Goal: Task Accomplishment & Management: Complete application form

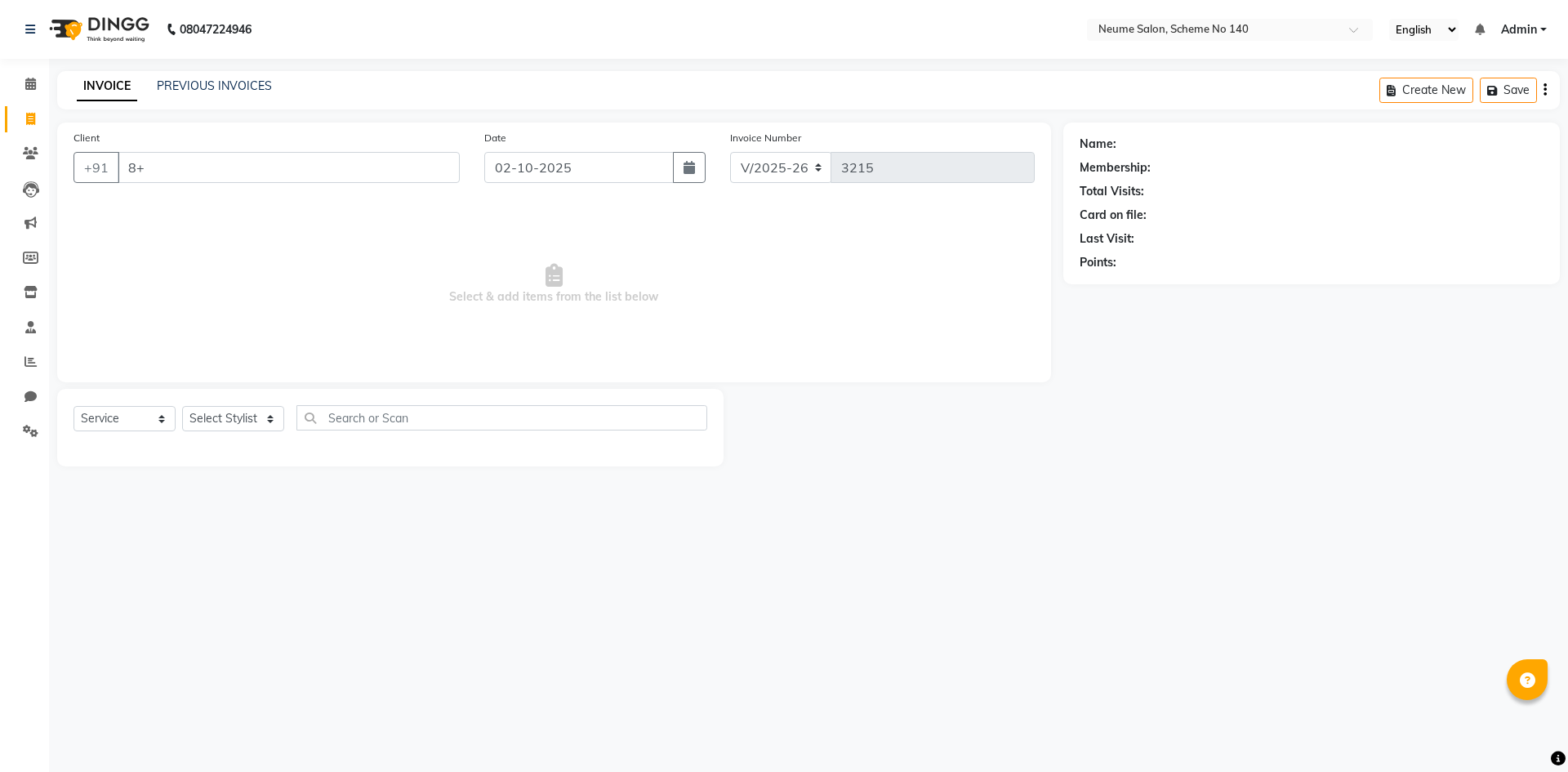
select select "8098"
select select "service"
click at [199, 79] on link "PREVIOUS INVOICES" at bounding box center [214, 85] width 115 height 15
click at [241, 89] on link "PREVIOUS INVOICES" at bounding box center [214, 85] width 115 height 15
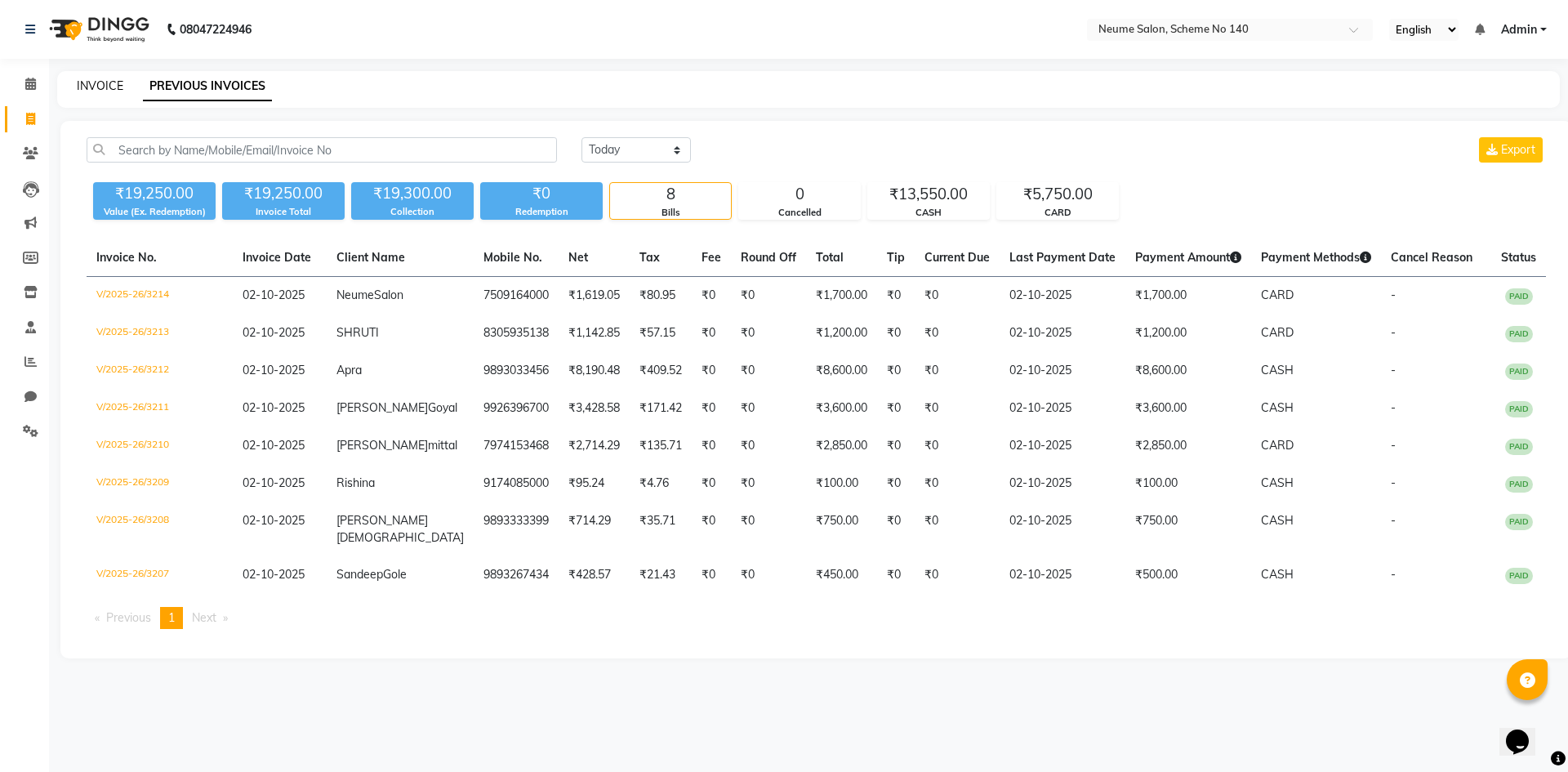
click at [97, 81] on link "INVOICE" at bounding box center [100, 85] width 47 height 15
select select "service"
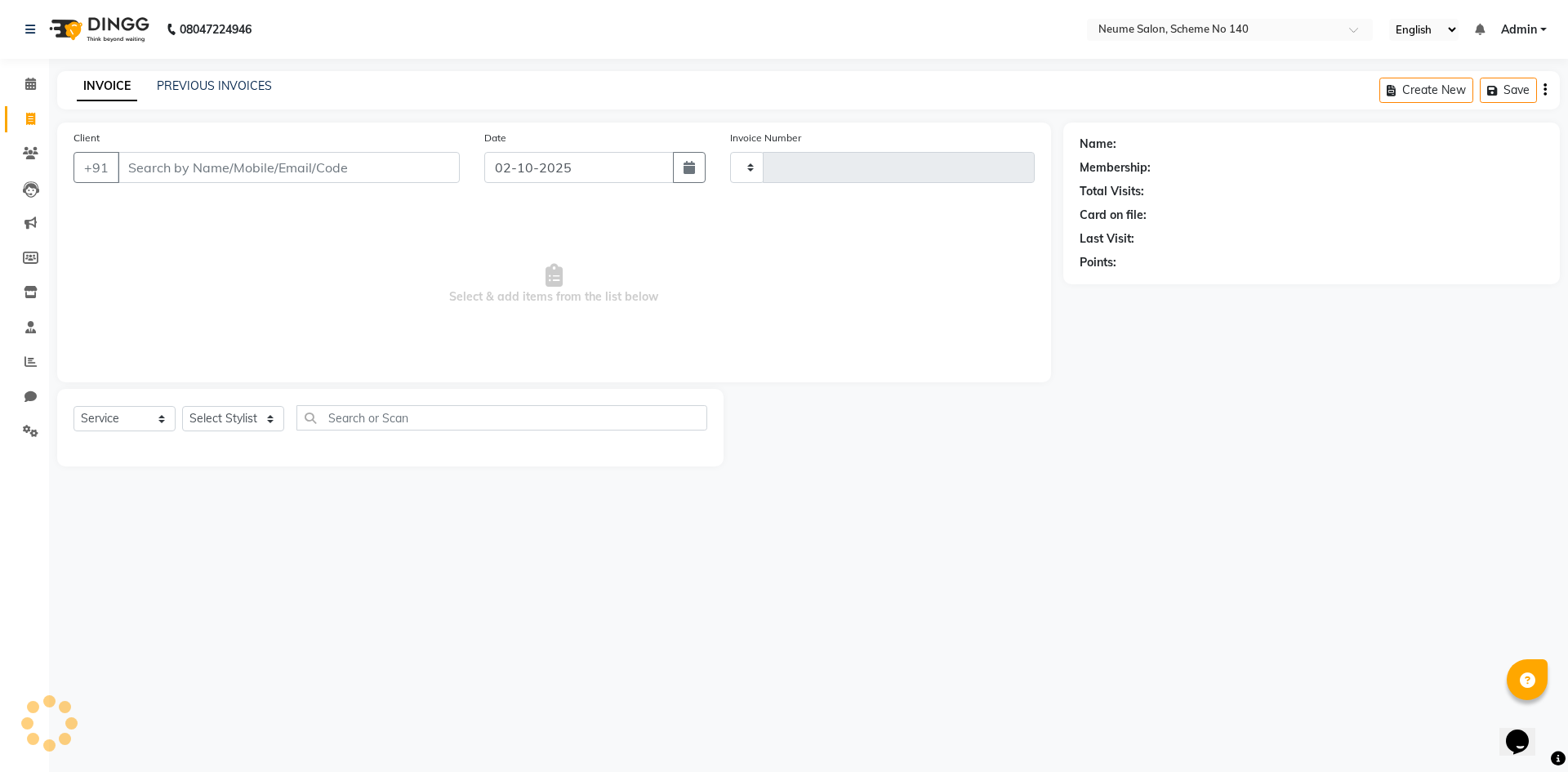
type input "3215"
select select "8098"
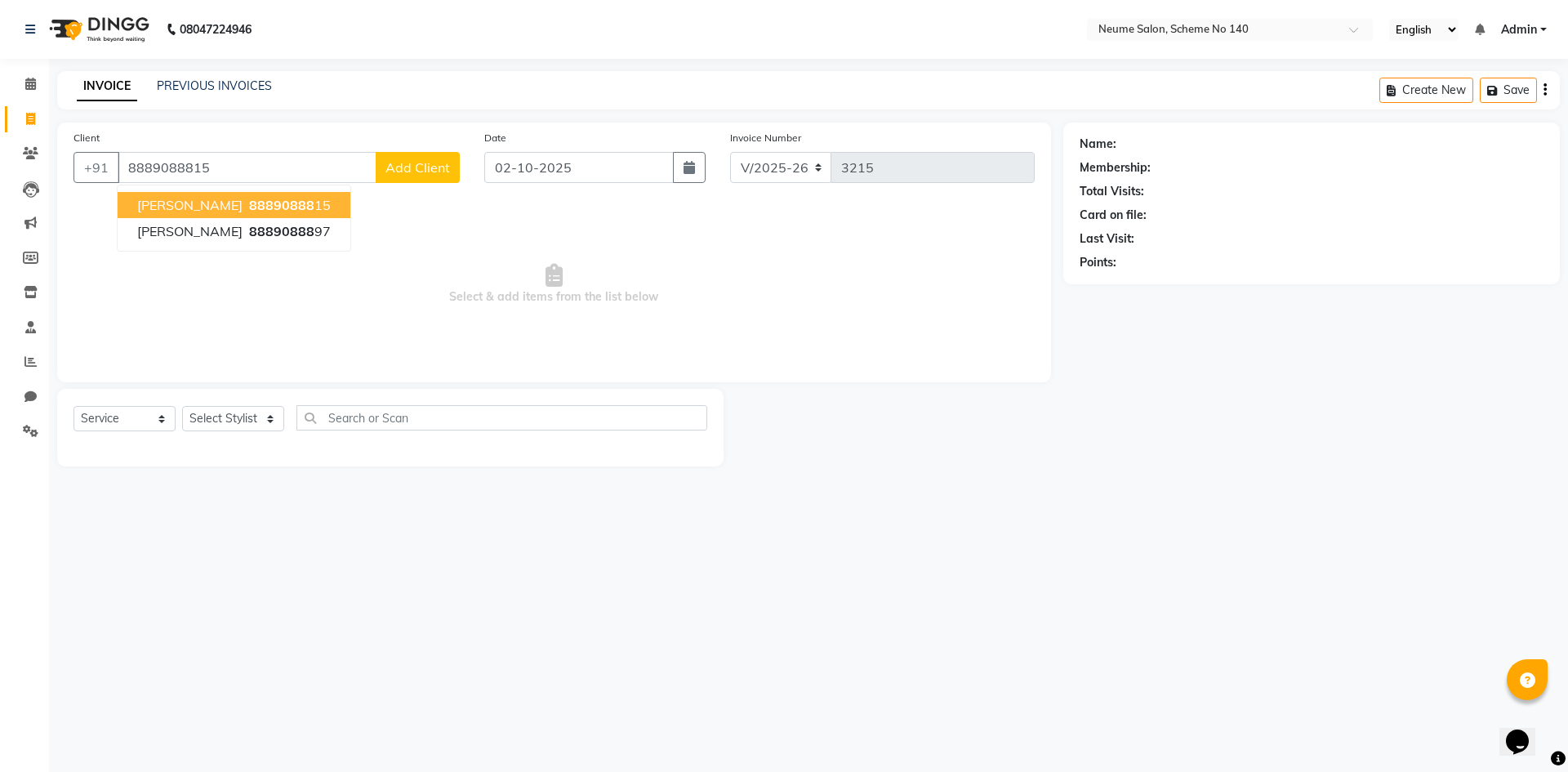
type input "8889088815"
click at [174, 213] on span "[PERSON_NAME]" at bounding box center [190, 205] width 105 height 16
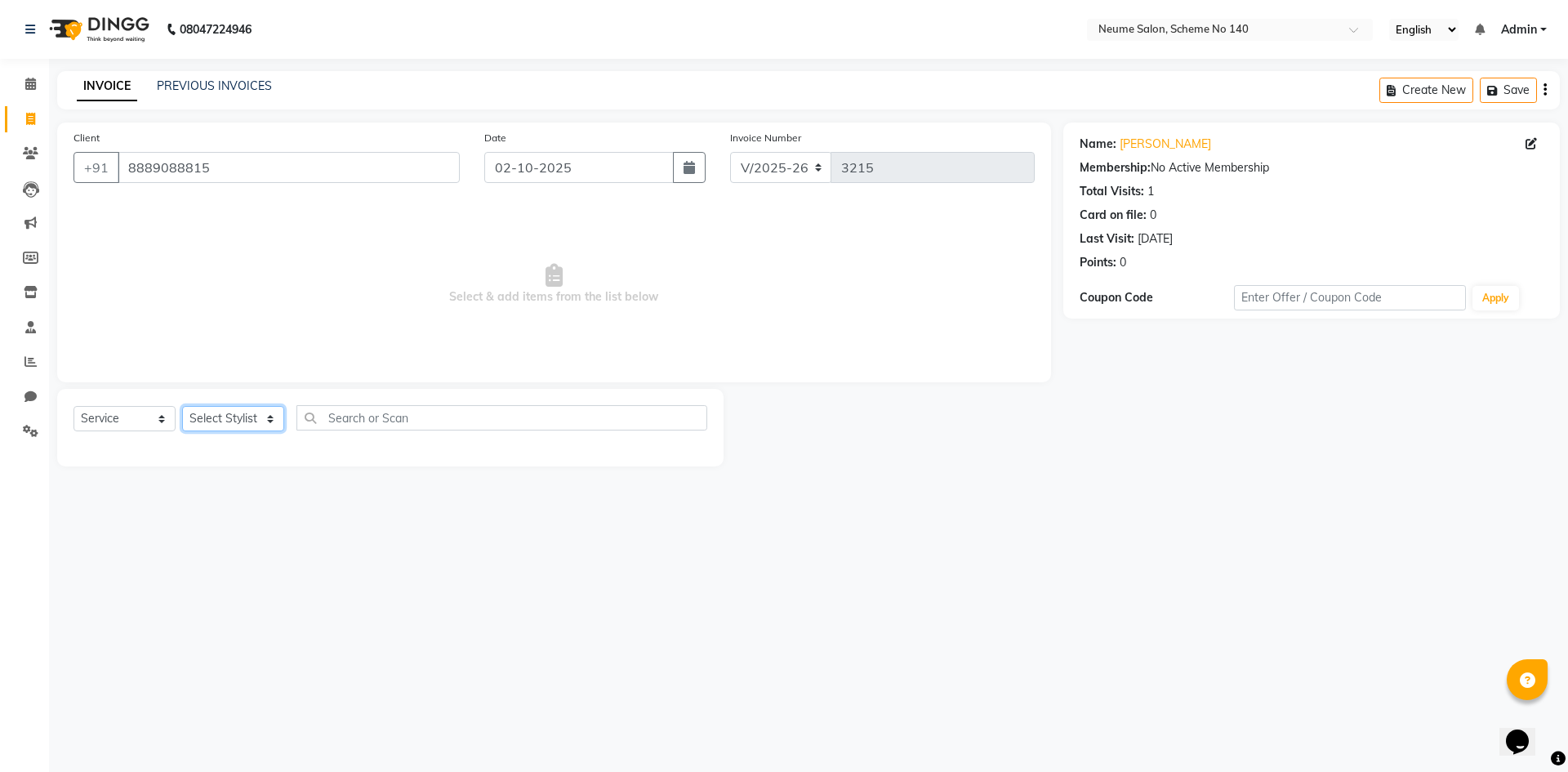
click at [231, 419] on select "Select Stylist [PERSON_NAME] Ashvina [PERSON_NAME] [DATE][PERSON_NAME] Mahi [PE…" at bounding box center [233, 418] width 102 height 26
select select "75325"
click at [182, 406] on select "Select Stylist [PERSON_NAME] Ashvina [PERSON_NAME] [DATE][PERSON_NAME] Mahi [PE…" at bounding box center [233, 418] width 102 height 26
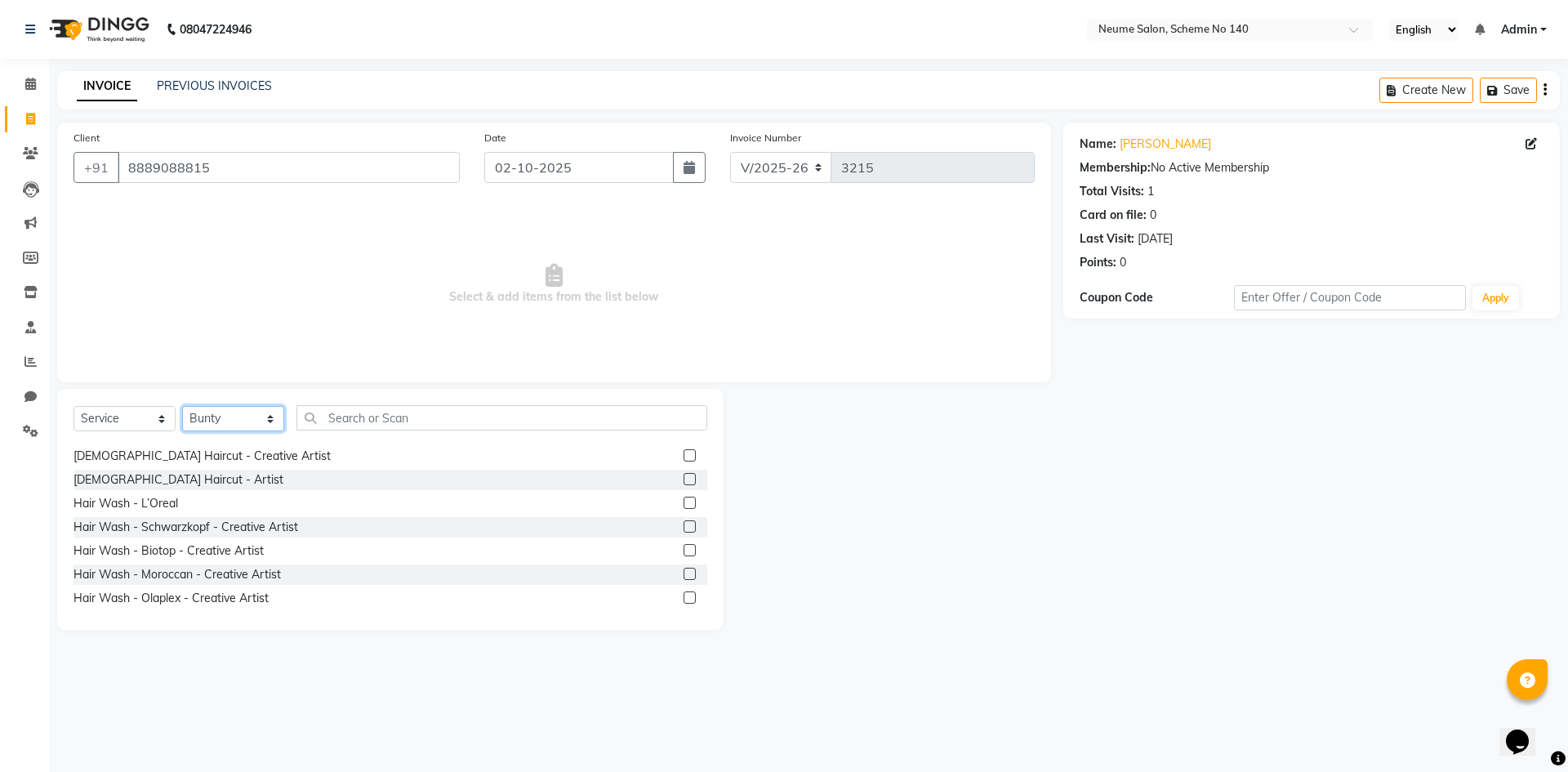
scroll to position [245, 0]
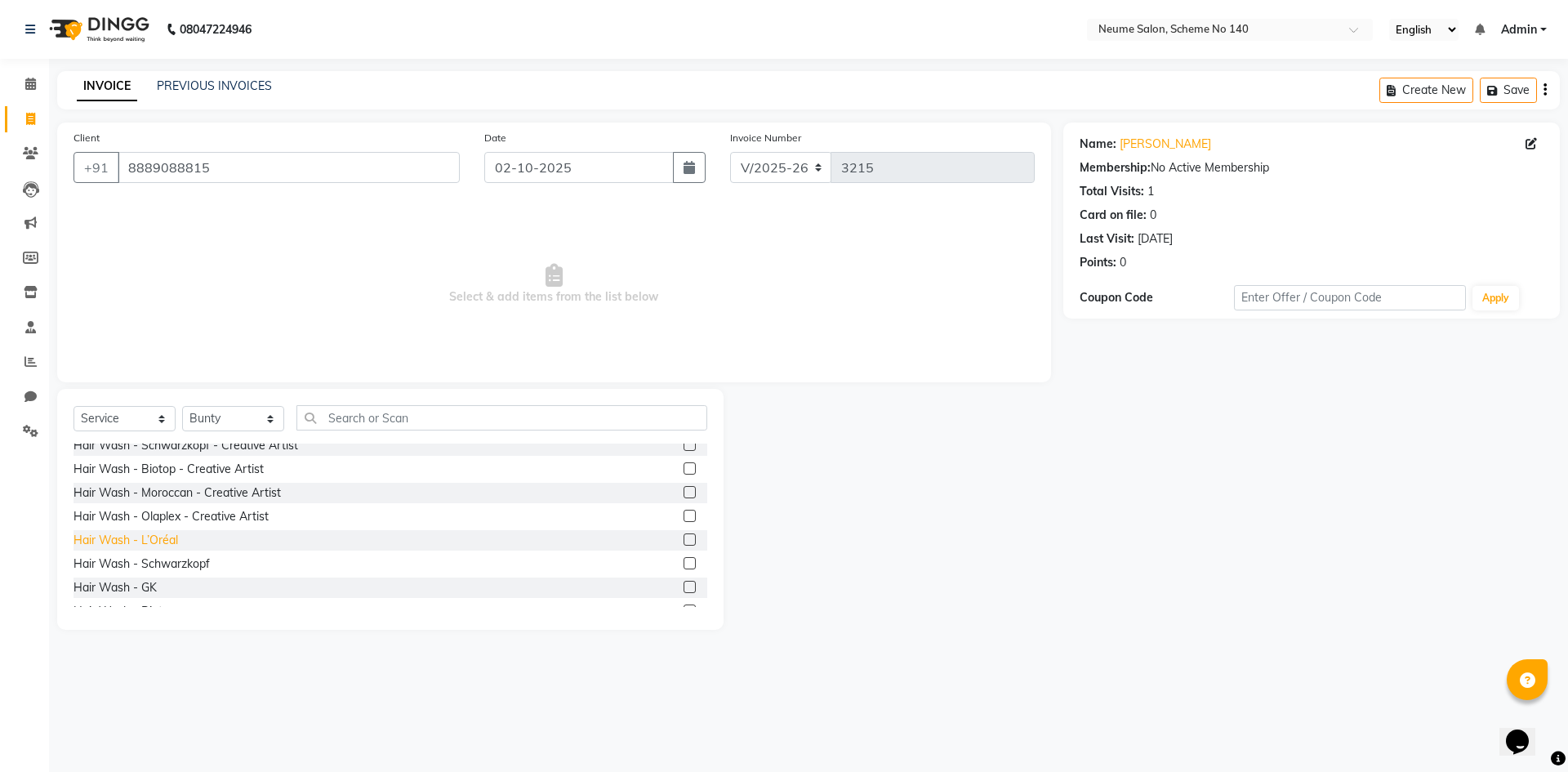
click at [167, 537] on div "Hair Wash - L’Oréal" at bounding box center [126, 541] width 104 height 17
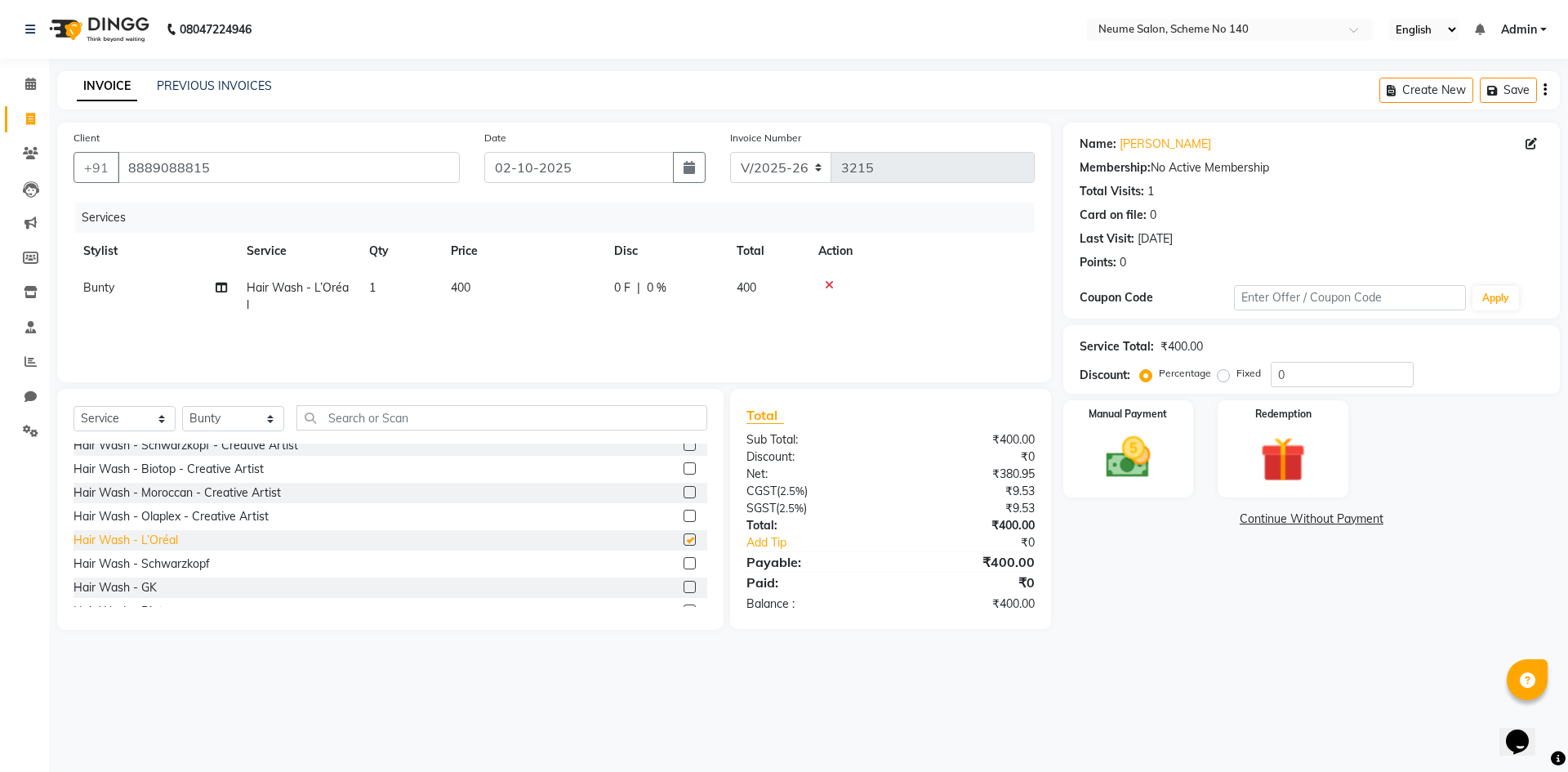
checkbox input "false"
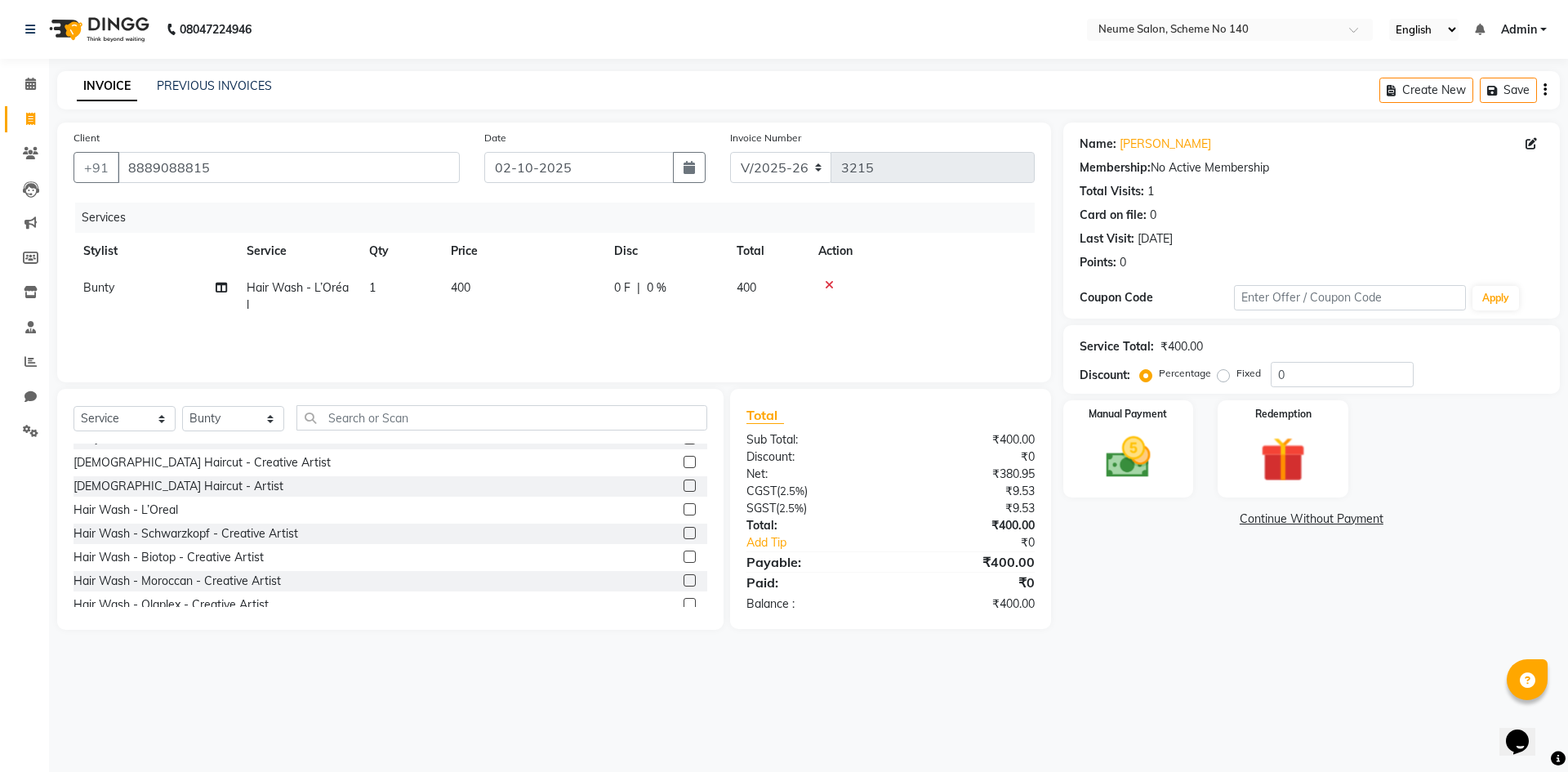
scroll to position [163, 0]
click at [182, 460] on div "[DEMOGRAPHIC_DATA] Haircut - Creative Artist" at bounding box center [202, 456] width 257 height 17
checkbox input "false"
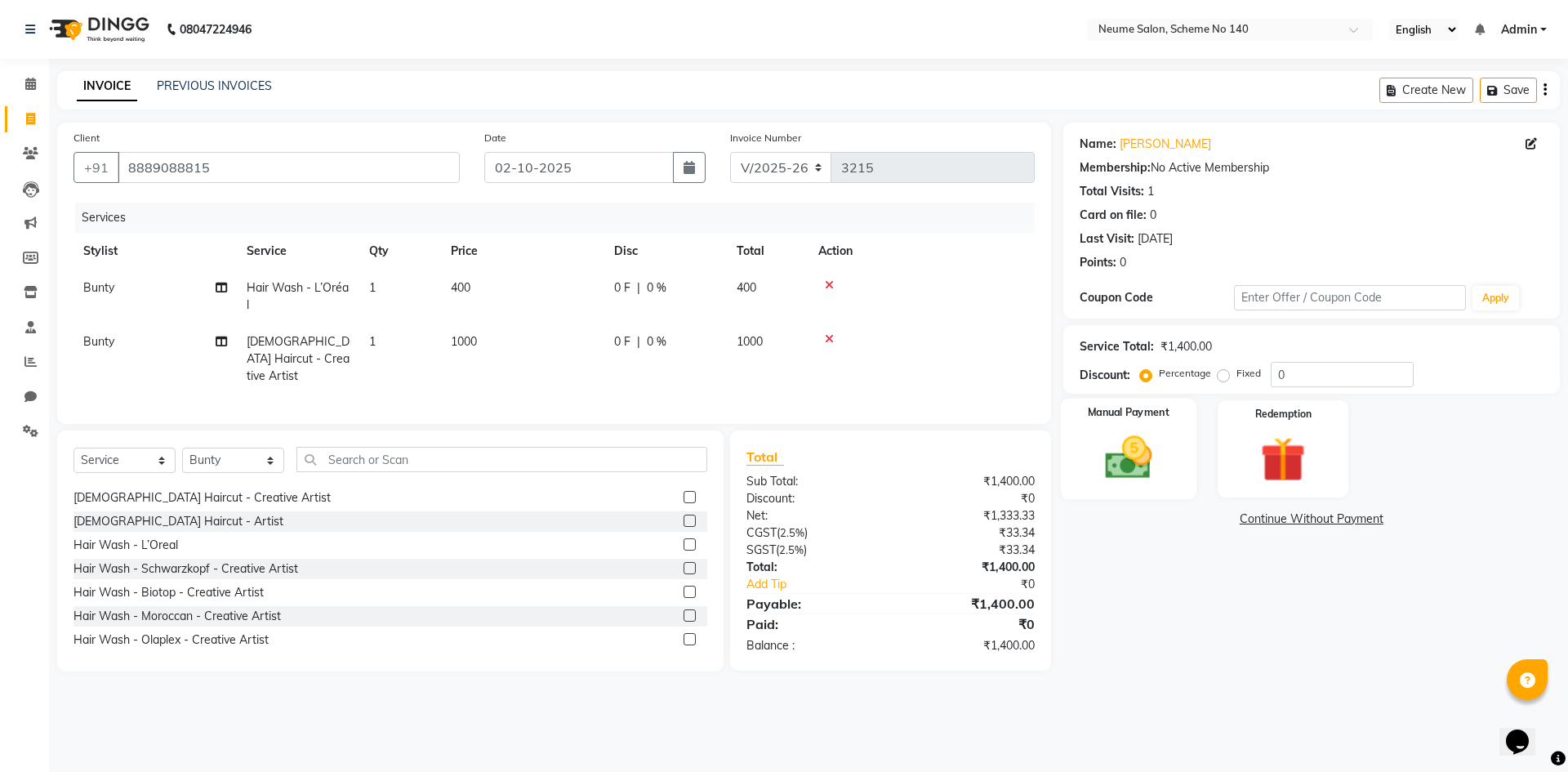
click at [1102, 441] on img at bounding box center [1128, 457] width 76 height 54
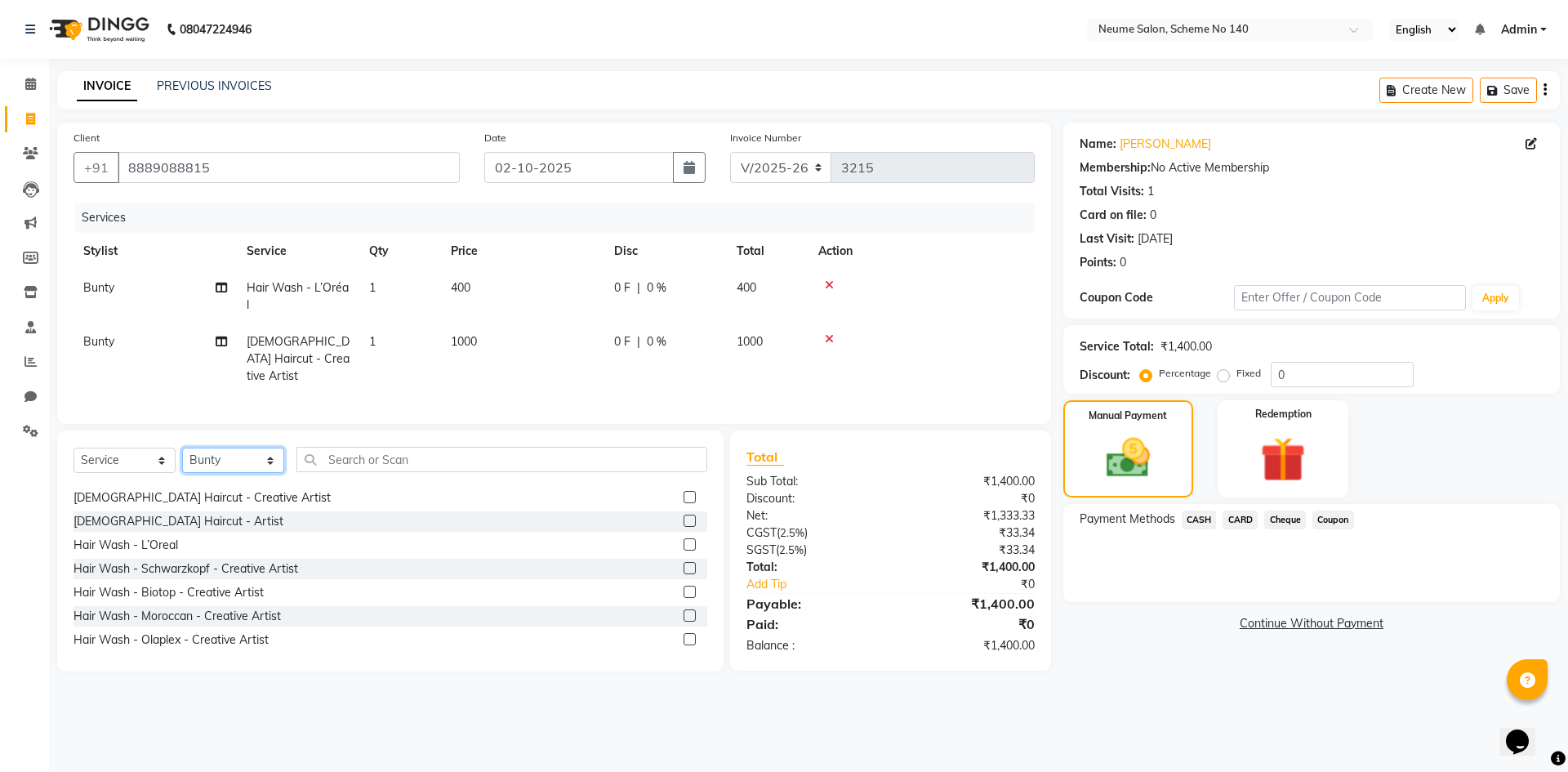
click at [237, 459] on select "Select Stylist [PERSON_NAME] Ashvina [PERSON_NAME] [DATE][PERSON_NAME] Mahi [PE…" at bounding box center [233, 460] width 102 height 26
select select "75330"
click at [182, 447] on select "Select Stylist [PERSON_NAME] Ashvina [PERSON_NAME] [DATE][PERSON_NAME] Mahi [PE…" at bounding box center [233, 460] width 102 height 26
click at [379, 453] on input "text" at bounding box center [501, 459] width 411 height 26
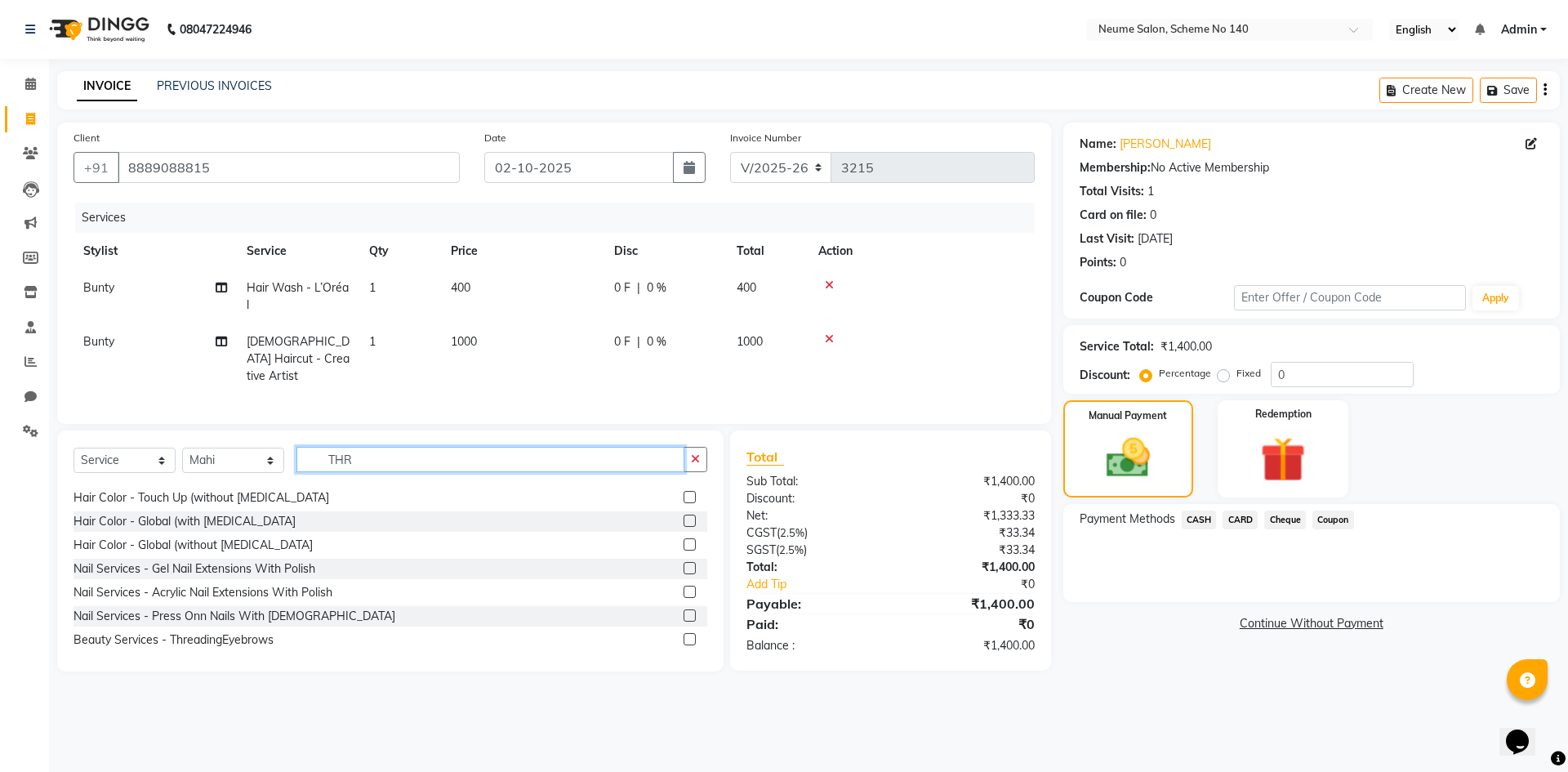
scroll to position [0, 0]
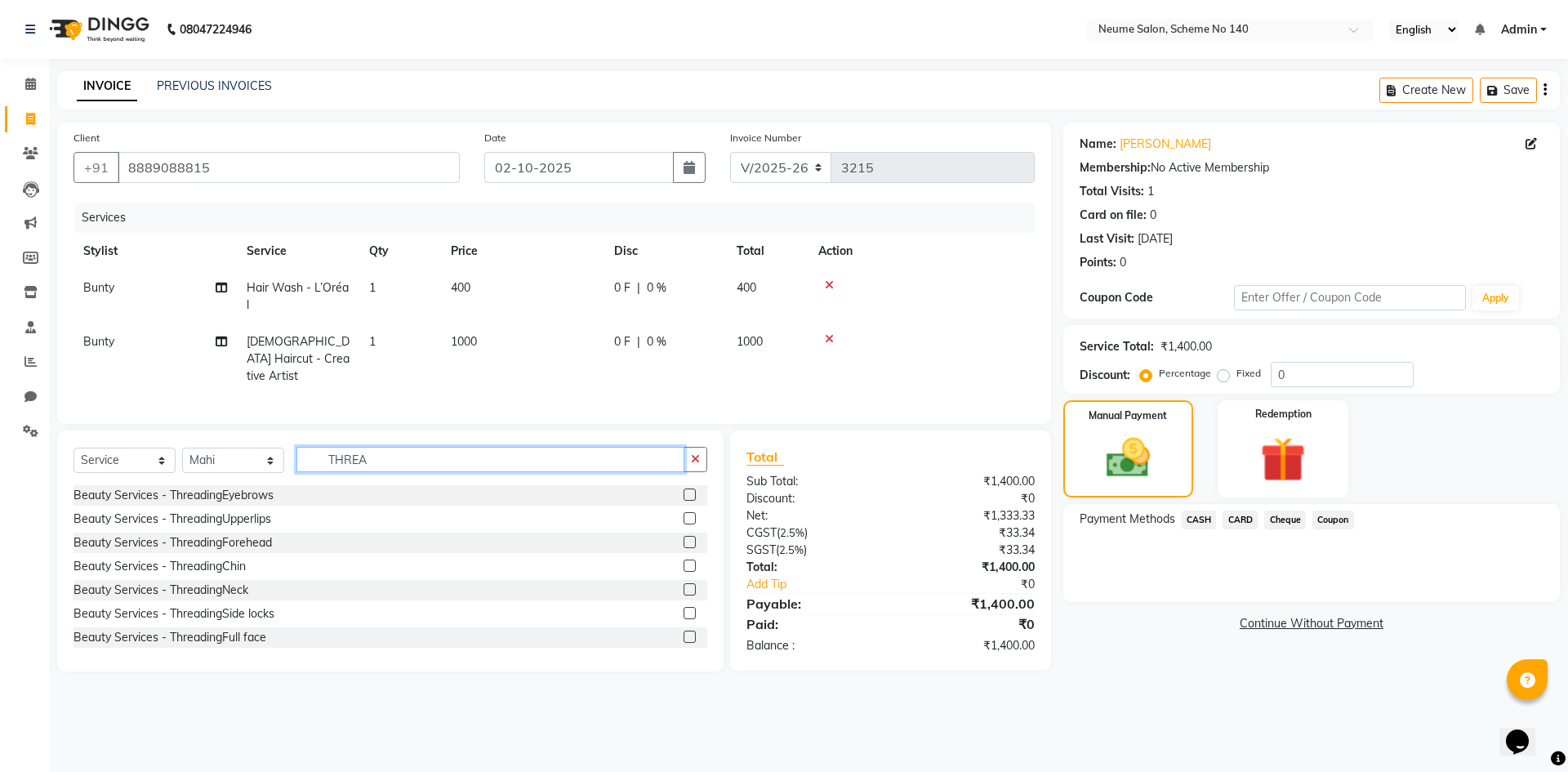
type input "THREA"
click at [290, 490] on div "Beauty Services - ThreadingEyebrows" at bounding box center [390, 495] width 634 height 20
click at [272, 491] on div "Beauty Services - ThreadingEyebrows" at bounding box center [173, 495] width 200 height 17
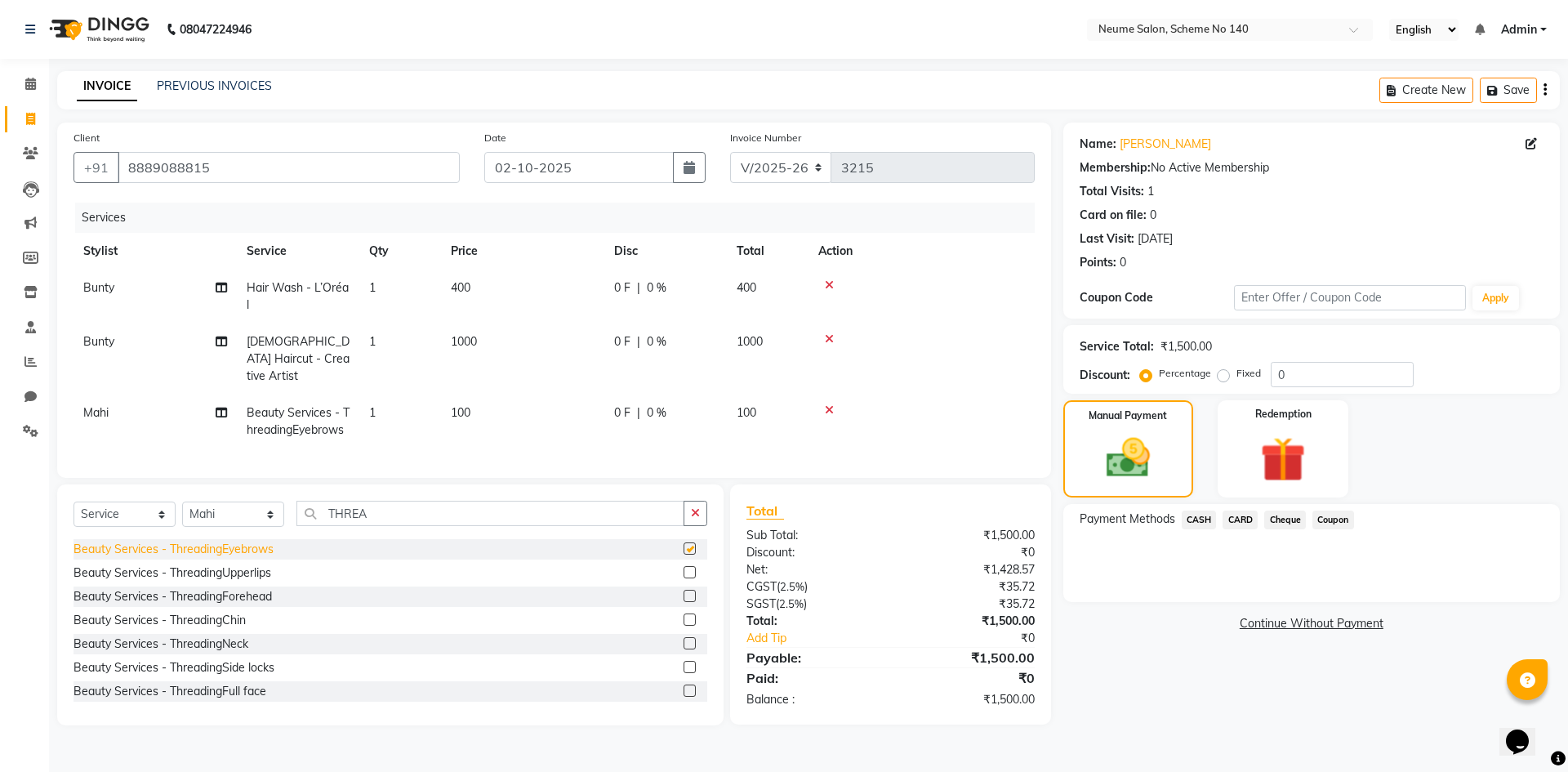
checkbox input "false"
click at [252, 570] on div "Beauty Services - ThreadingUpperlips" at bounding box center [172, 573] width 197 height 17
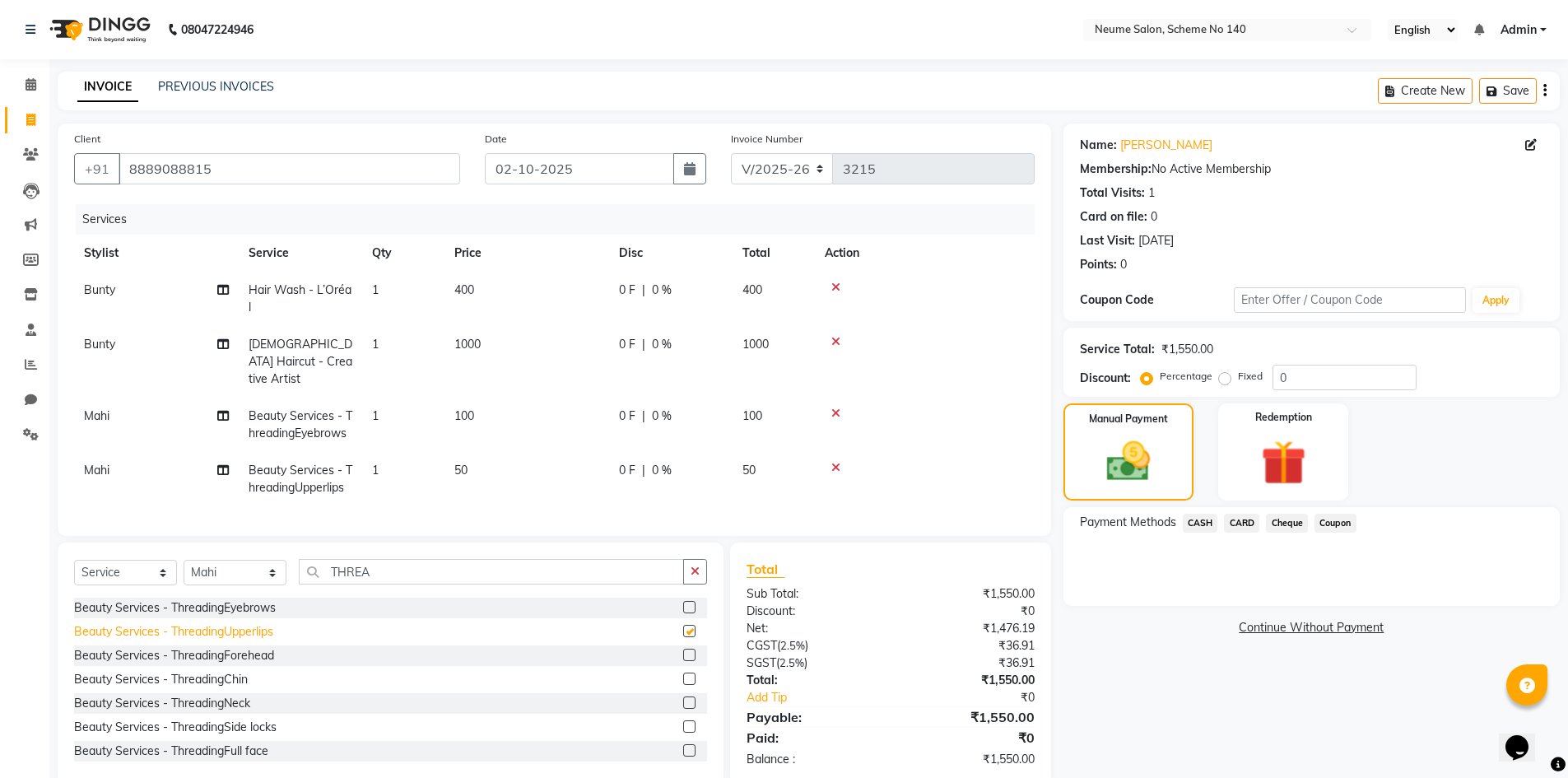
checkbox input "false"
click at [1244, 526] on span "CARD" at bounding box center [1241, 523] width 35 height 19
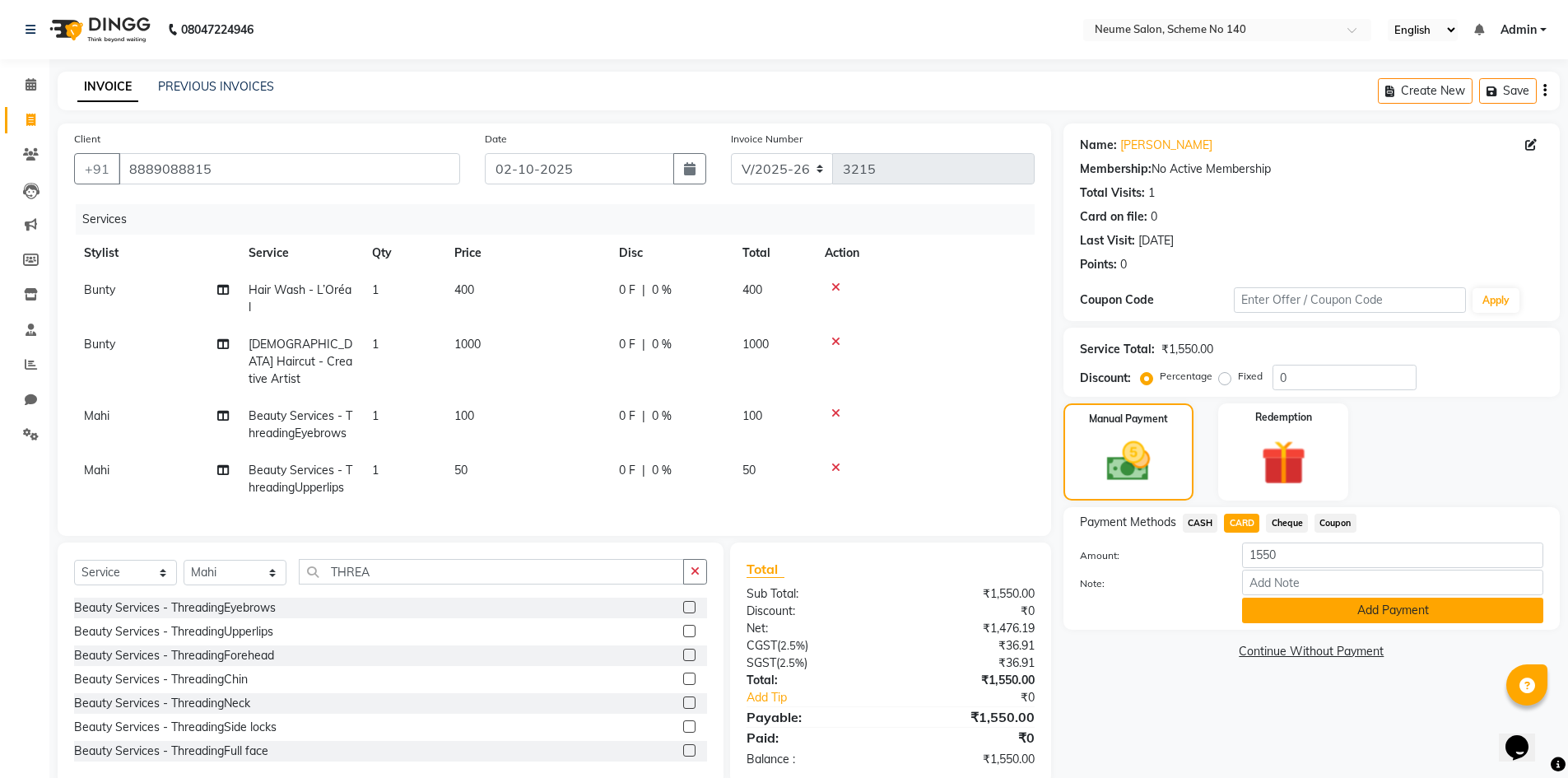
click at [1302, 606] on button "Add Payment" at bounding box center [1392, 610] width 301 height 26
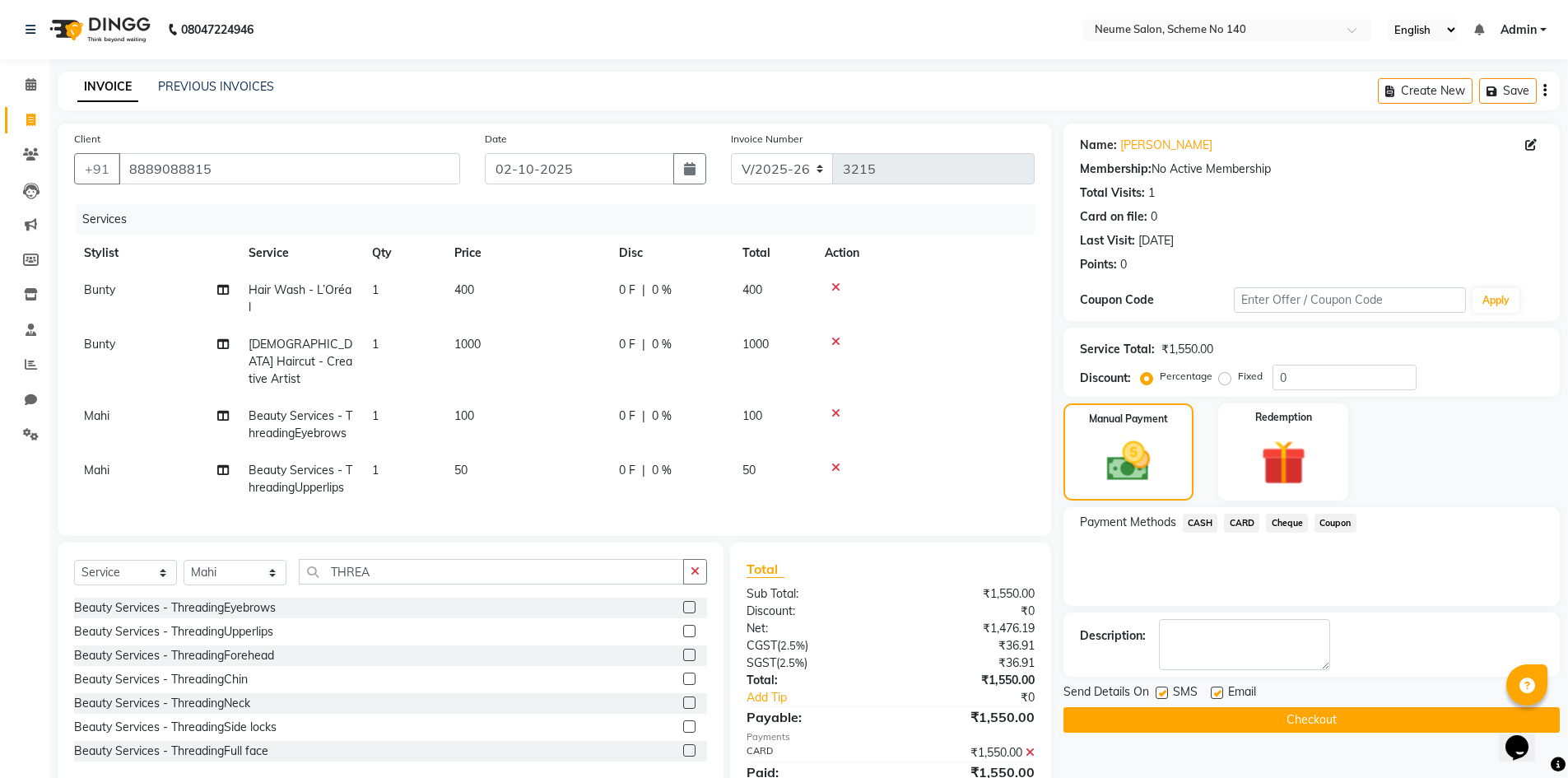
click at [1329, 716] on button "Checkout" at bounding box center [1312, 720] width 497 height 26
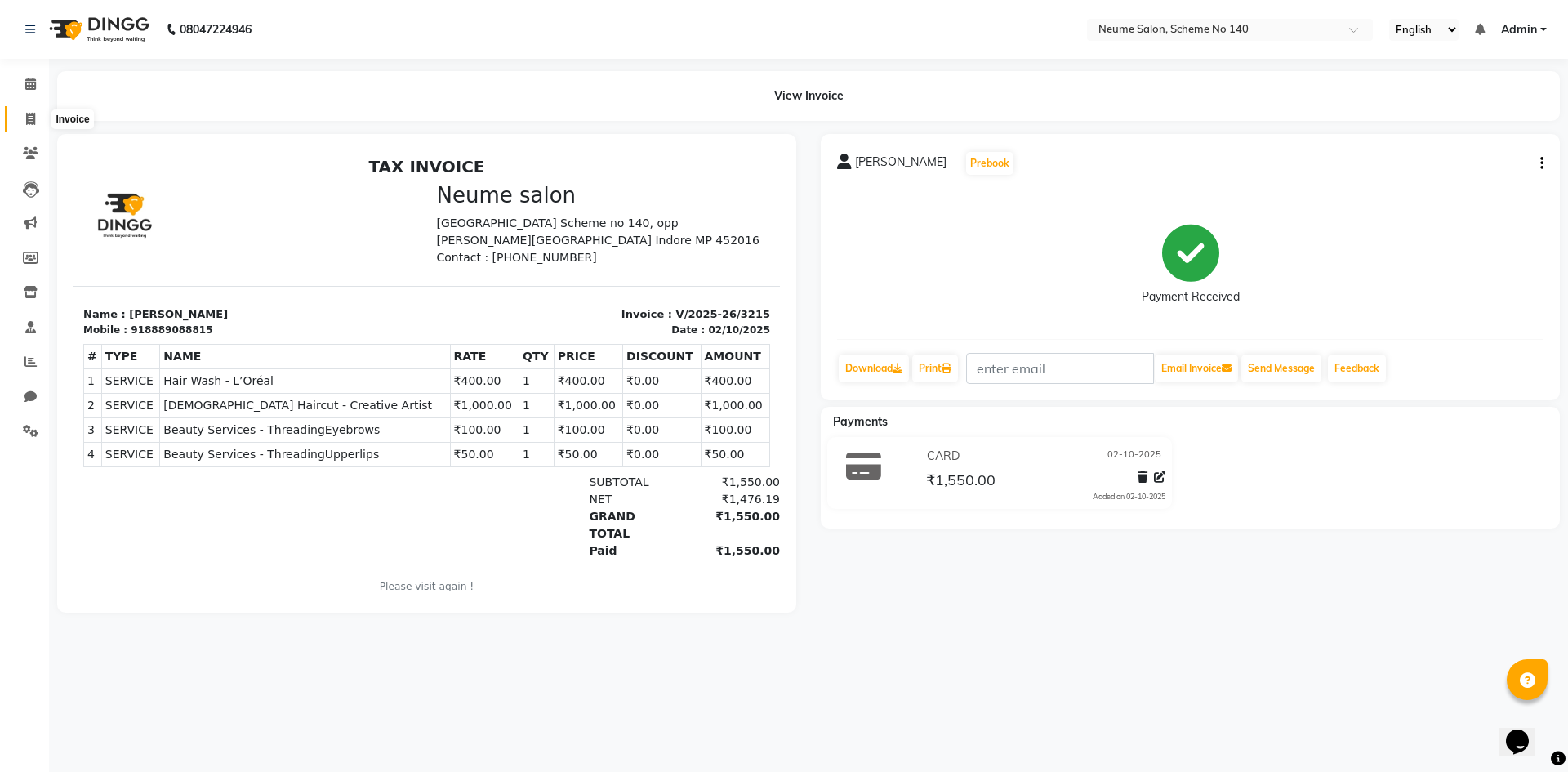
click at [23, 115] on span at bounding box center [30, 120] width 28 height 19
select select "service"
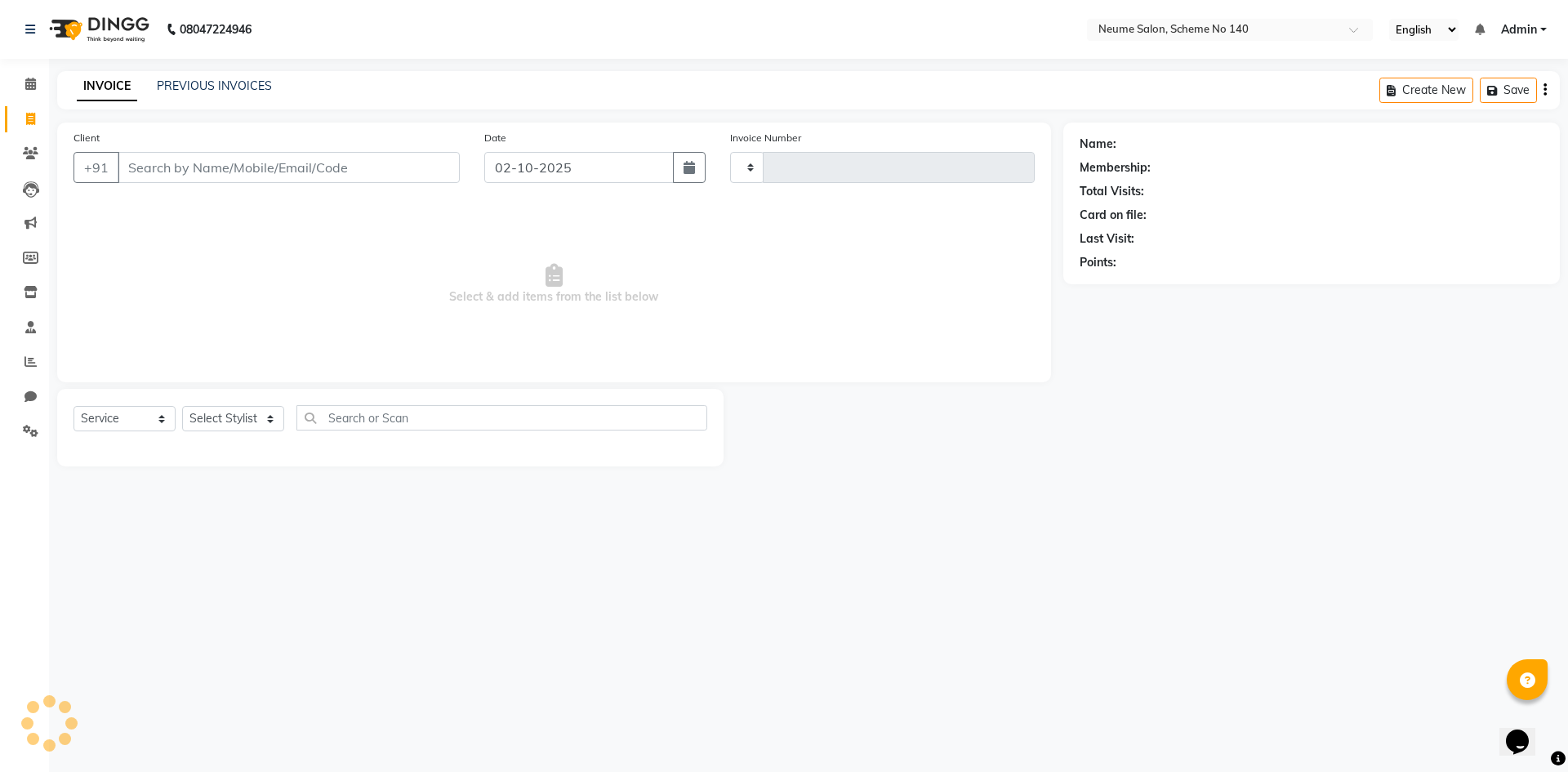
type input "3216"
select select "8098"
type input "8982045600"
click at [421, 166] on span "Add Client" at bounding box center [418, 167] width 65 height 16
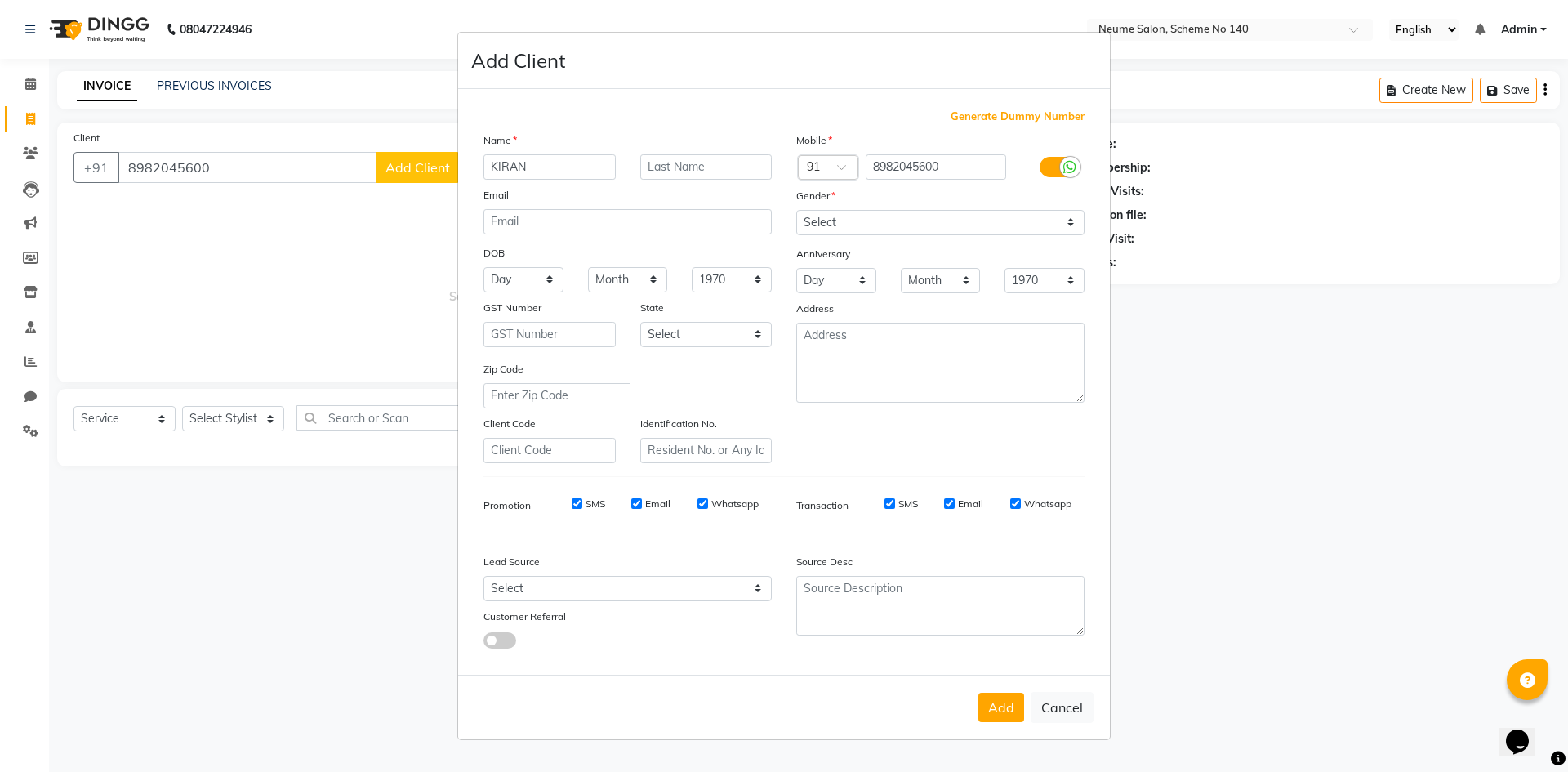
type input "KIRAN"
click at [919, 225] on select "Select [DEMOGRAPHIC_DATA] [DEMOGRAPHIC_DATA] Other Prefer Not To Say" at bounding box center [941, 223] width 289 height 26
select select "[DEMOGRAPHIC_DATA]"
click at [797, 210] on select "Select [DEMOGRAPHIC_DATA] [DEMOGRAPHIC_DATA] Other Prefer Not To Say" at bounding box center [941, 223] width 289 height 26
click at [993, 707] on button "Add" at bounding box center [1002, 707] width 46 height 29
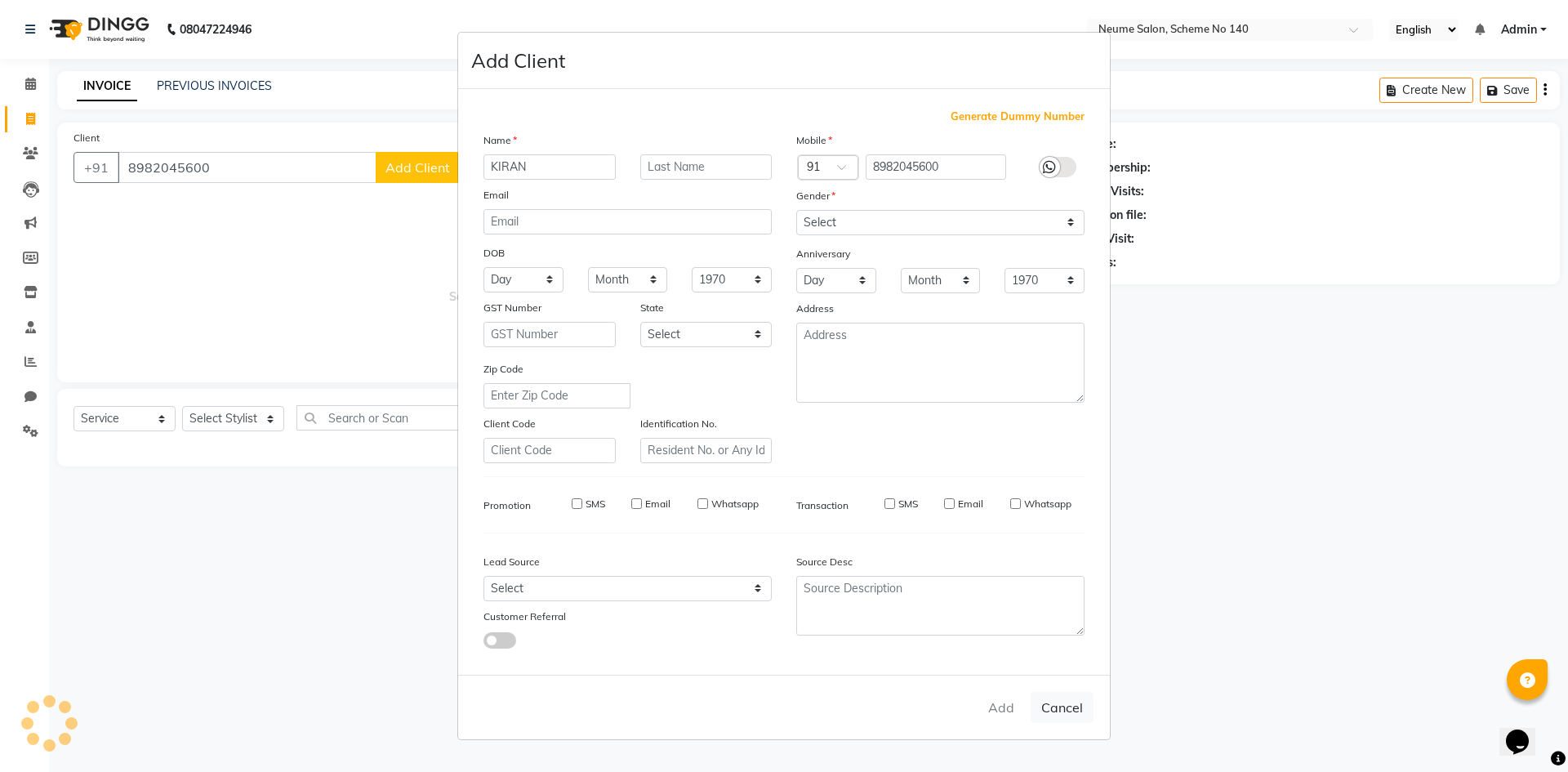
select select
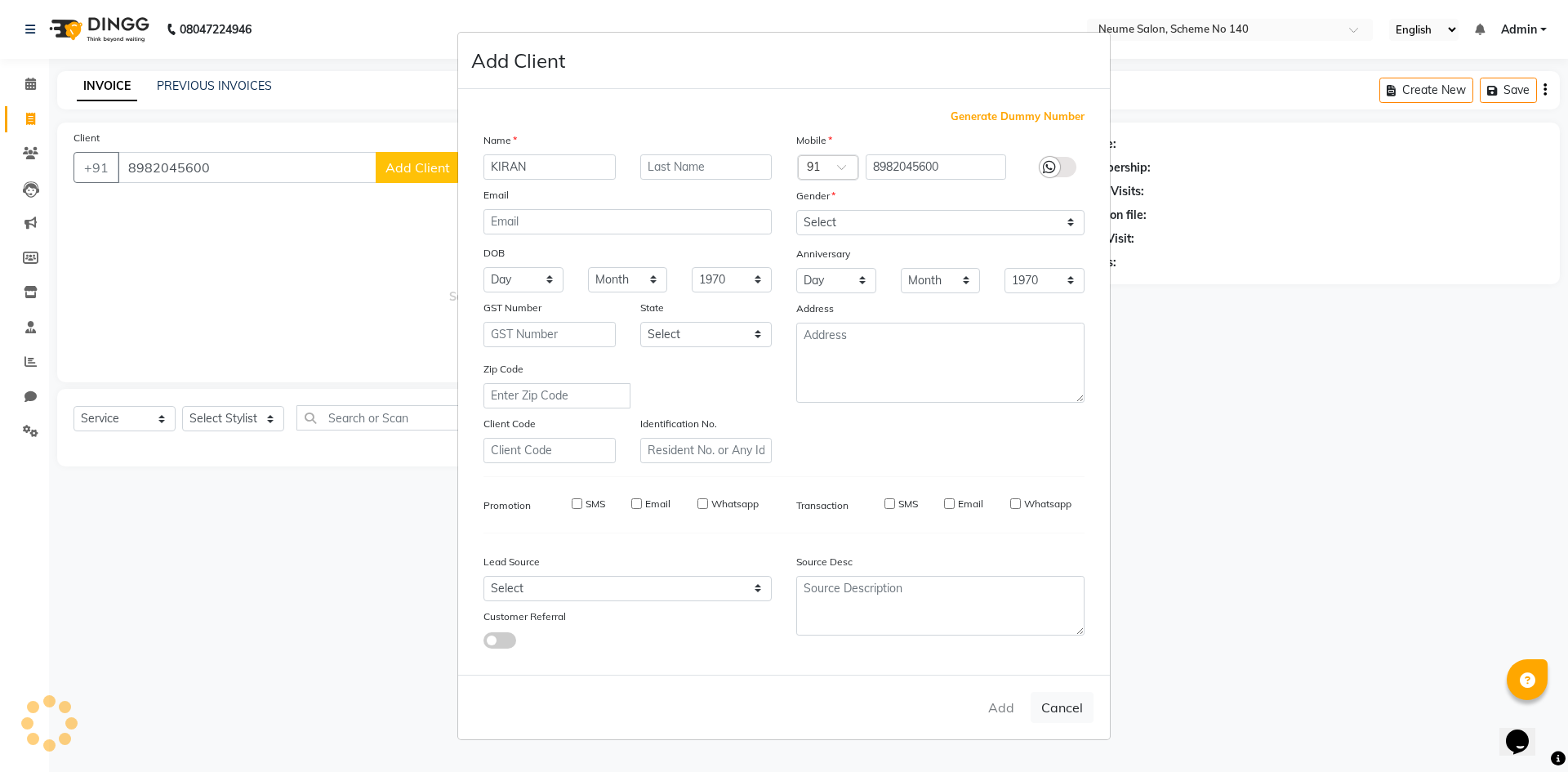
select select
checkbox input "false"
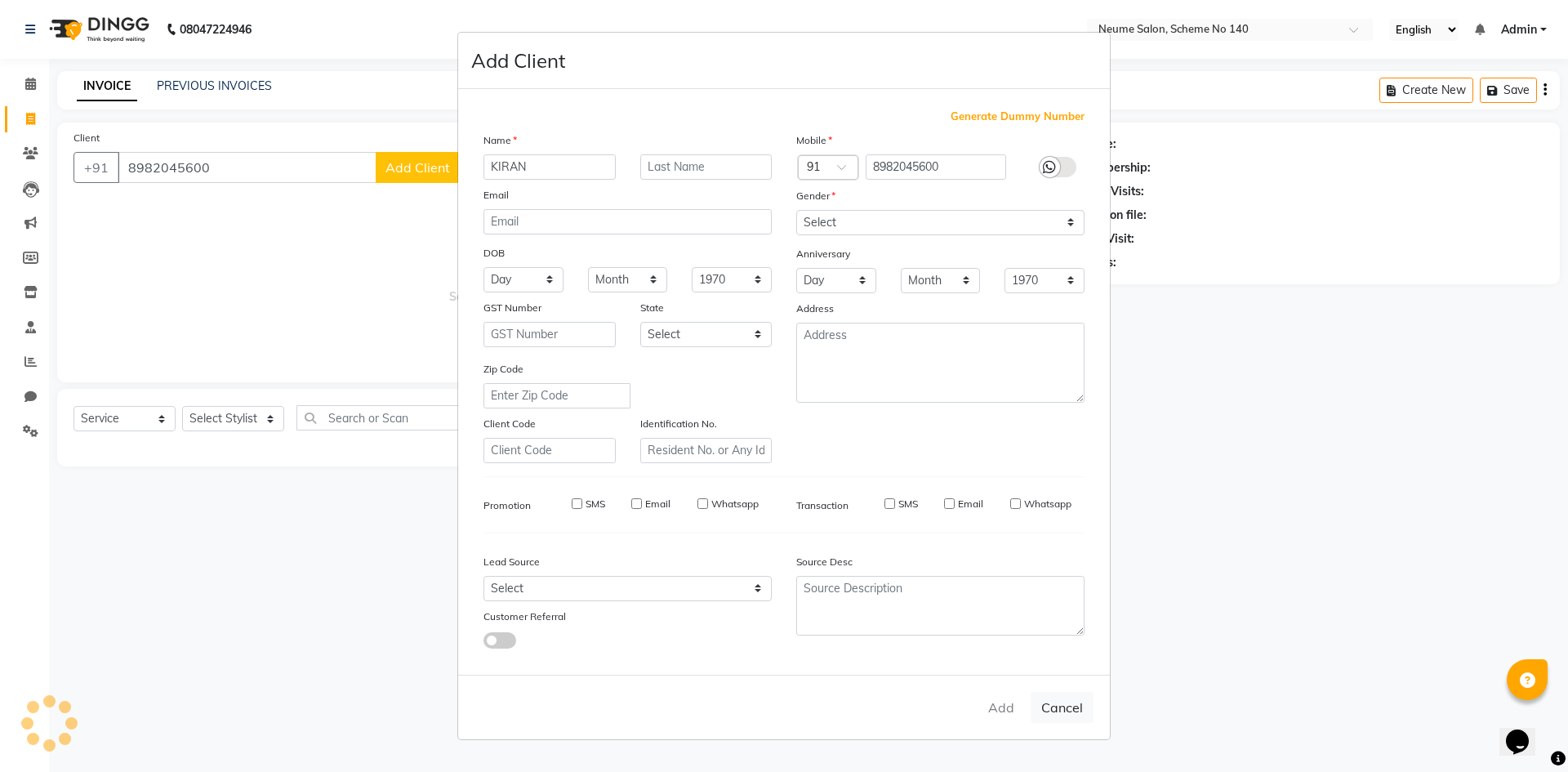
checkbox input "false"
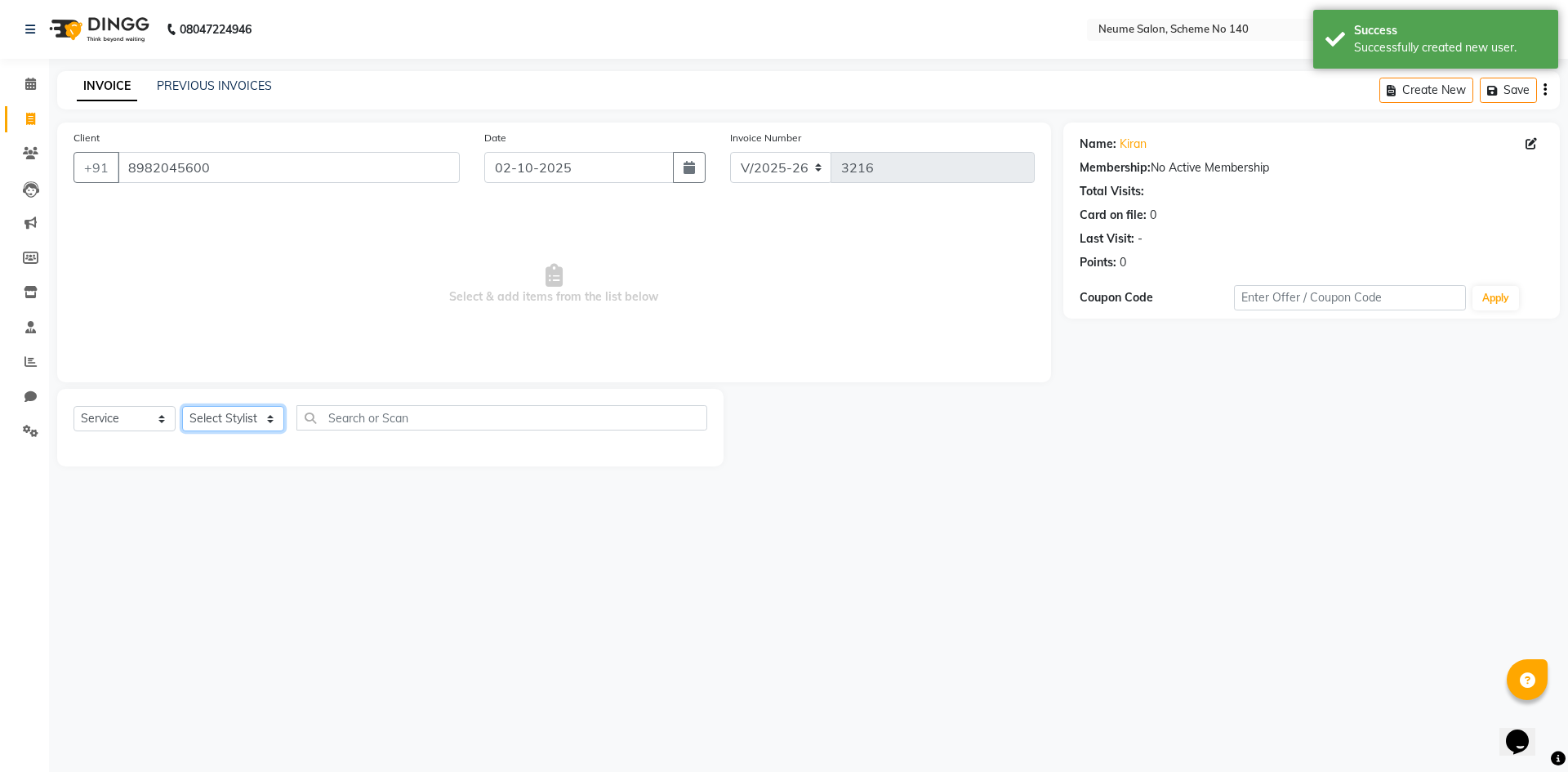
click at [214, 418] on select "Select Stylist [PERSON_NAME] Ashvina [PERSON_NAME] [DATE][PERSON_NAME] Mahi [PE…" at bounding box center [233, 418] width 102 height 26
select select "91525"
click at [182, 406] on select "Select Stylist [PERSON_NAME] Ashvina [PERSON_NAME] [DATE][PERSON_NAME] Mahi [PE…" at bounding box center [233, 418] width 102 height 26
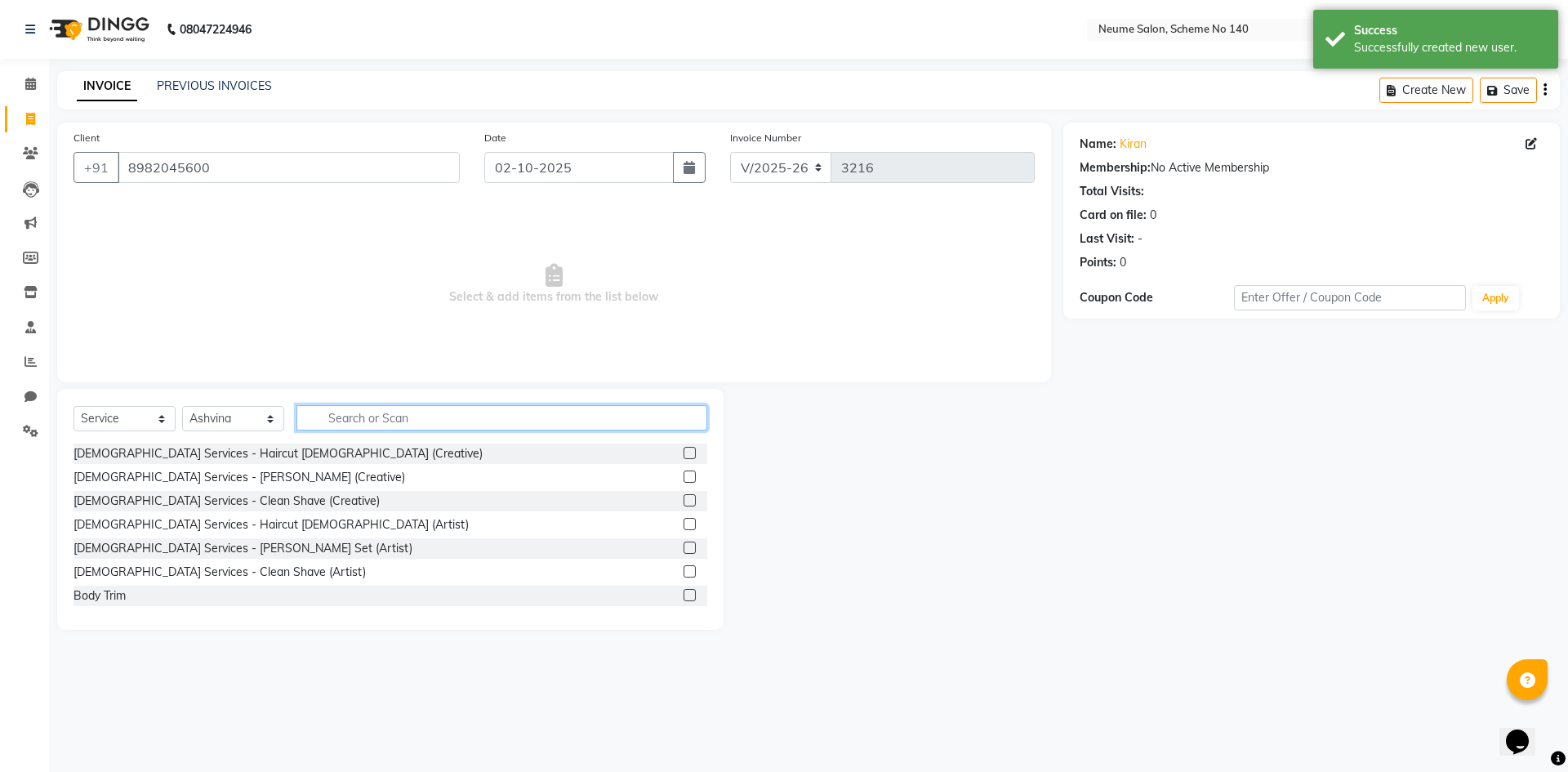
click at [372, 417] on input "text" at bounding box center [501, 418] width 411 height 26
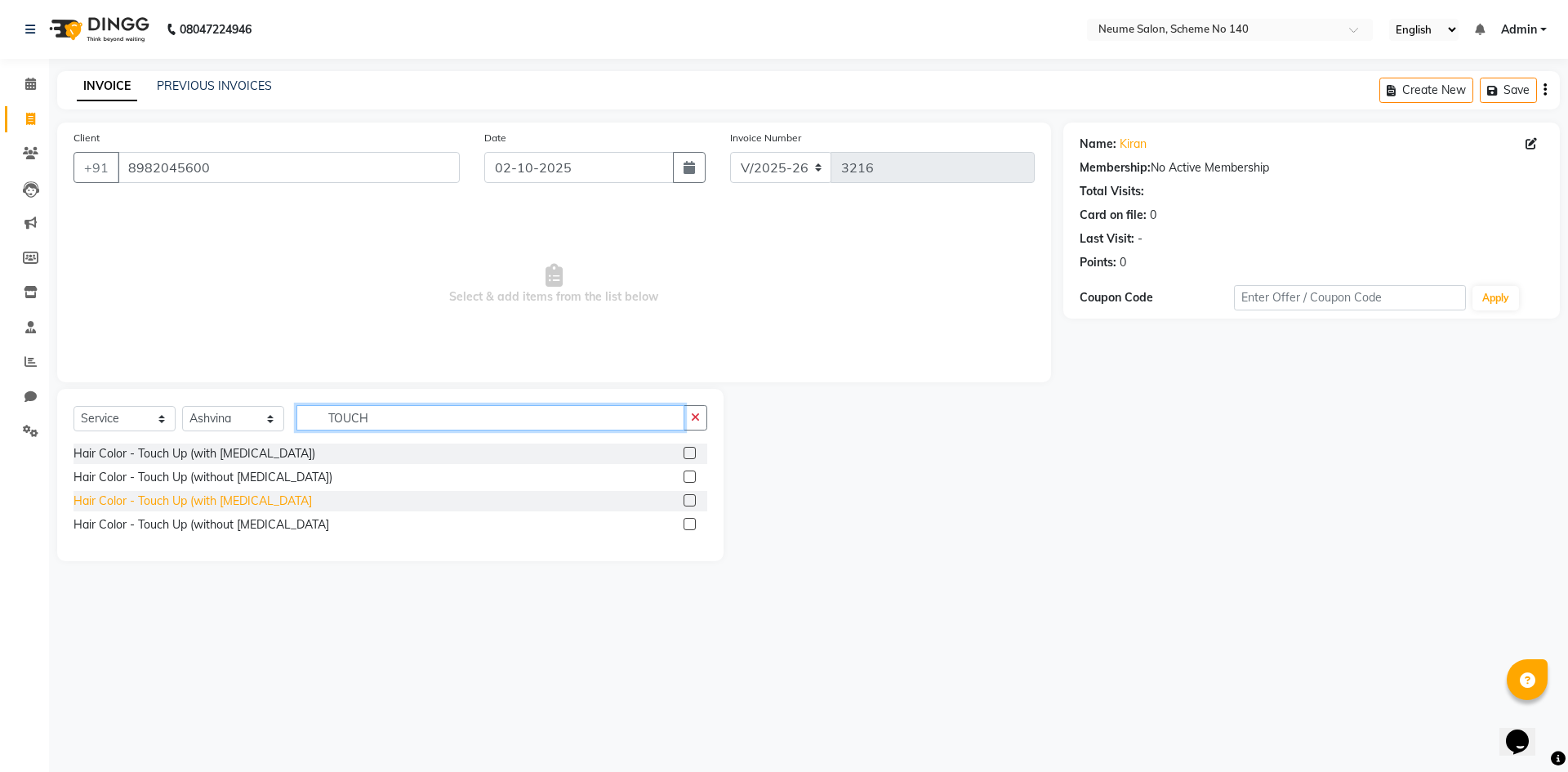
type input "TOUCH"
click at [208, 500] on div "Hair Color - Touch Up (with [MEDICAL_DATA]" at bounding box center [192, 501] width 238 height 17
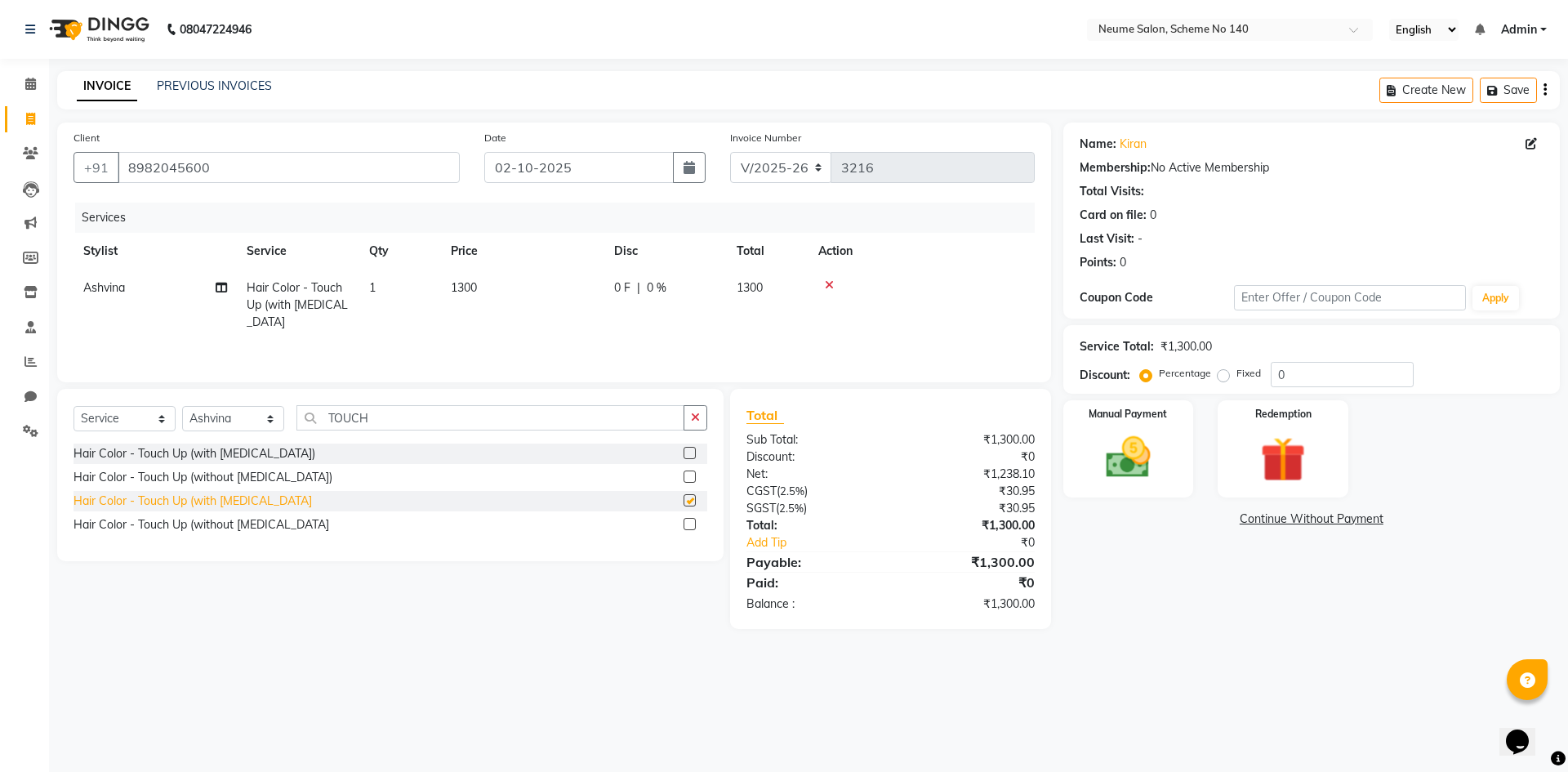
checkbox input "false"
click at [483, 284] on td "1300" at bounding box center [522, 305] width 163 height 71
select select "91525"
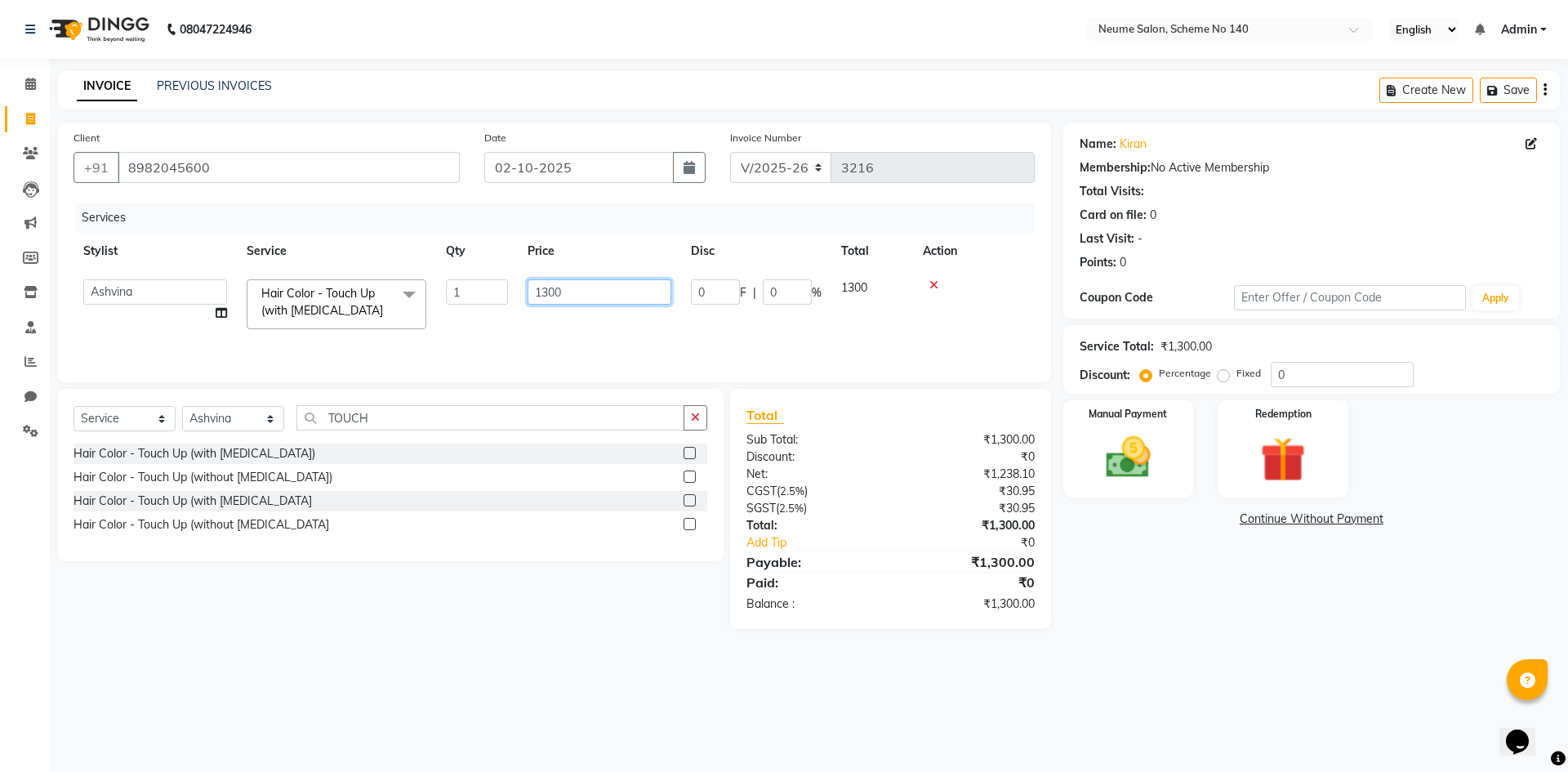
click at [550, 292] on input "1300" at bounding box center [600, 292] width 143 height 26
type input "1600"
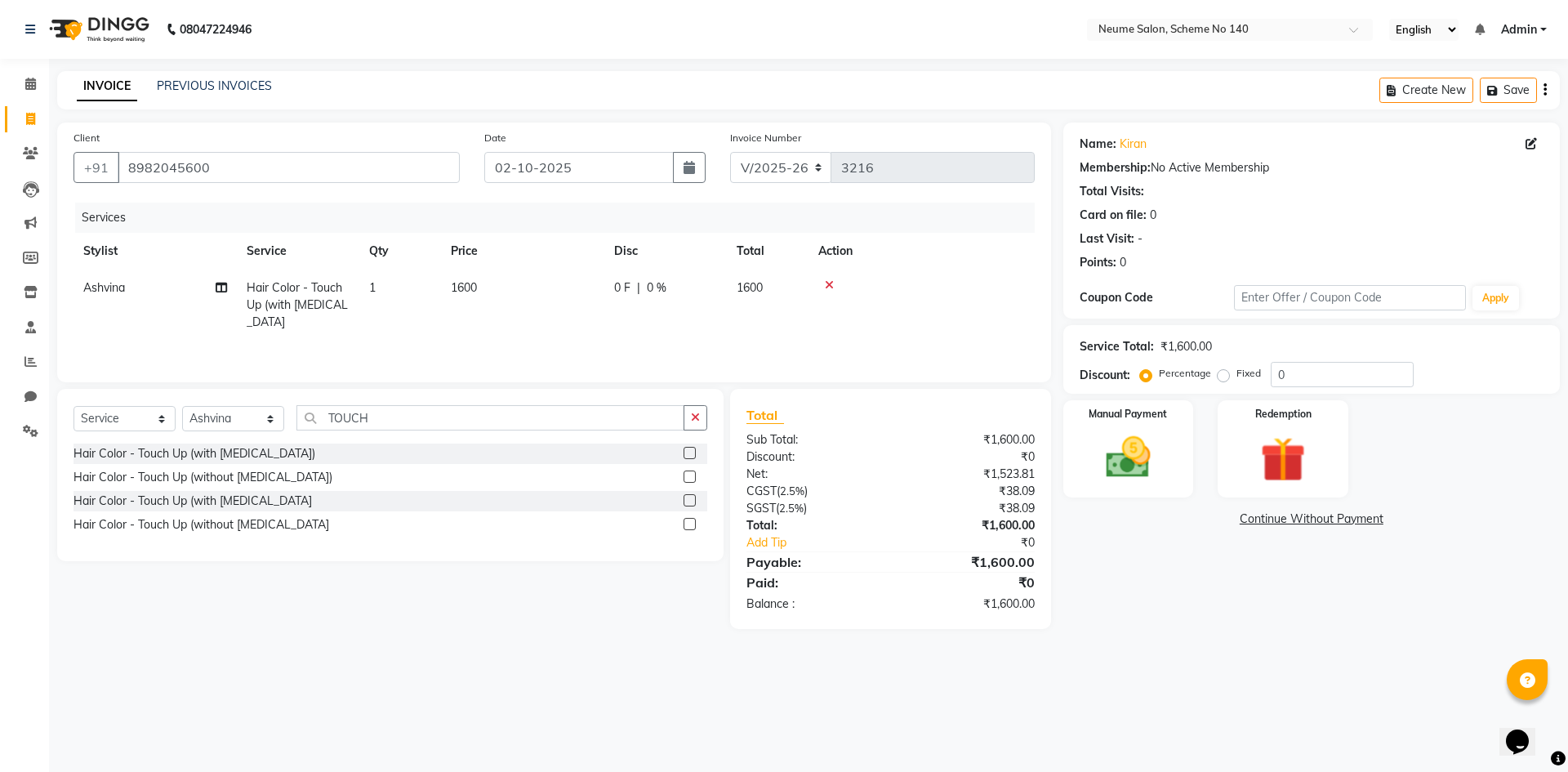
click at [904, 319] on tr "Ashvina Hair Color - Touch Up (with [MEDICAL_DATA] 1 1600 0 F | 0 % 1600" at bounding box center [554, 305] width 962 height 71
click at [1142, 447] on img at bounding box center [1128, 457] width 76 height 54
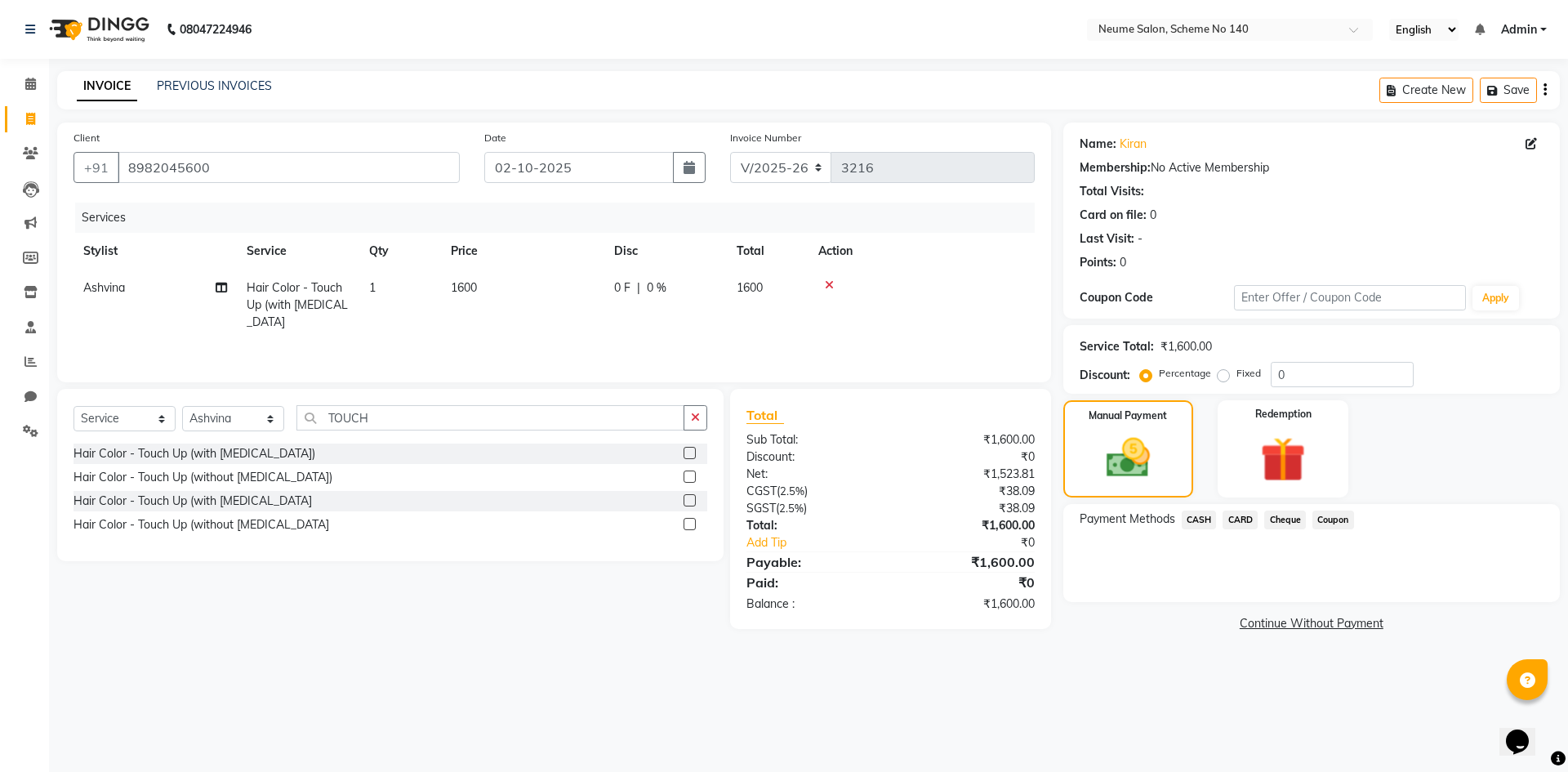
click at [1191, 521] on span "CASH" at bounding box center [1199, 520] width 35 height 19
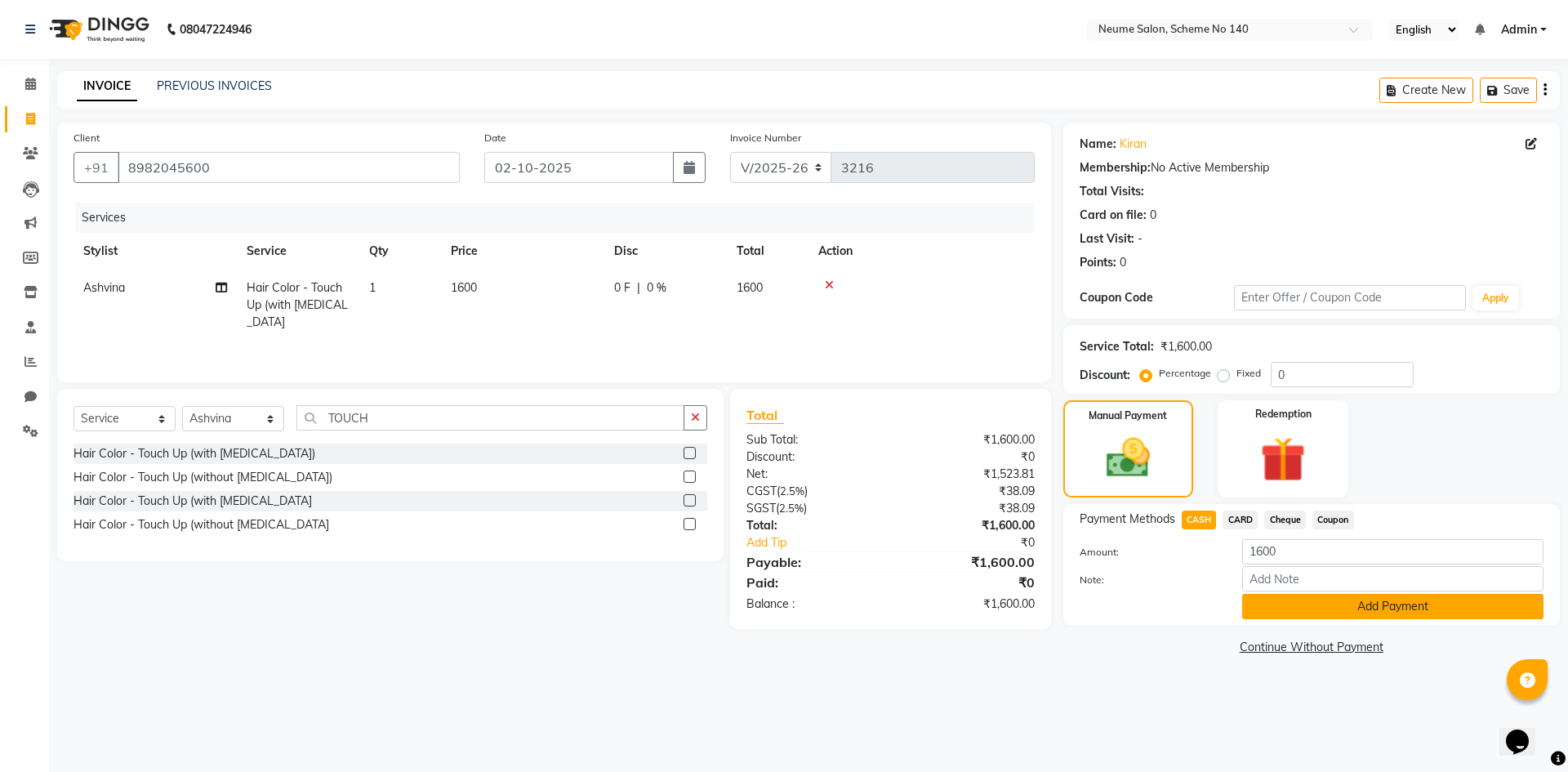
click at [1310, 610] on button "Add Payment" at bounding box center [1393, 606] width 301 height 26
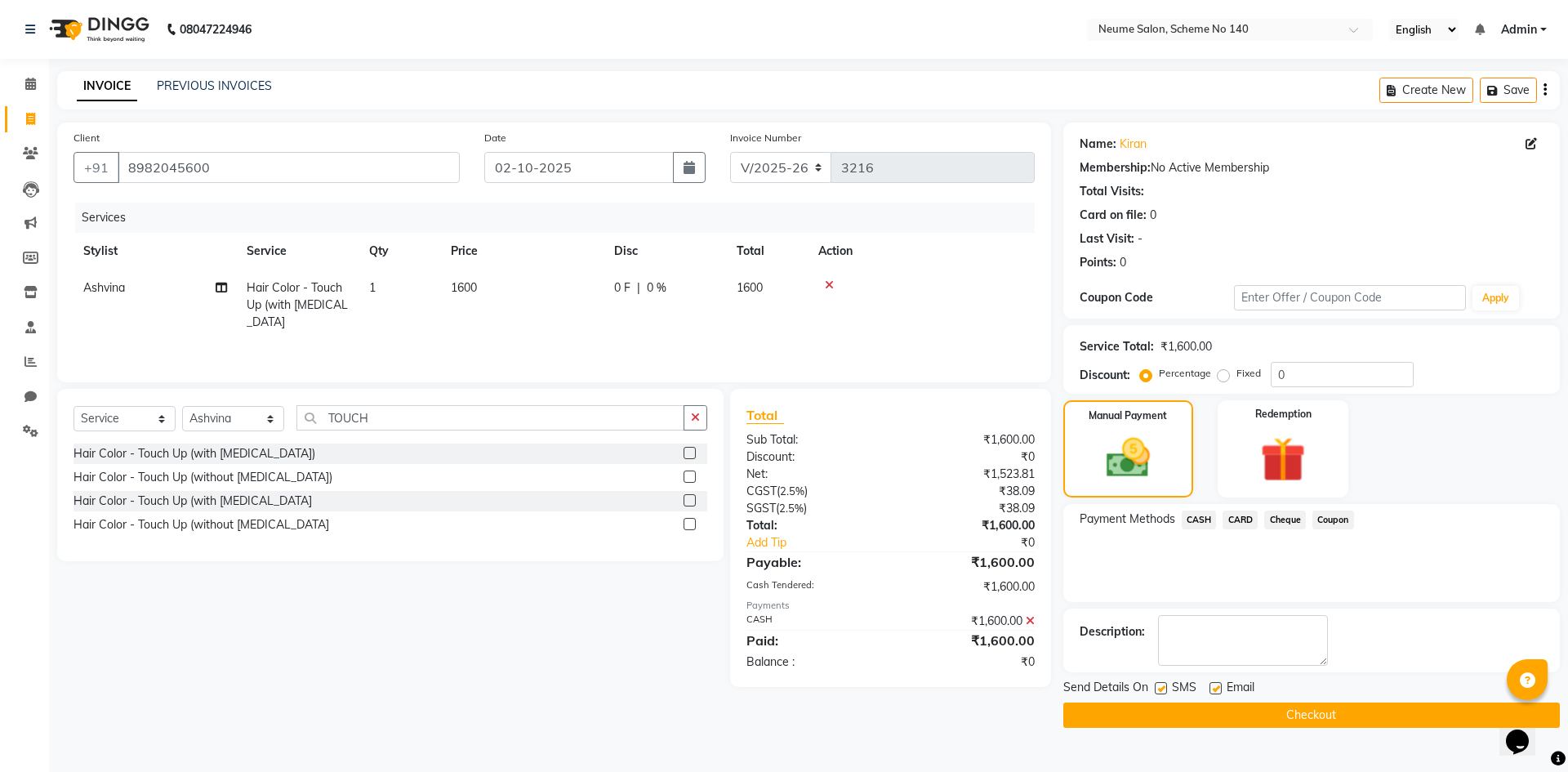
click at [1306, 718] on button "Checkout" at bounding box center [1312, 716] width 497 height 26
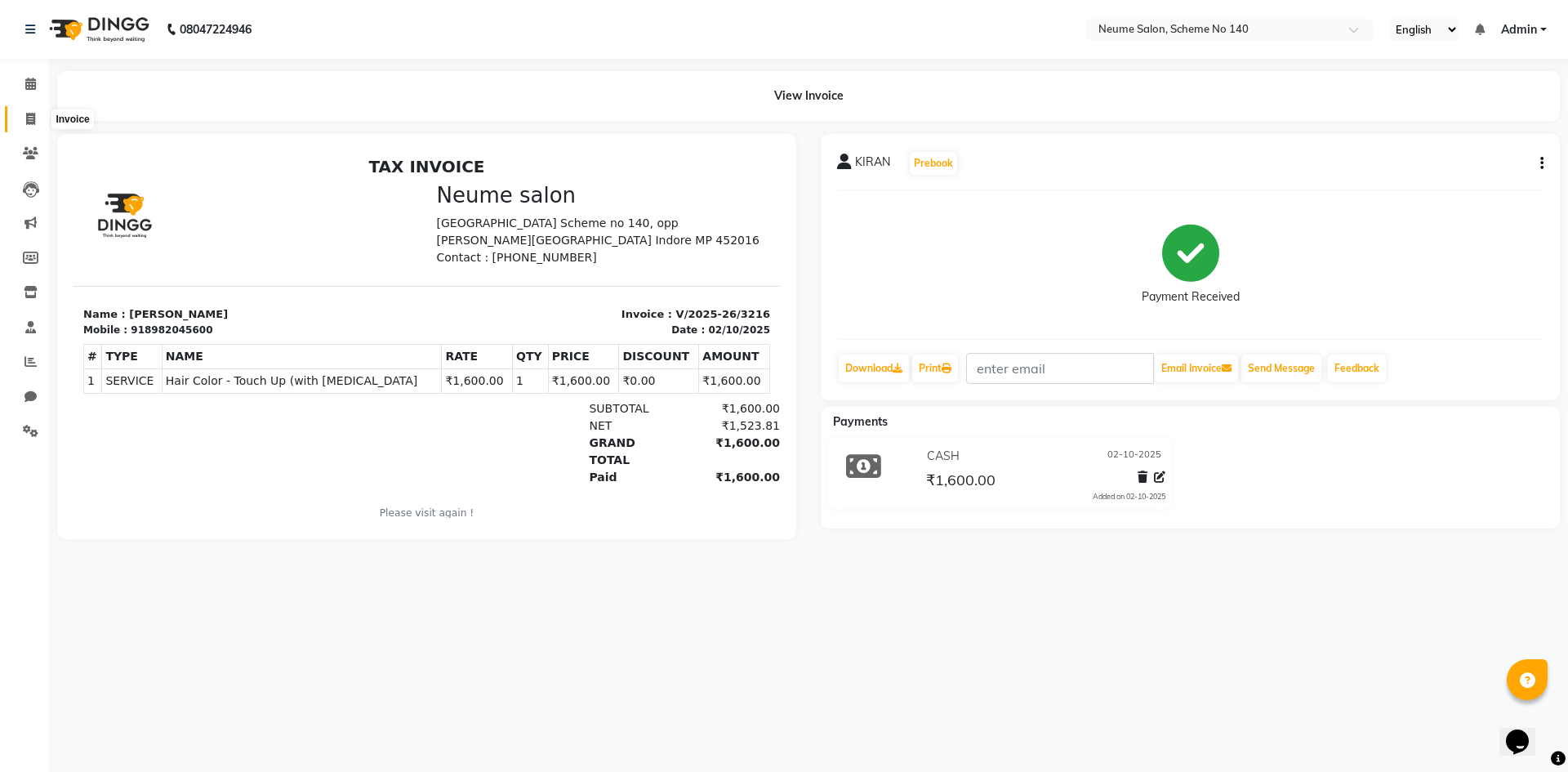
click at [26, 116] on span at bounding box center [30, 120] width 28 height 19
select select "service"
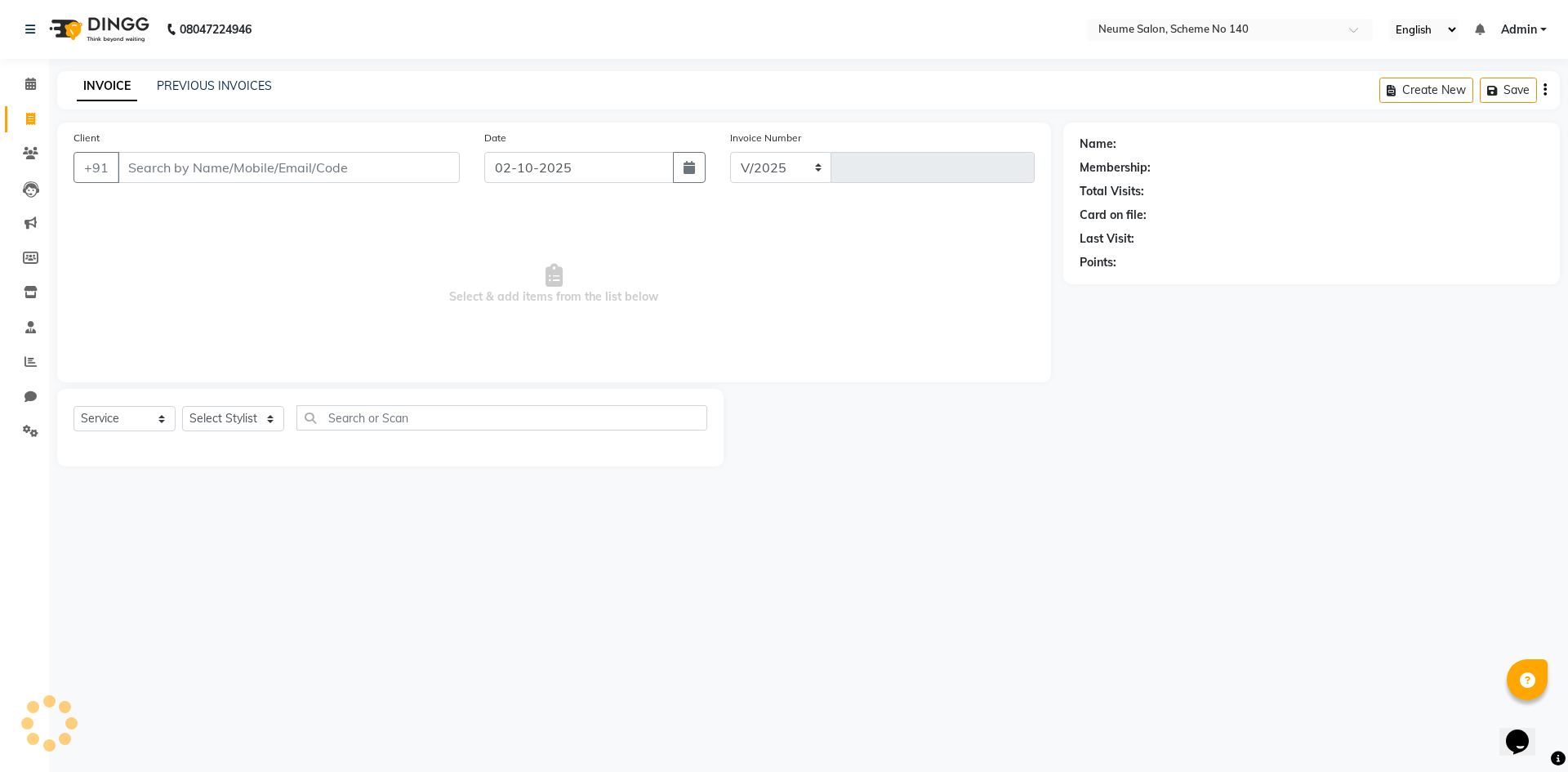
select select "8098"
type input "3217"
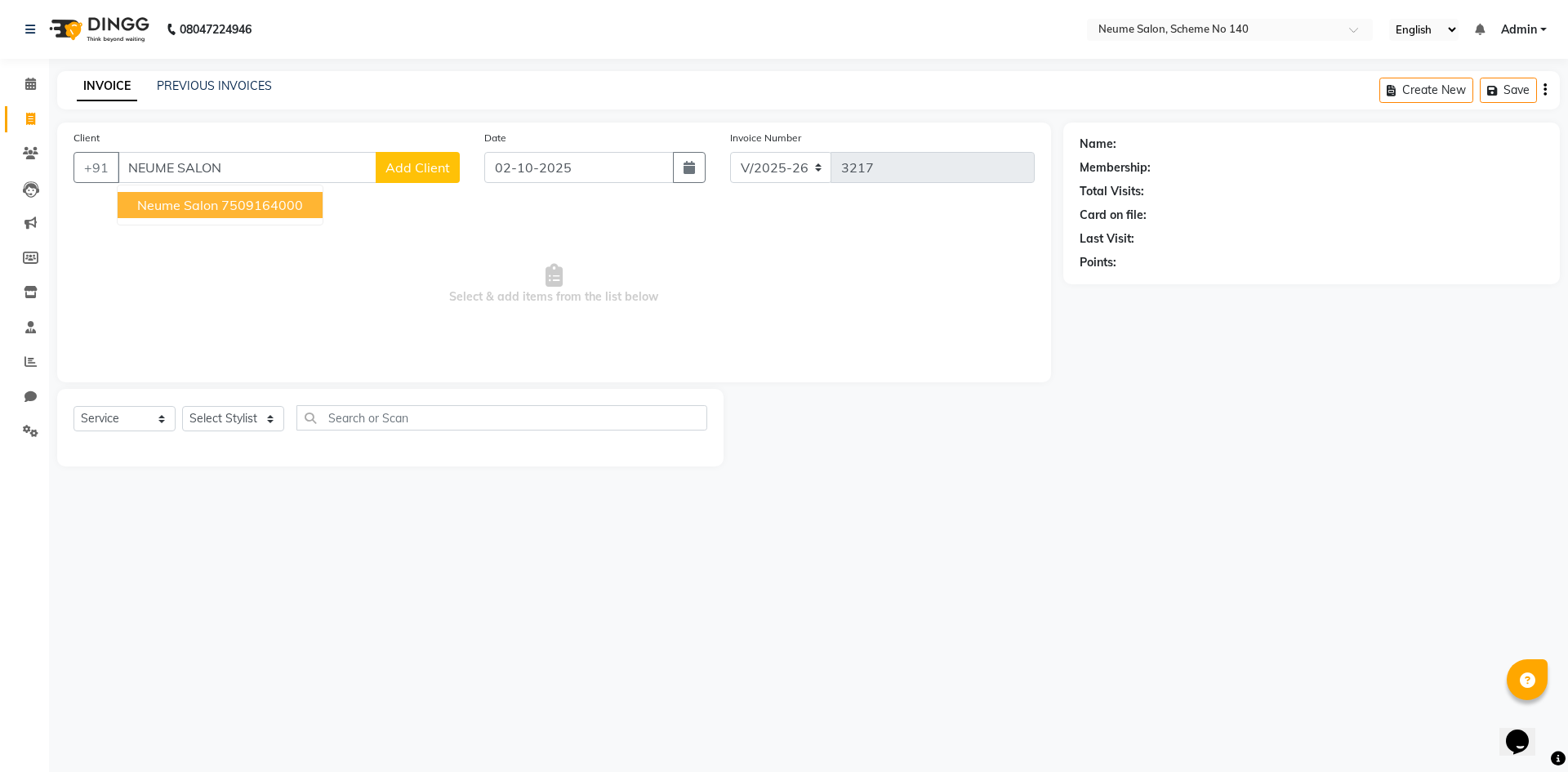
click at [186, 201] on span "Neume Salon" at bounding box center [178, 205] width 81 height 16
type input "7509164000"
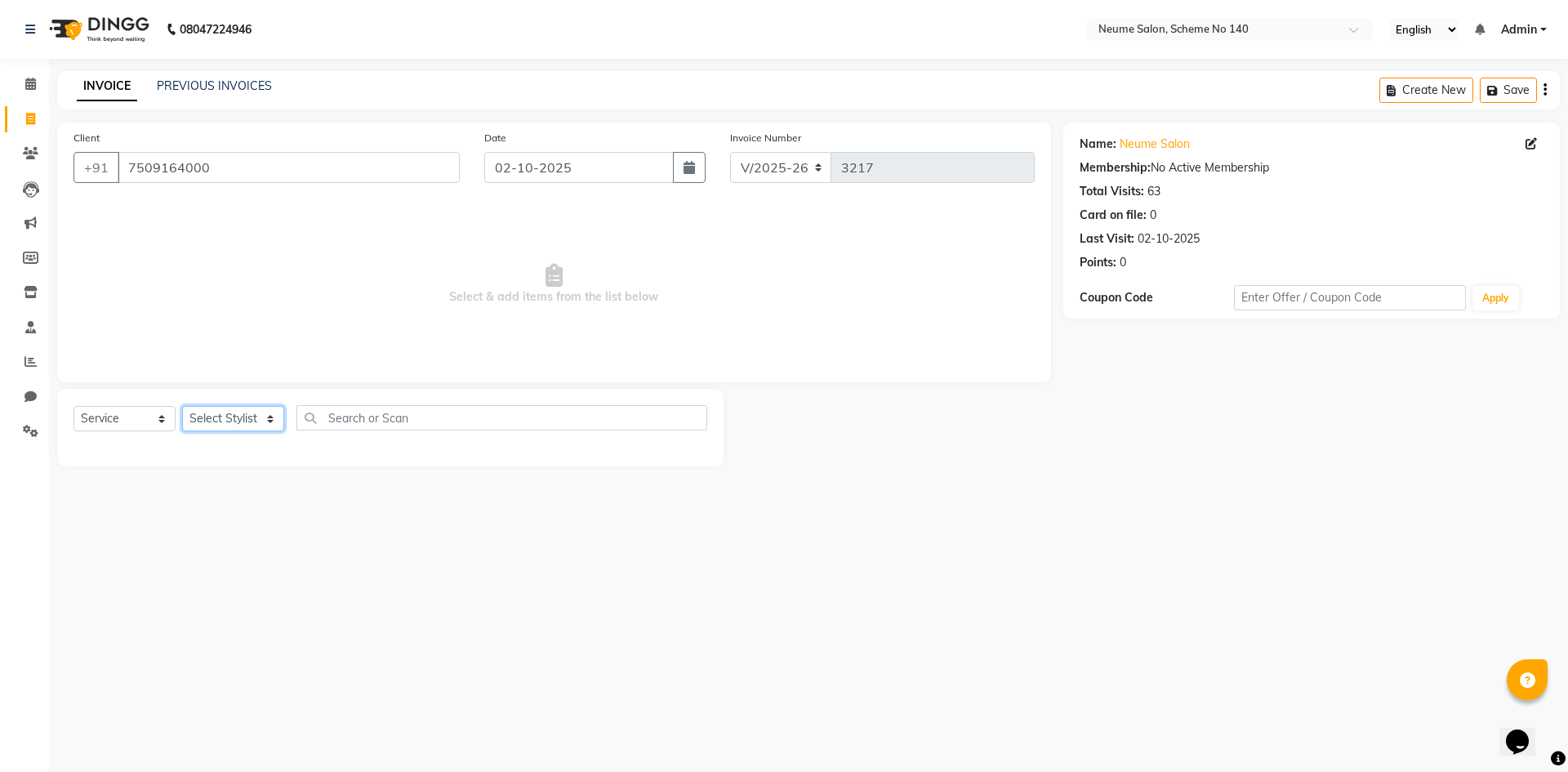
click at [239, 416] on select "Select Stylist [PERSON_NAME] Ashvina [PERSON_NAME] [DATE][PERSON_NAME] Mahi [PE…" at bounding box center [233, 418] width 102 height 26
select select "90654"
click at [182, 406] on select "Select Stylist [PERSON_NAME] Ashvina [PERSON_NAME] [DATE][PERSON_NAME] Mahi [PE…" at bounding box center [233, 418] width 102 height 26
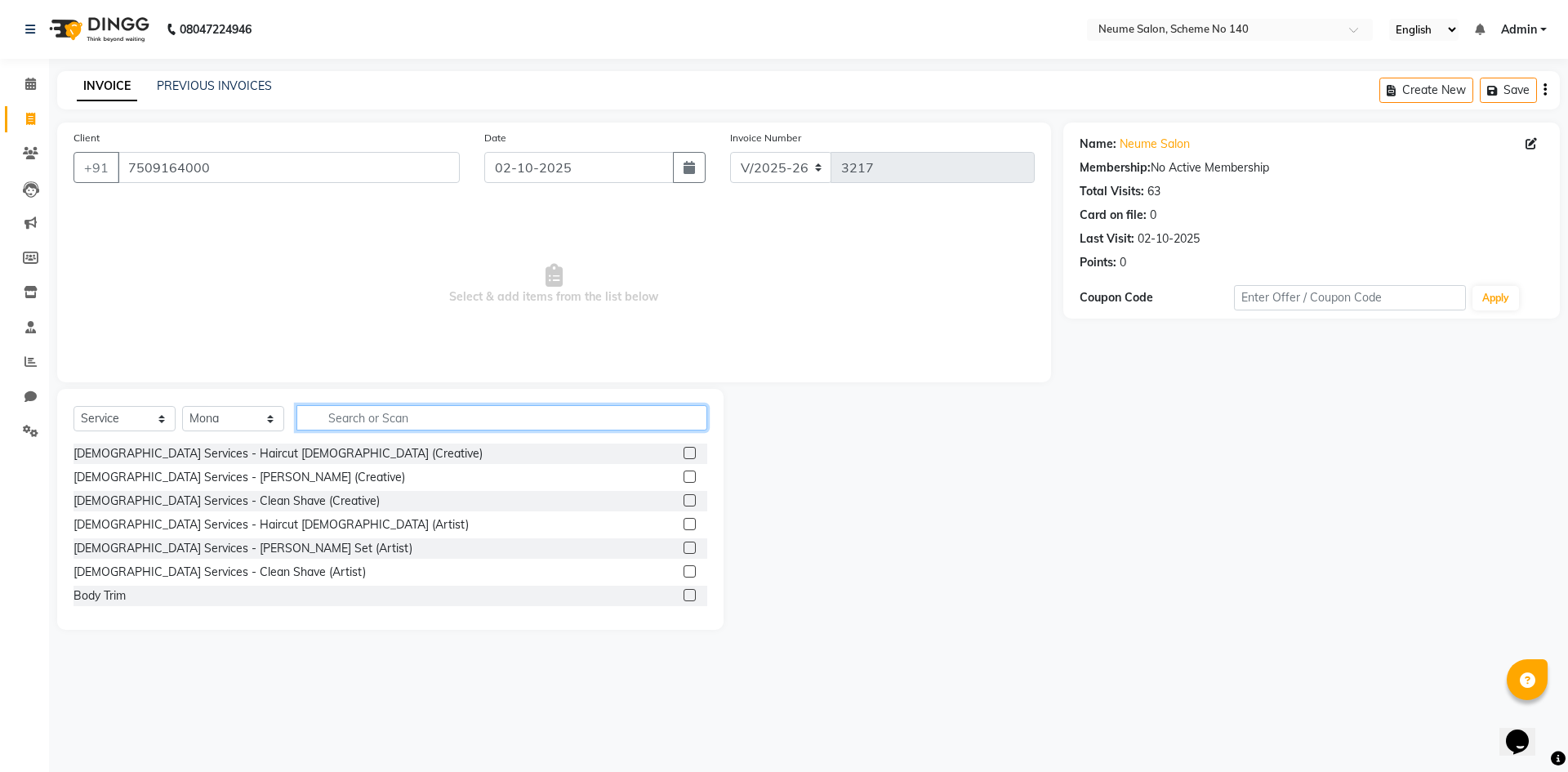
click at [354, 423] on input "text" at bounding box center [501, 418] width 411 height 26
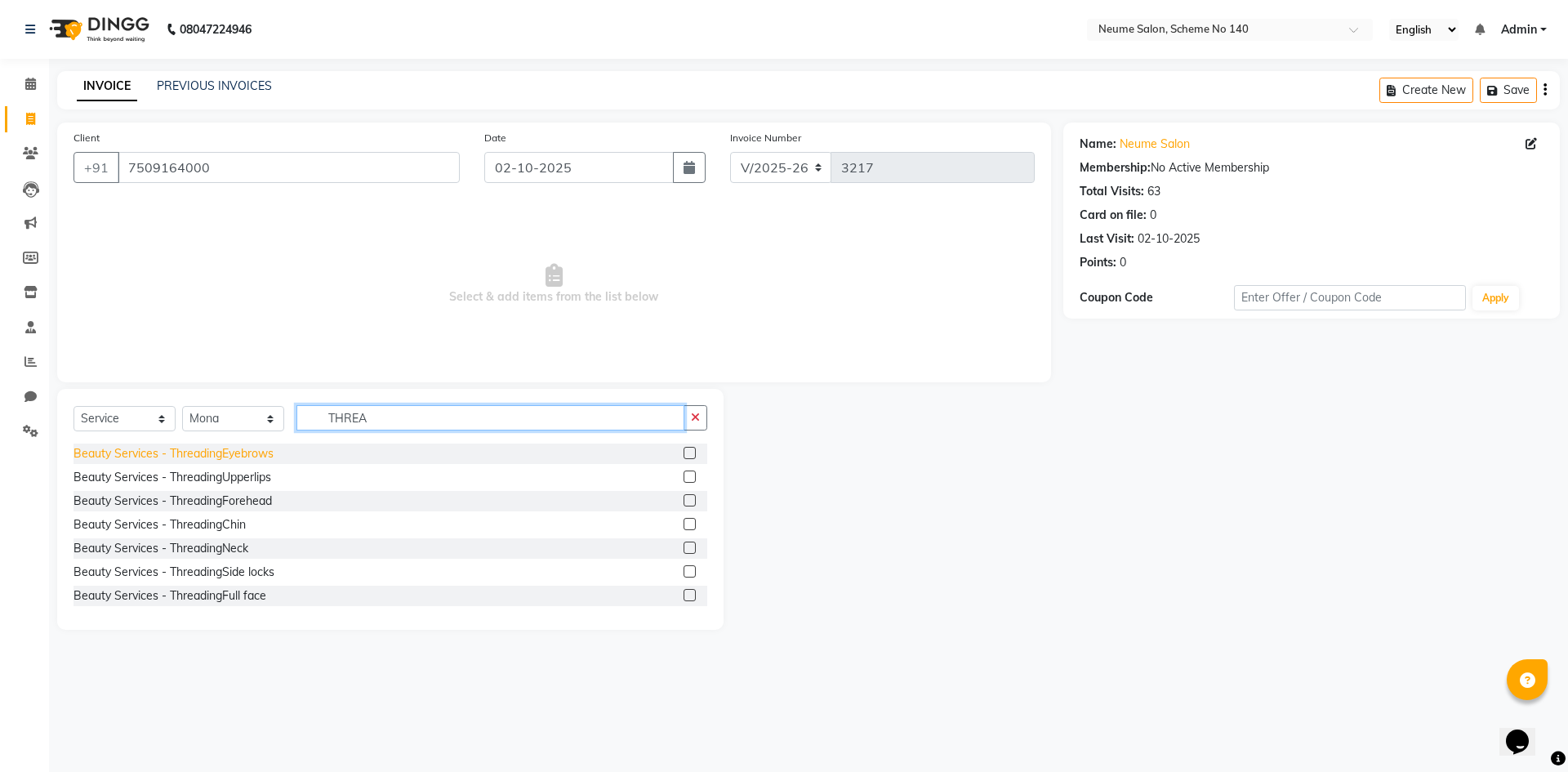
type input "THREA"
click at [248, 452] on div "Beauty Services - ThreadingEyebrows" at bounding box center [173, 453] width 200 height 17
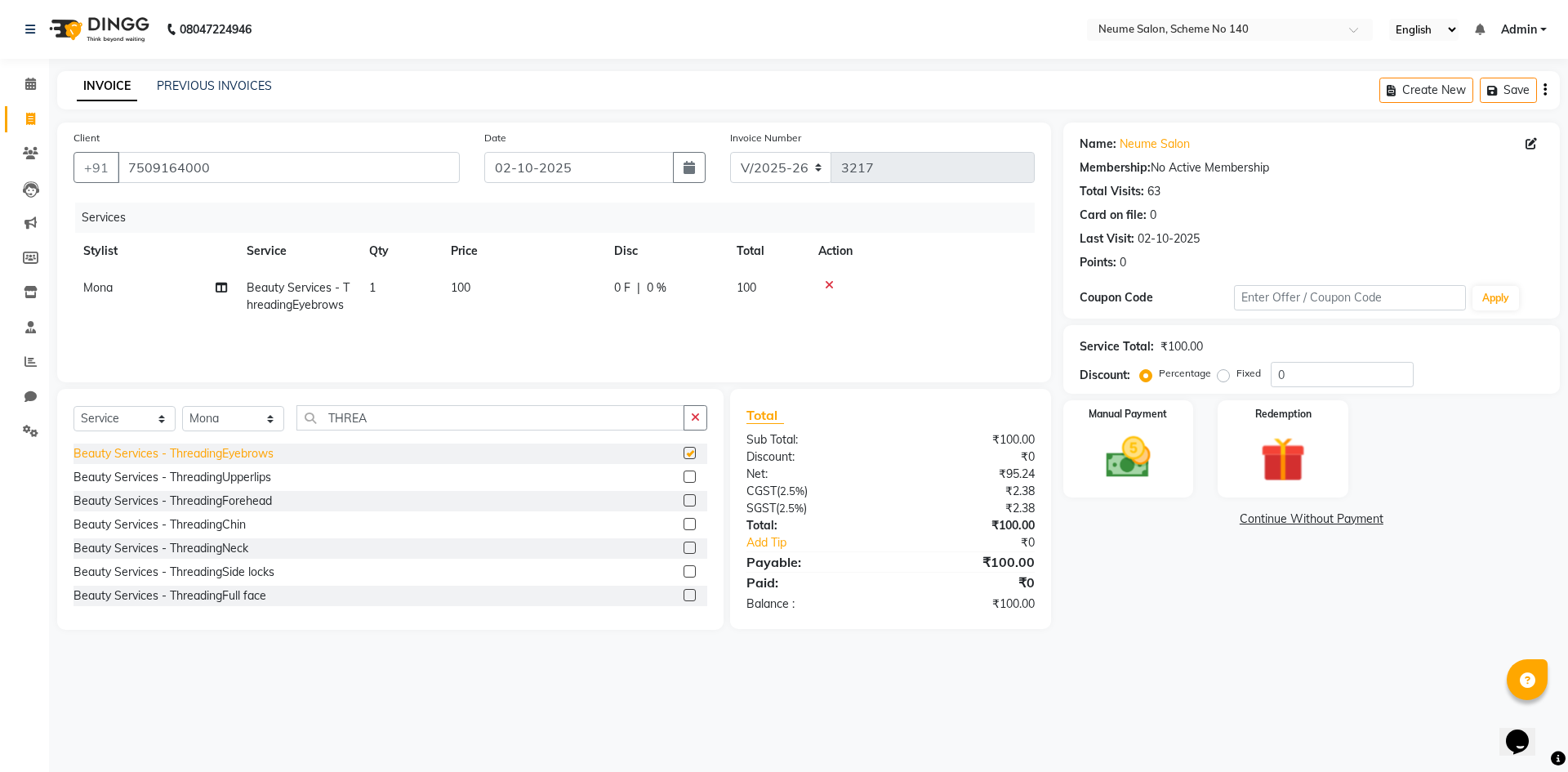
checkbox input "false"
click at [1151, 442] on img at bounding box center [1128, 457] width 76 height 54
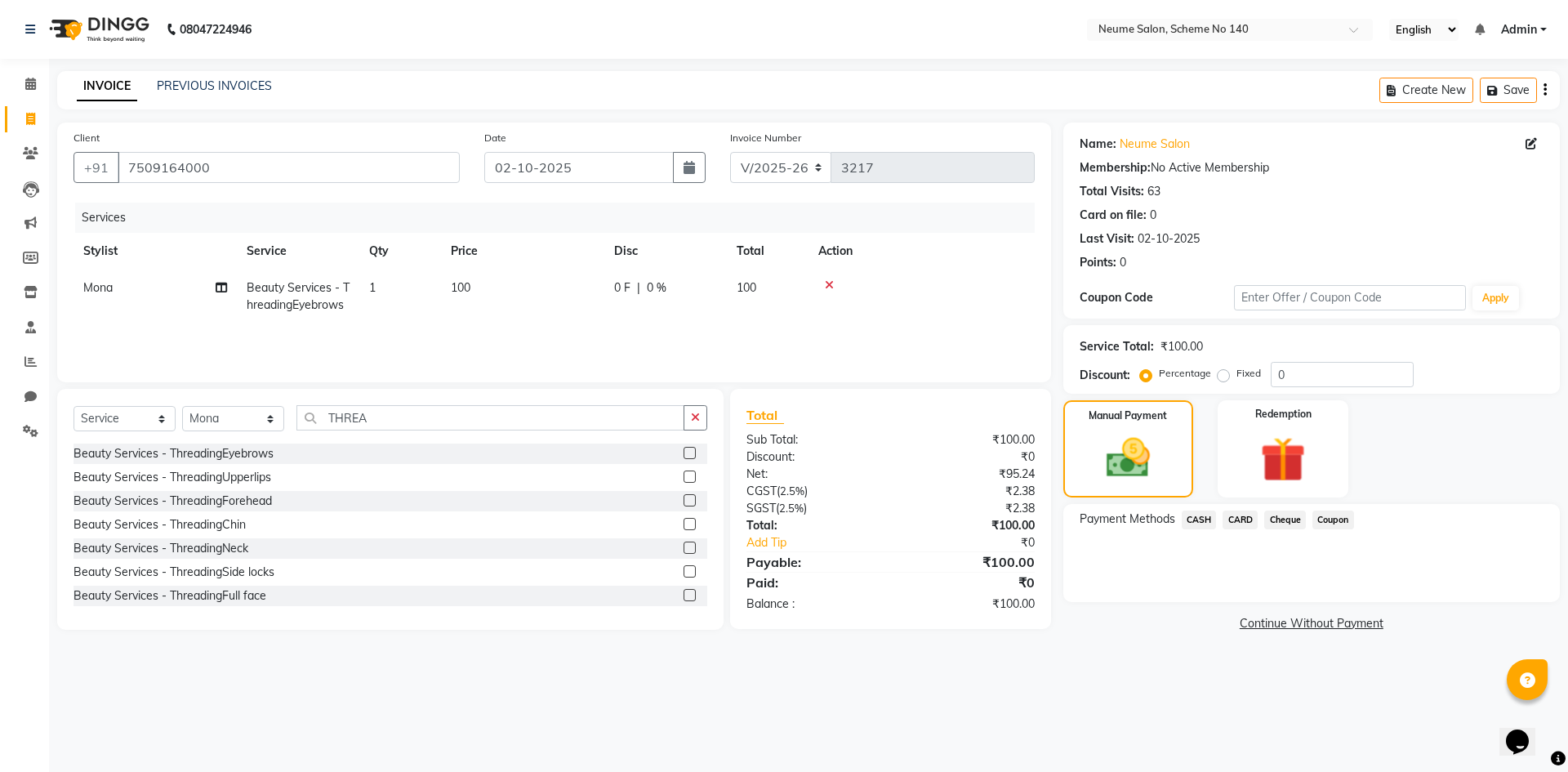
click at [1191, 518] on span "CASH" at bounding box center [1199, 520] width 35 height 19
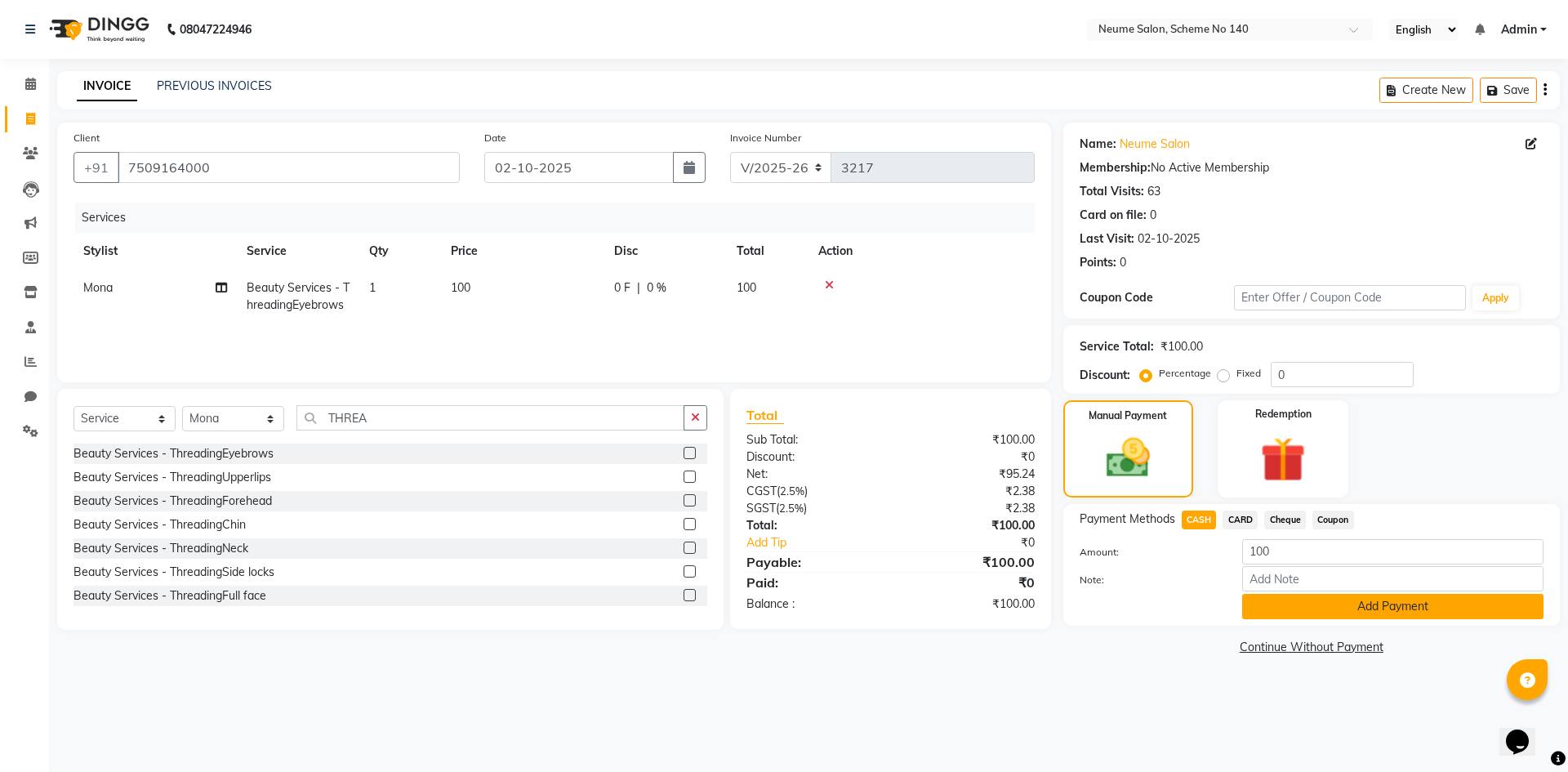
click at [1296, 603] on button "Add Payment" at bounding box center [1393, 606] width 301 height 26
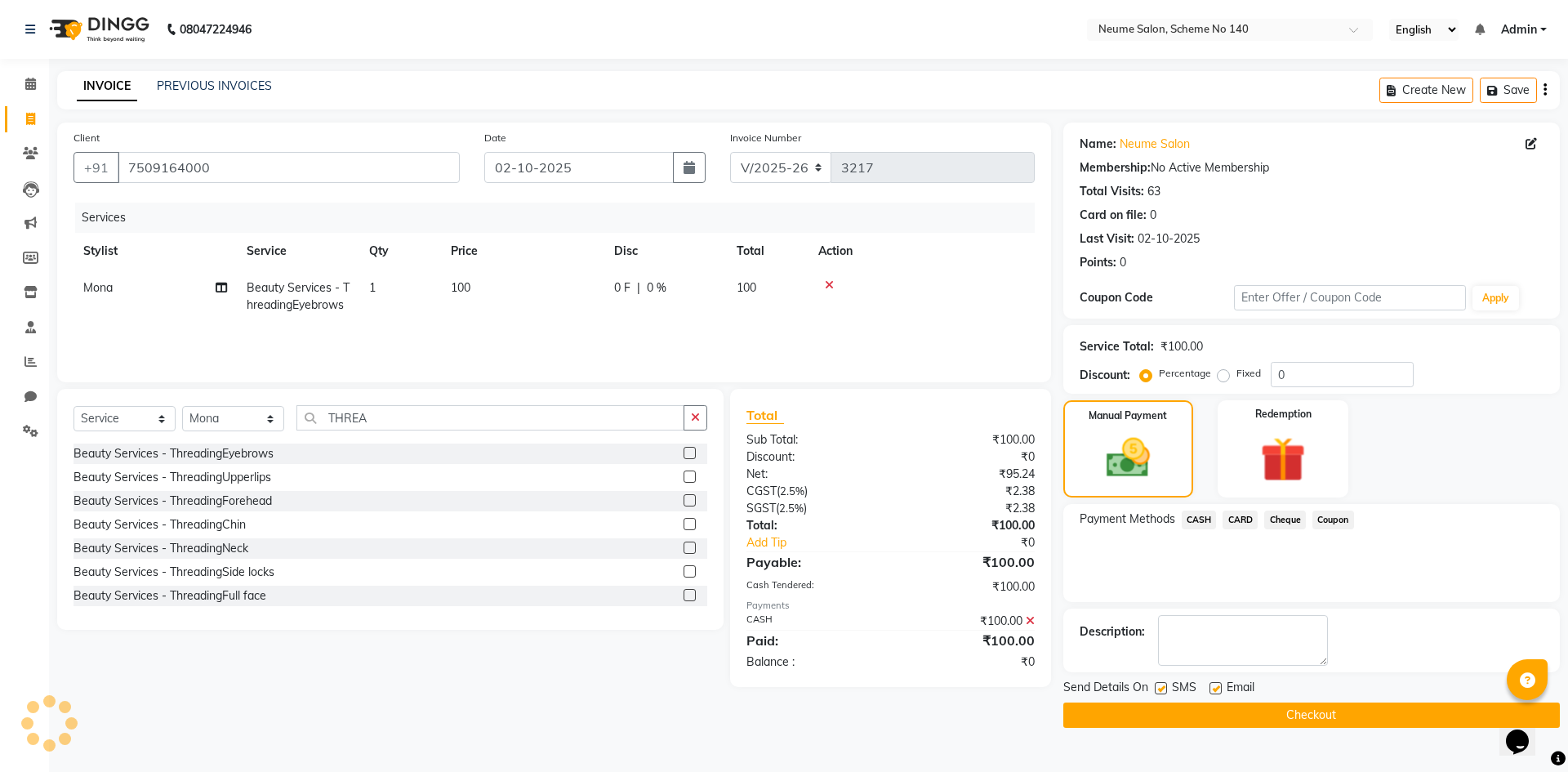
click at [1316, 712] on button "Checkout" at bounding box center [1312, 716] width 497 height 26
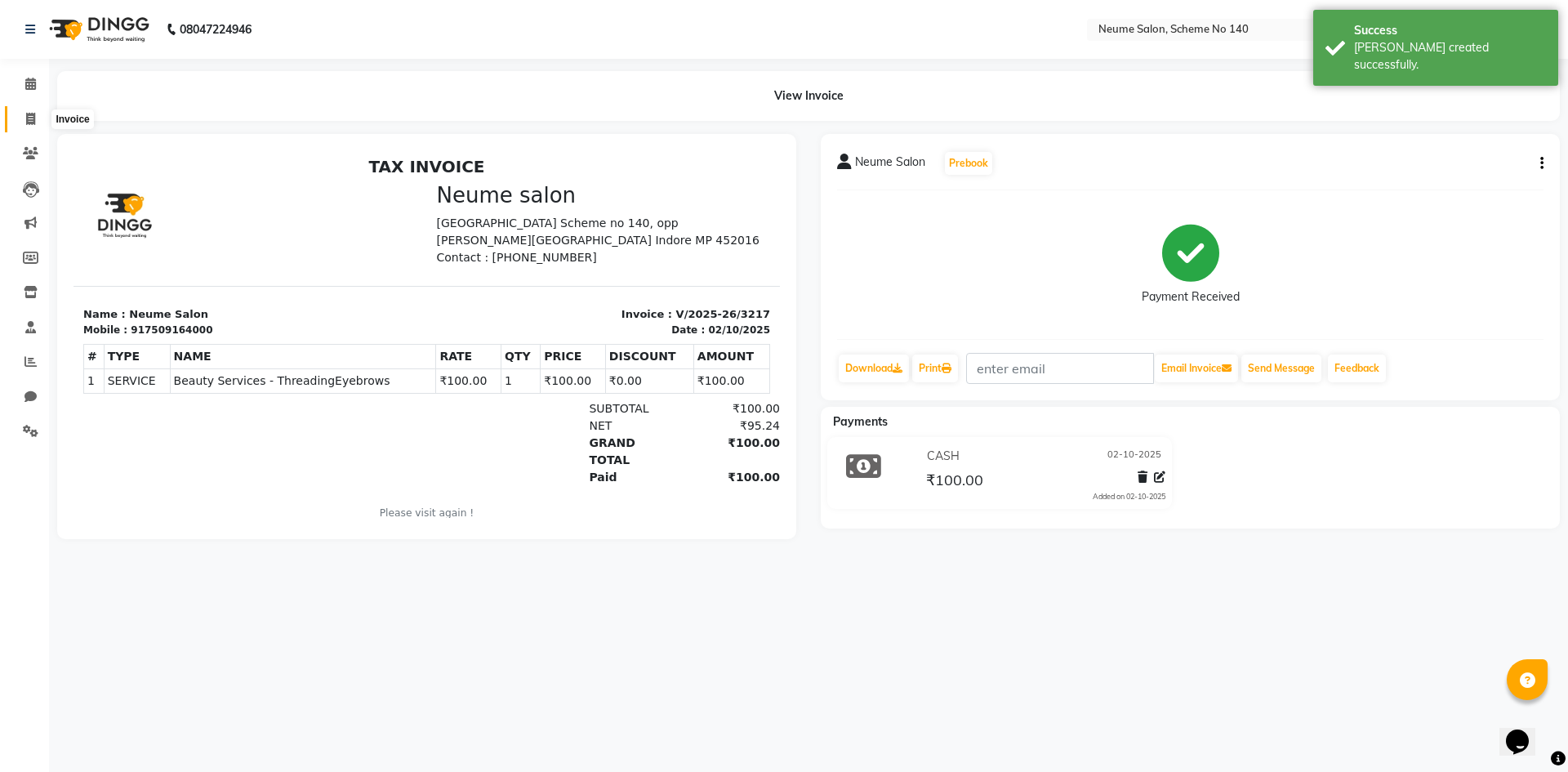
click at [26, 118] on icon at bounding box center [31, 119] width 9 height 12
select select "8098"
select select "service"
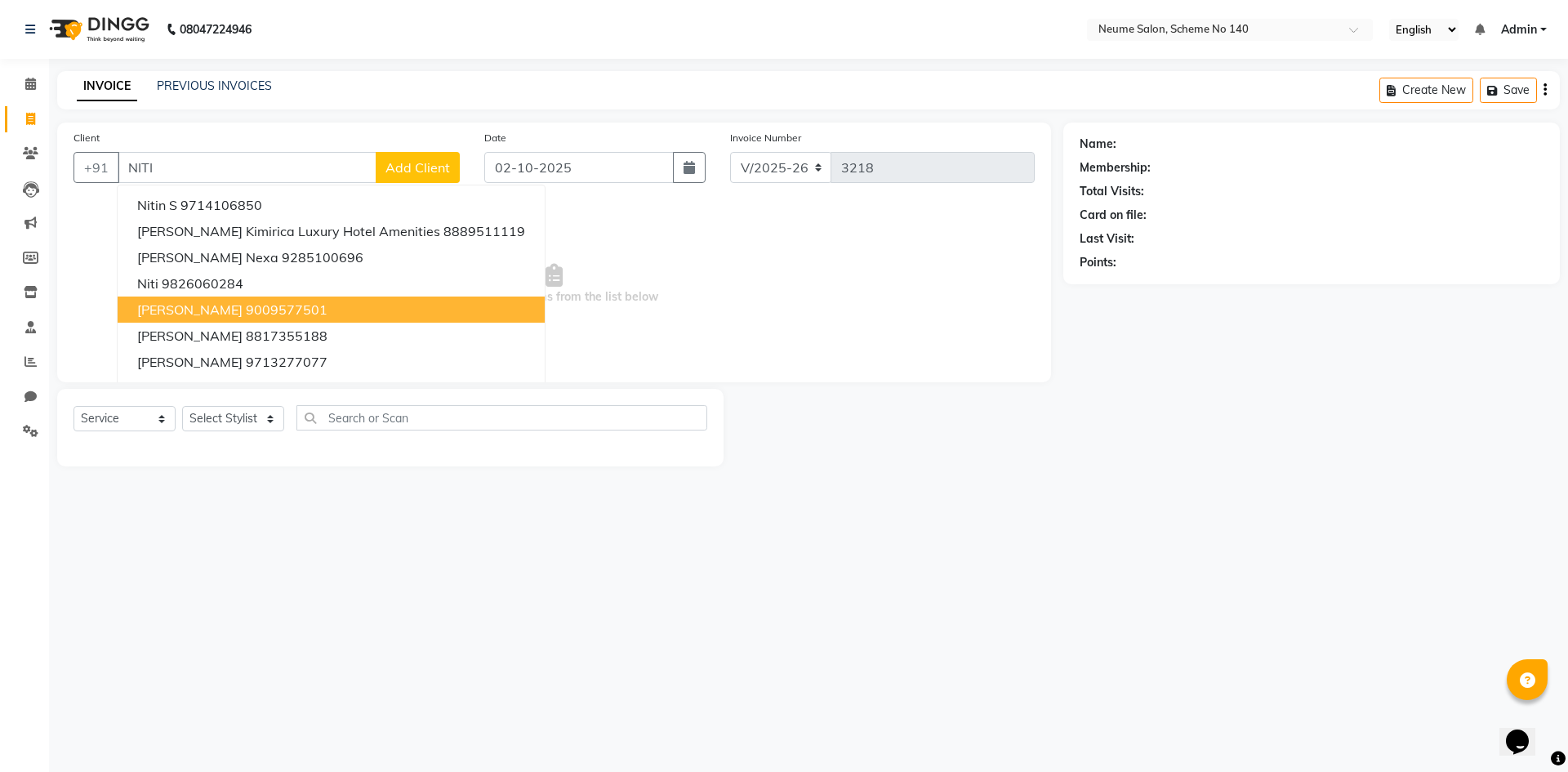
click at [186, 307] on span "[PERSON_NAME]" at bounding box center [190, 309] width 105 height 16
type input "9009577501"
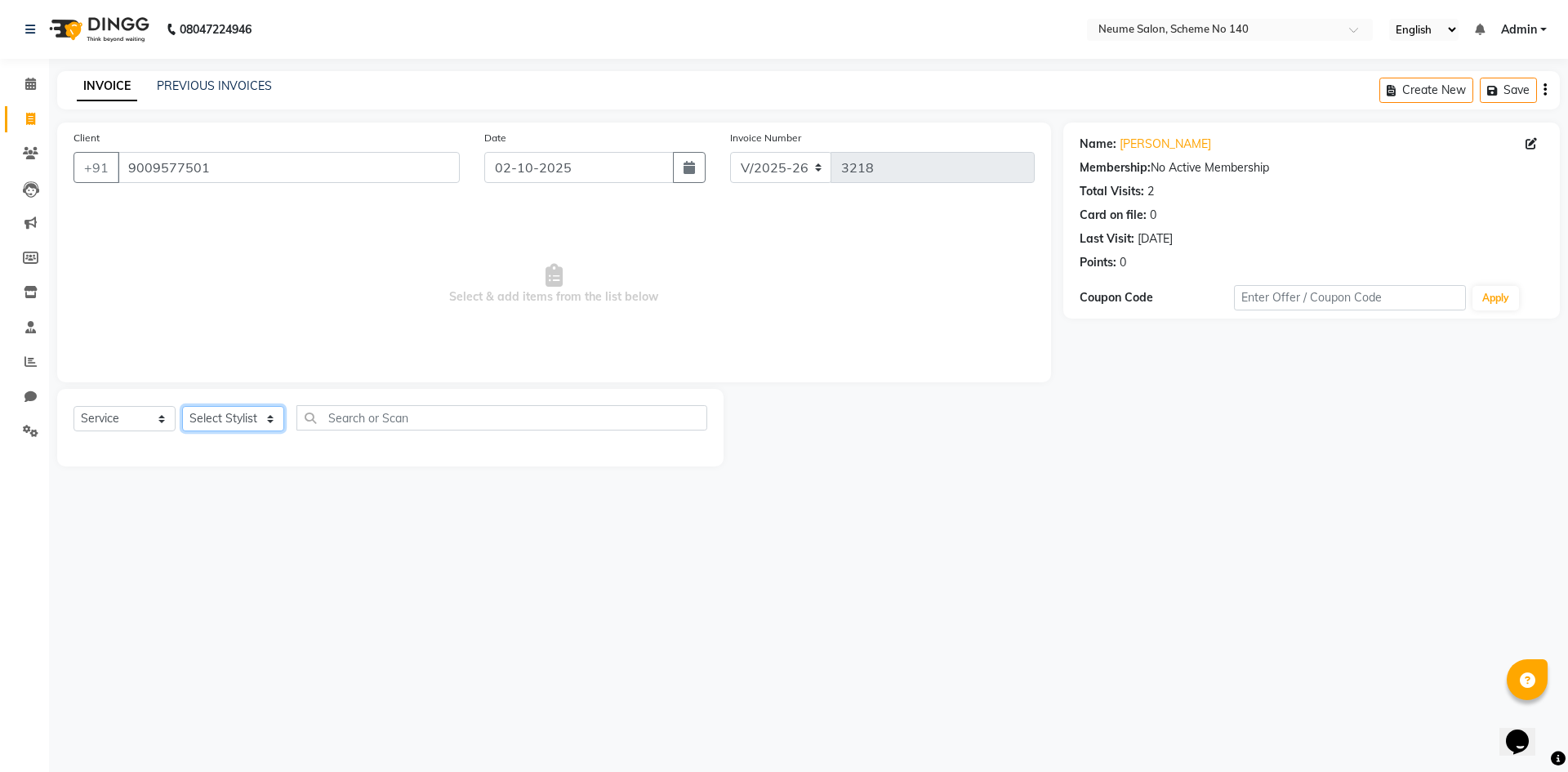
click at [230, 422] on select "Select Stylist [PERSON_NAME] Ashvina [PERSON_NAME] [DATE][PERSON_NAME] Mahi [PE…" at bounding box center [233, 418] width 102 height 26
select select "90991"
click at [182, 406] on select "Select Stylist [PERSON_NAME] Ashvina [PERSON_NAME] [DATE][PERSON_NAME] Mahi [PE…" at bounding box center [233, 418] width 102 height 26
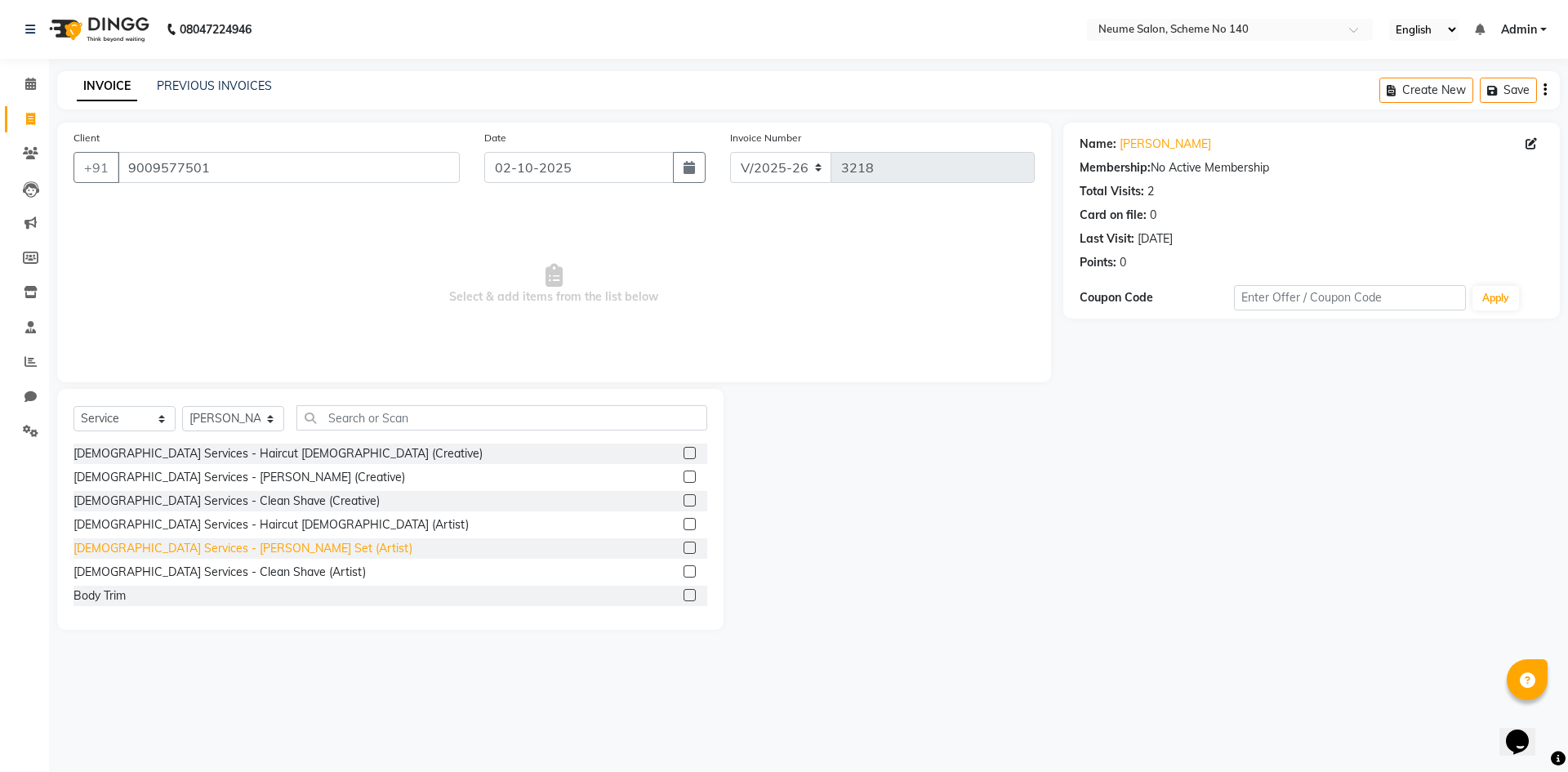
click at [223, 549] on div "[DEMOGRAPHIC_DATA] Services - [PERSON_NAME] Set (Artist)" at bounding box center [243, 548] width 339 height 17
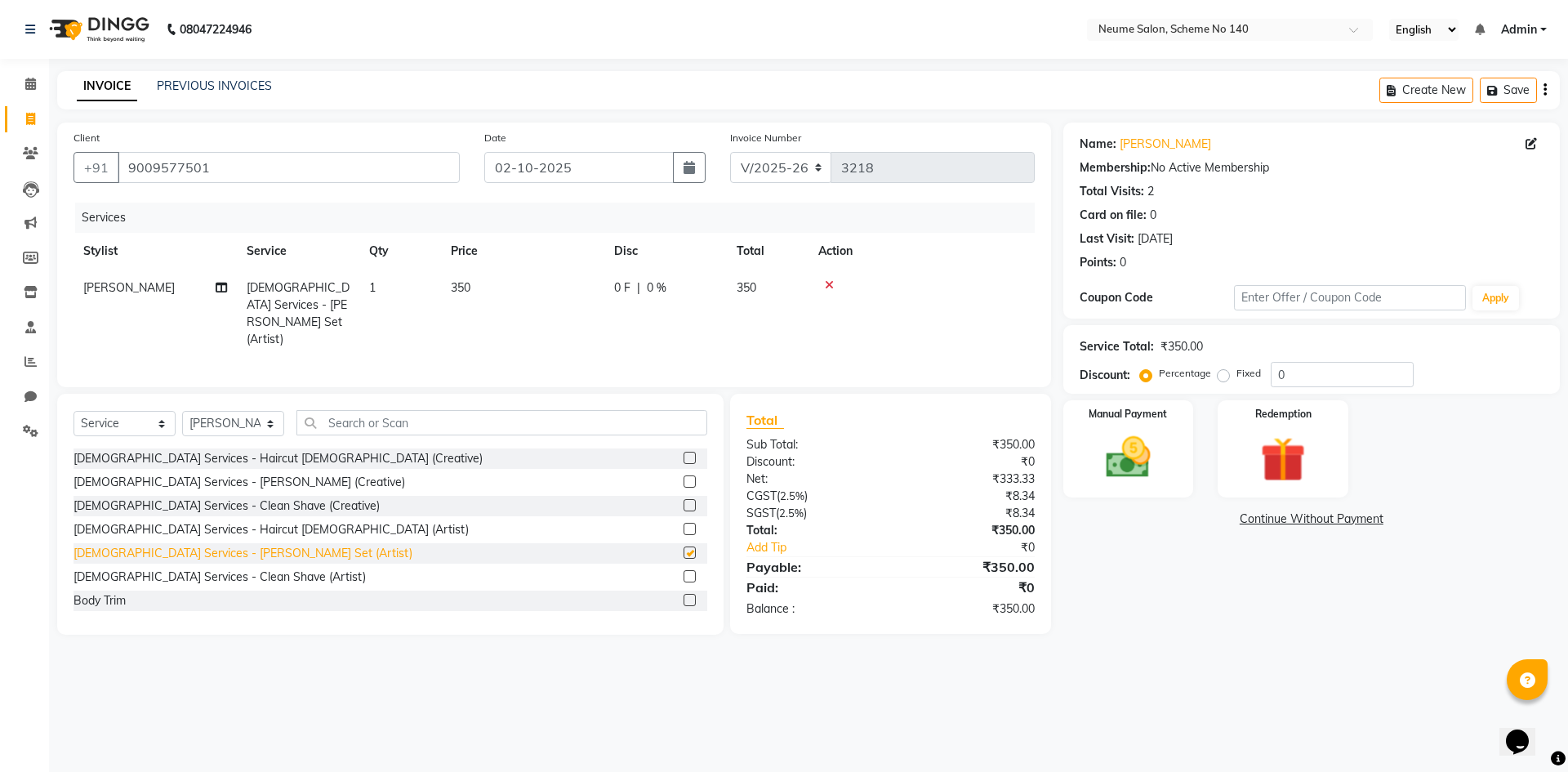
checkbox input "false"
click at [259, 416] on select "Select Stylist [PERSON_NAME] Ashvina [PERSON_NAME] [DATE][PERSON_NAME] Mahi [PE…" at bounding box center [233, 424] width 102 height 26
select select "81118"
click at [182, 411] on select "Select Stylist [PERSON_NAME] Ashvina [PERSON_NAME] [DATE][PERSON_NAME] Mahi [PE…" at bounding box center [233, 424] width 102 height 26
click at [346, 422] on input "text" at bounding box center [501, 423] width 411 height 26
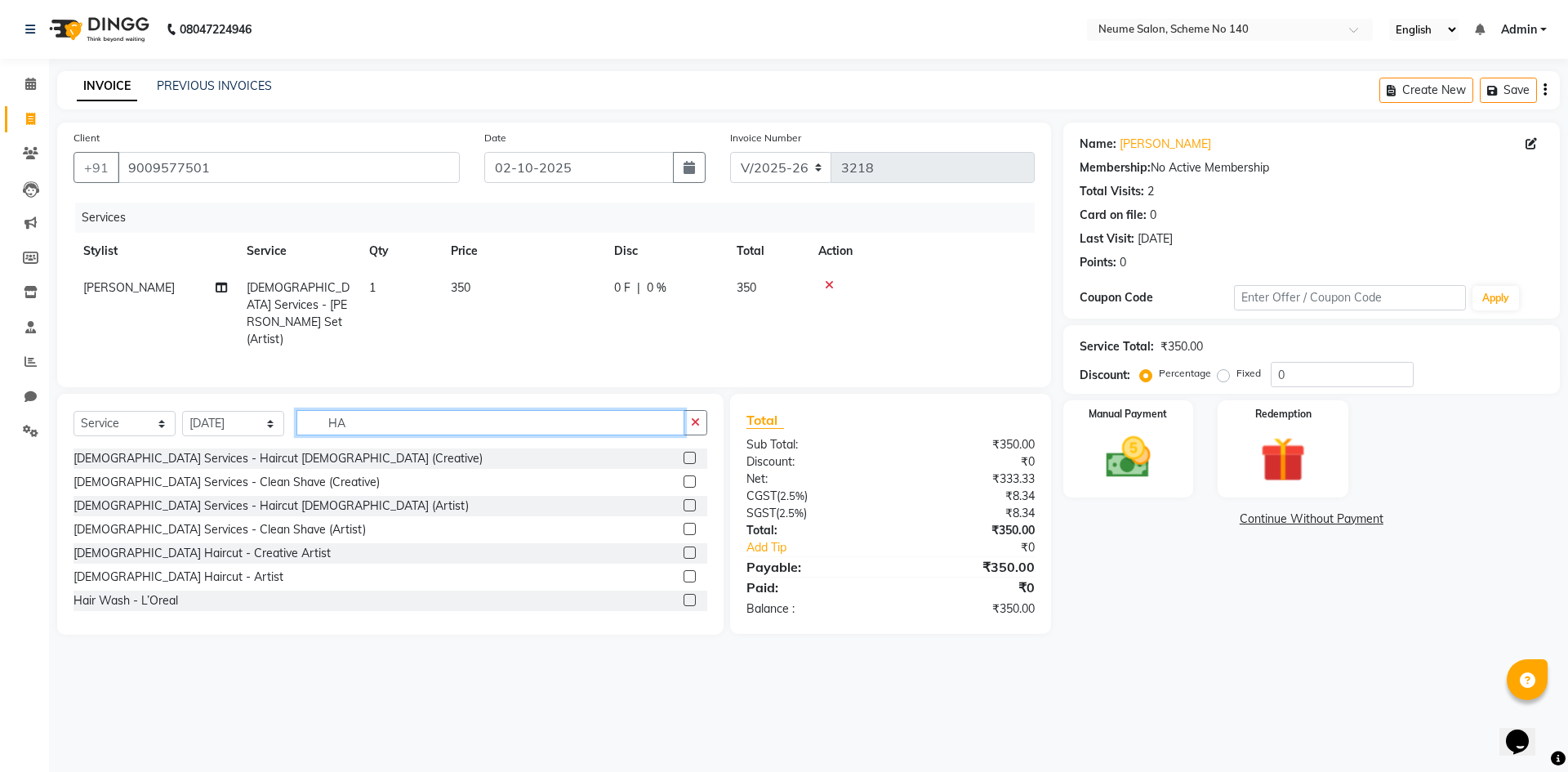
type input "H"
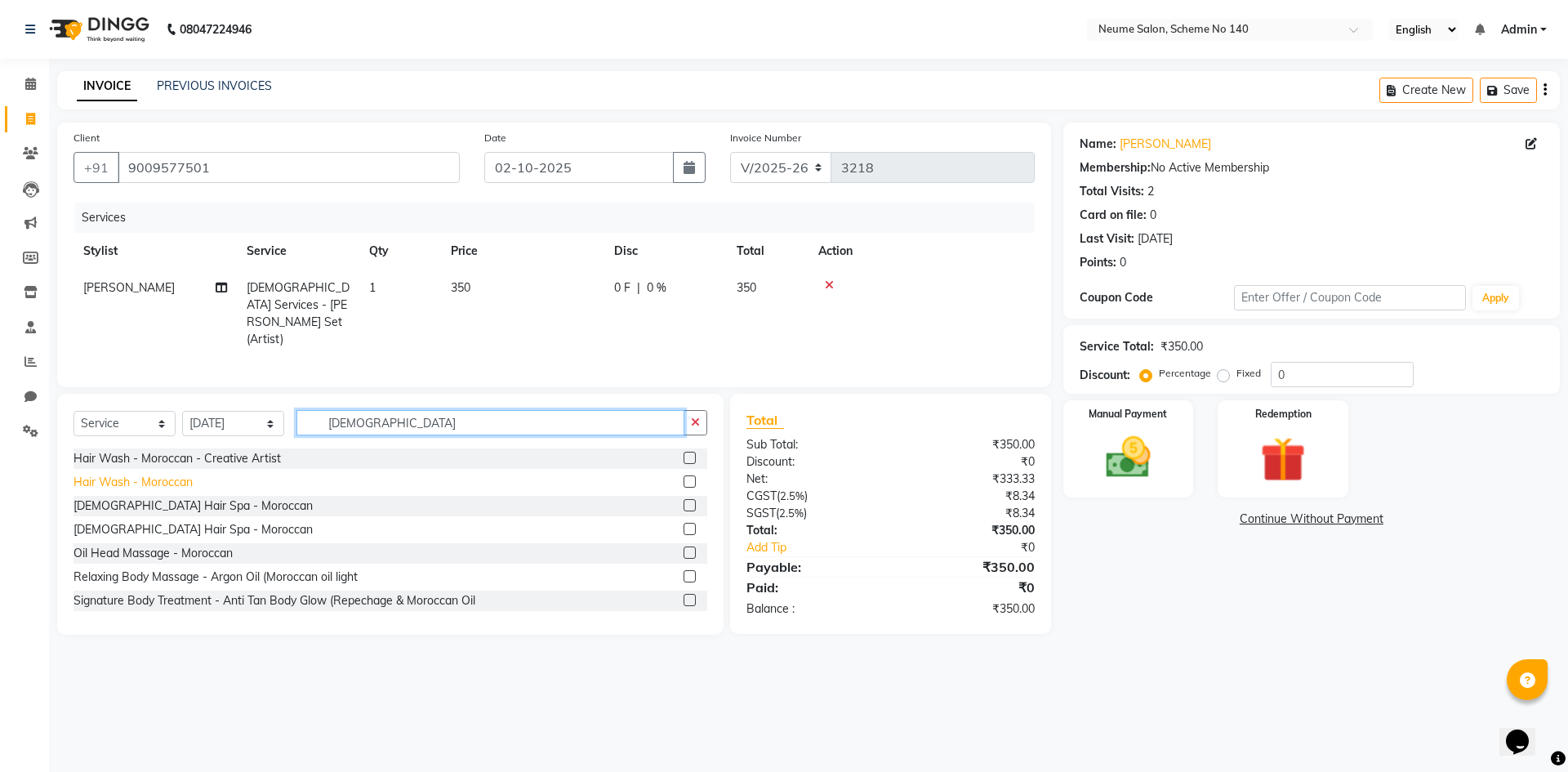
type input "[DEMOGRAPHIC_DATA]"
click at [170, 477] on div "Hair Wash - Moroccan" at bounding box center [133, 482] width 120 height 17
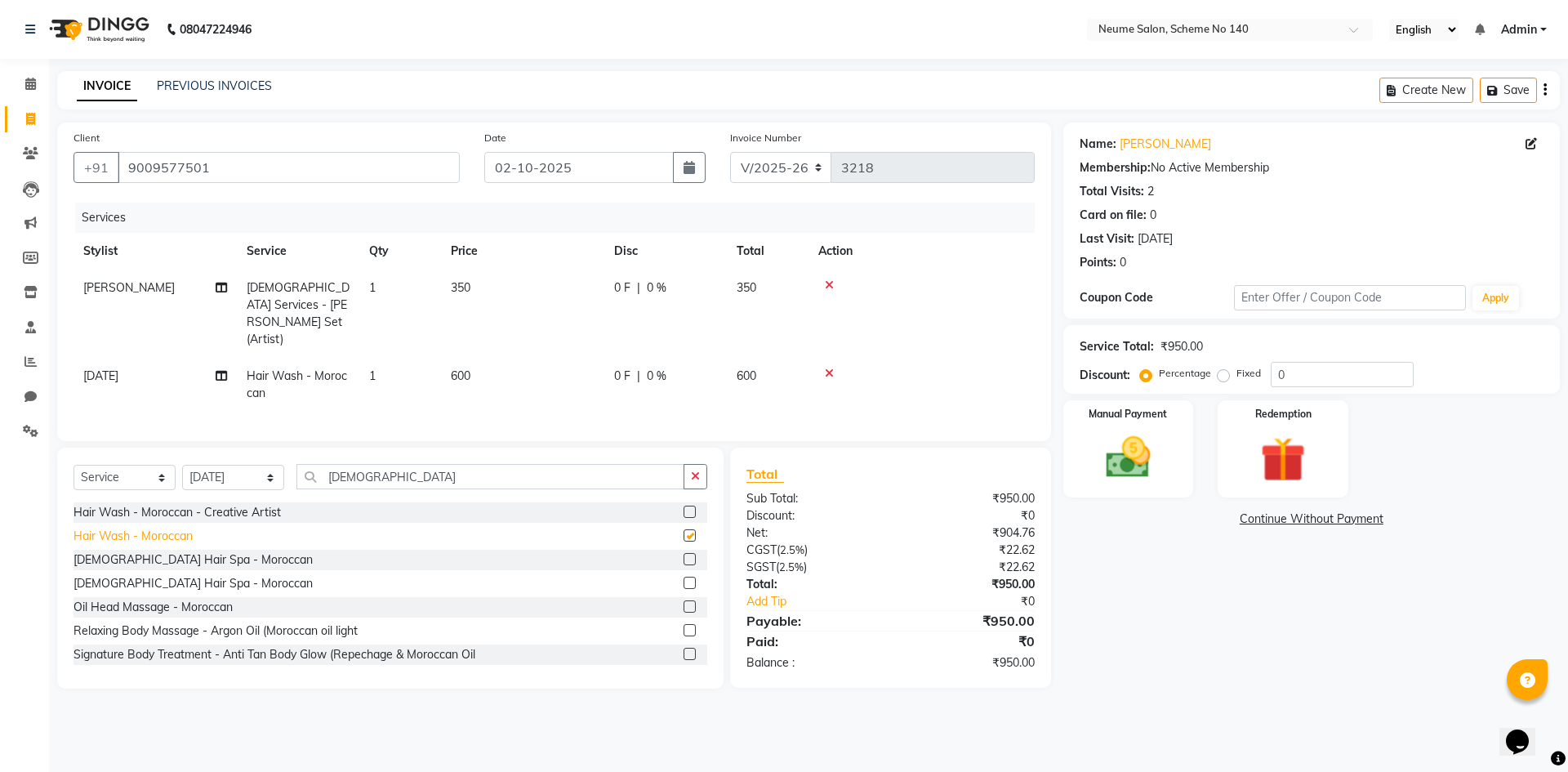
checkbox input "false"
click at [401, 464] on input "[DEMOGRAPHIC_DATA]" at bounding box center [490, 477] width 388 height 26
click at [139, 465] on select "Select Service Product Membership Package Voucher Prepaid Gift Card" at bounding box center [125, 477] width 102 height 26
select select "product"
click at [73, 465] on select "Select Service Product Membership Package Voucher Prepaid Gift Card" at bounding box center [125, 477] width 102 height 26
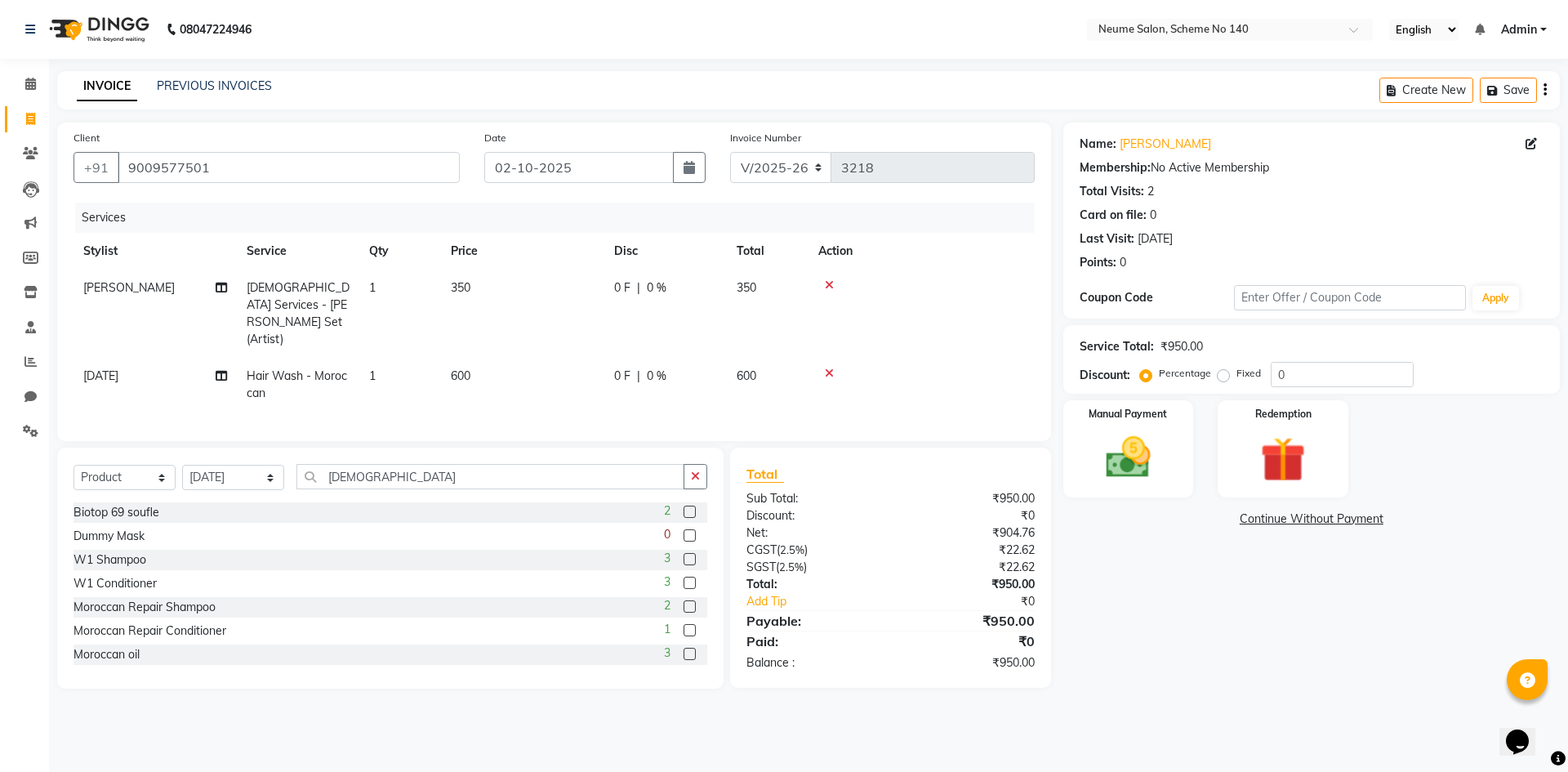
click at [173, 645] on div "Moroccan oil 3" at bounding box center [390, 655] width 634 height 20
click at [684, 647] on label at bounding box center [690, 653] width 12 height 12
click at [684, 649] on input "checkbox" at bounding box center [689, 654] width 10 height 10
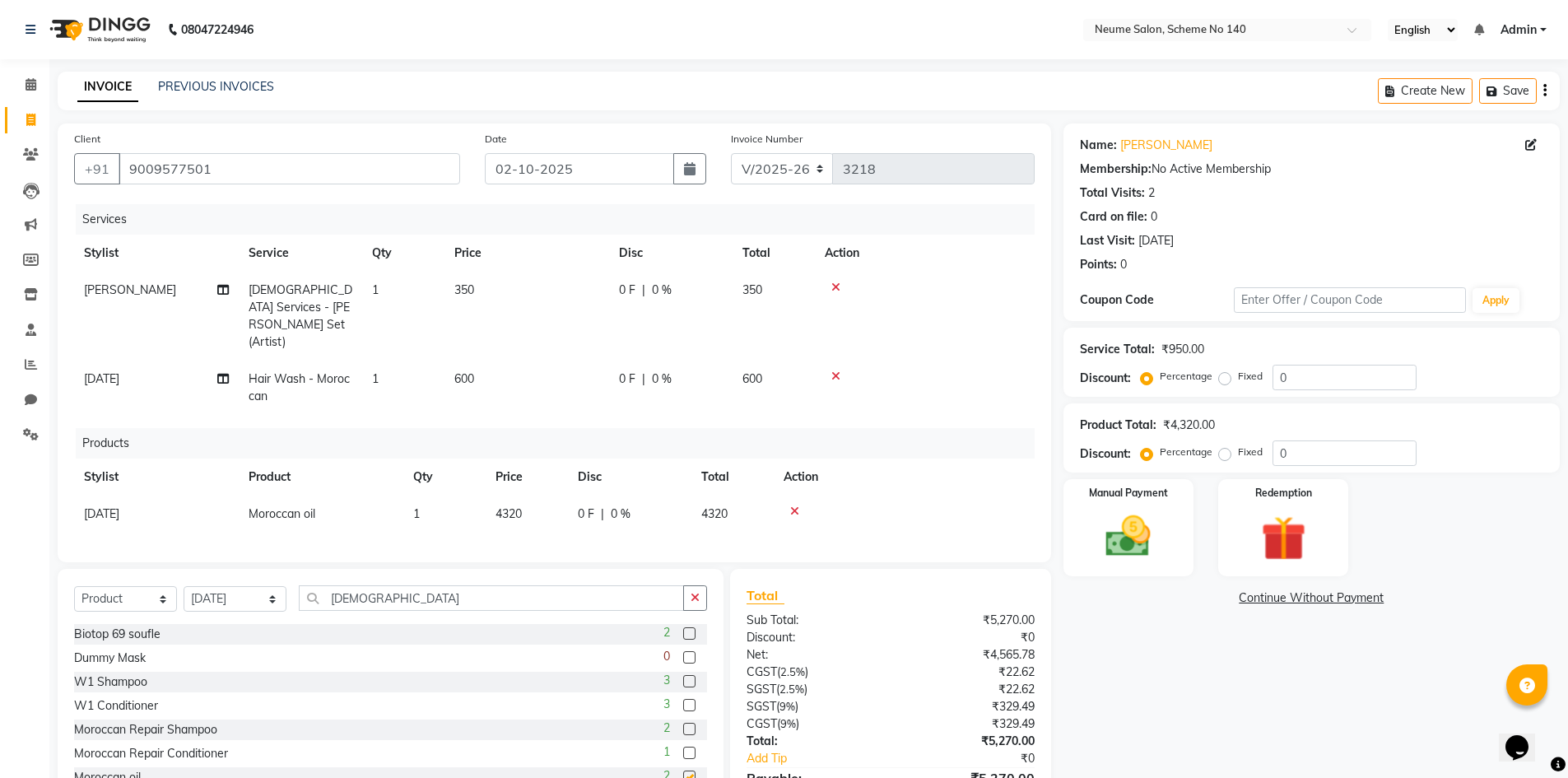
checkbox input "false"
click at [1188, 628] on div "Name: [PERSON_NAME] Membership: No Active Membership Total Visits: 2 Card on fi…" at bounding box center [1318, 484] width 509 height 722
click at [792, 505] on icon at bounding box center [794, 510] width 9 height 11
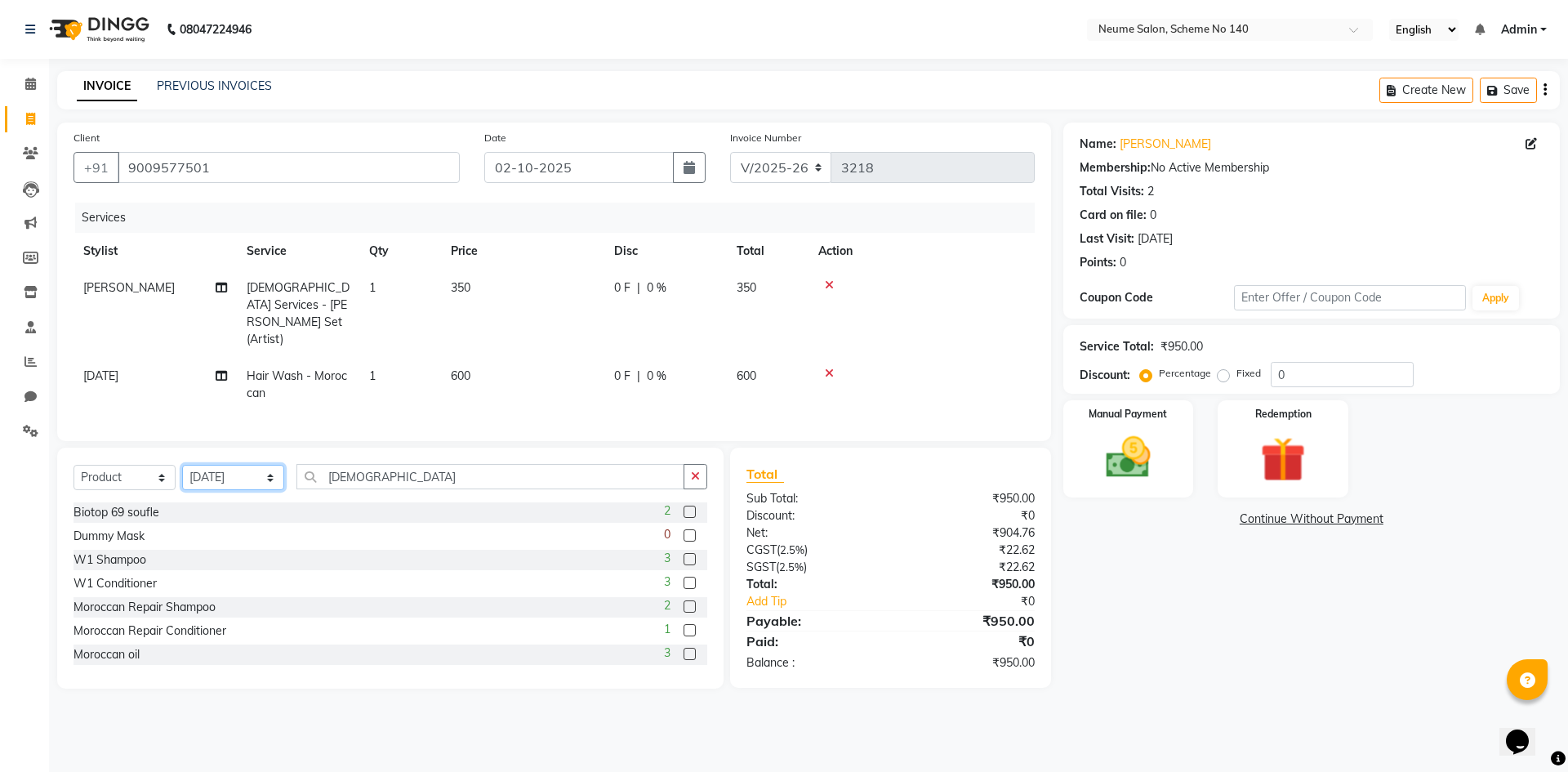
click at [258, 465] on select "Select Stylist [PERSON_NAME] Ashvina [PERSON_NAME] [DATE][PERSON_NAME] Mahi [PE…" at bounding box center [233, 477] width 102 height 26
select select "75325"
click at [182, 465] on select "Select Stylist [PERSON_NAME] Ashvina [PERSON_NAME] [DATE][PERSON_NAME] Mahi [PE…" at bounding box center [233, 477] width 102 height 26
click at [162, 645] on div "Moroccan oil 3" at bounding box center [390, 655] width 634 height 20
click at [174, 645] on div "Moroccan oil 3" at bounding box center [390, 655] width 634 height 20
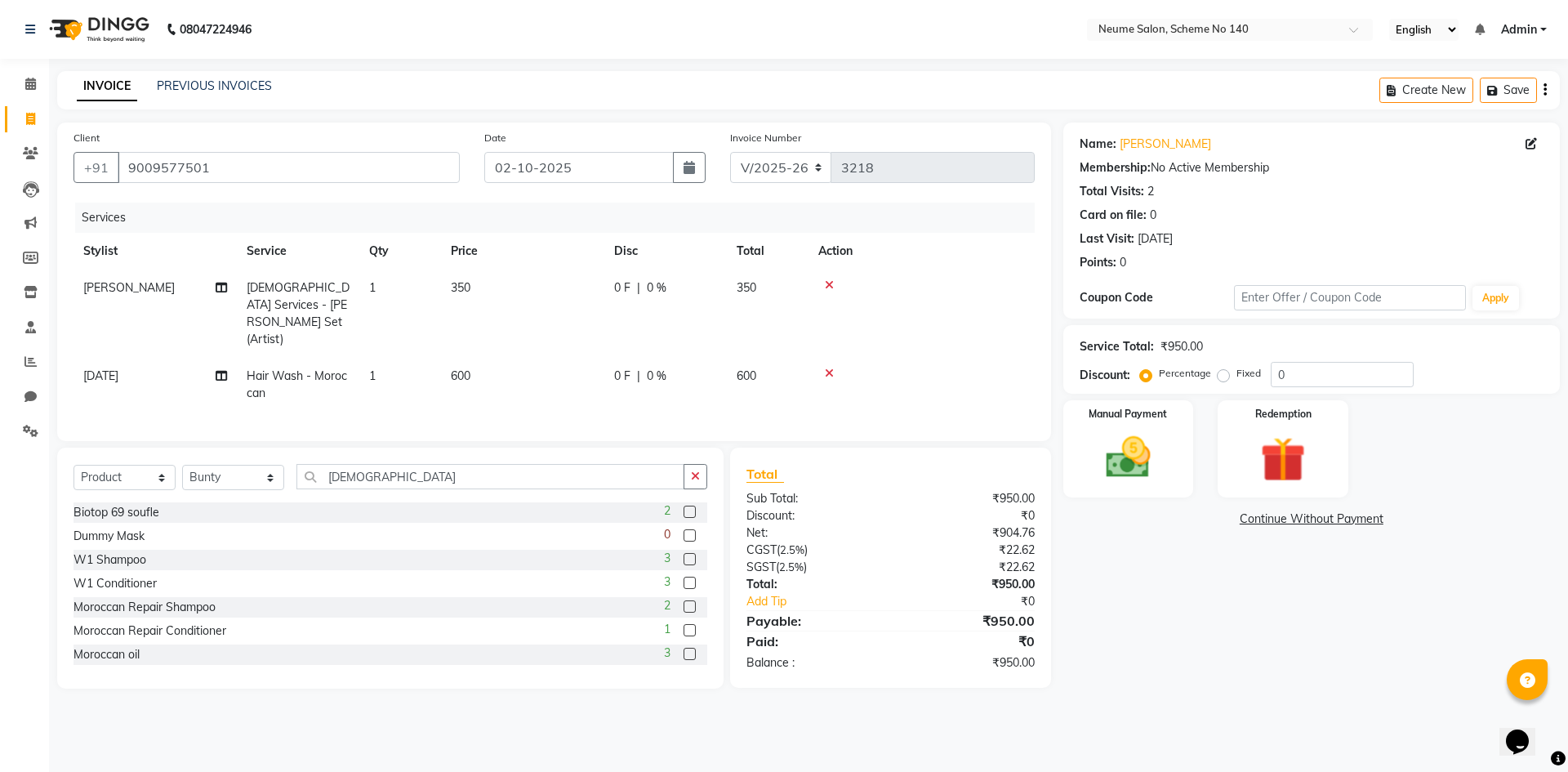
click at [684, 647] on label at bounding box center [690, 653] width 12 height 12
click at [684, 649] on input "checkbox" at bounding box center [689, 654] width 10 height 10
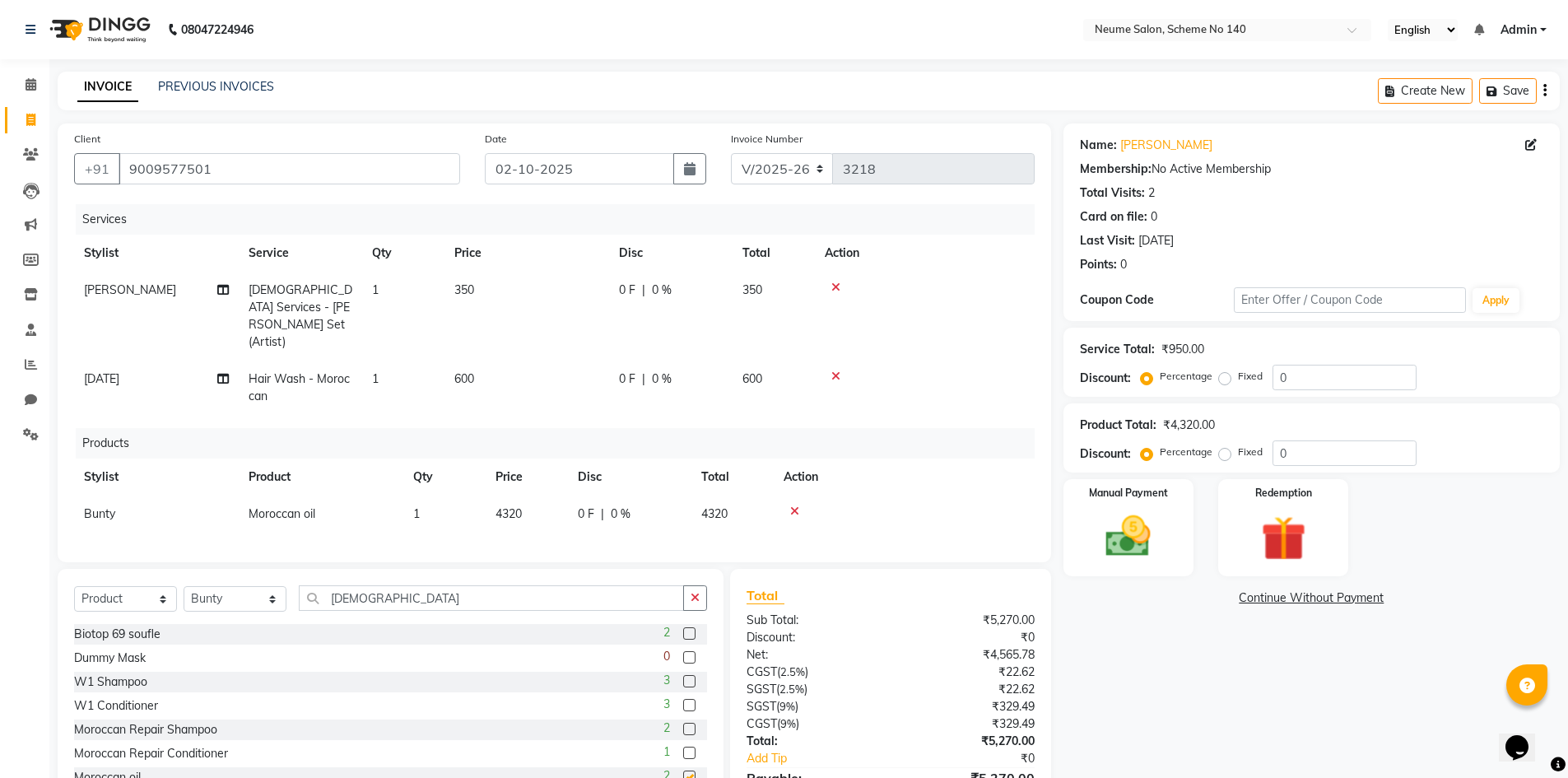
checkbox input "false"
click at [1156, 526] on img at bounding box center [1128, 536] width 76 height 53
click at [1205, 594] on span "CASH" at bounding box center [1200, 599] width 35 height 19
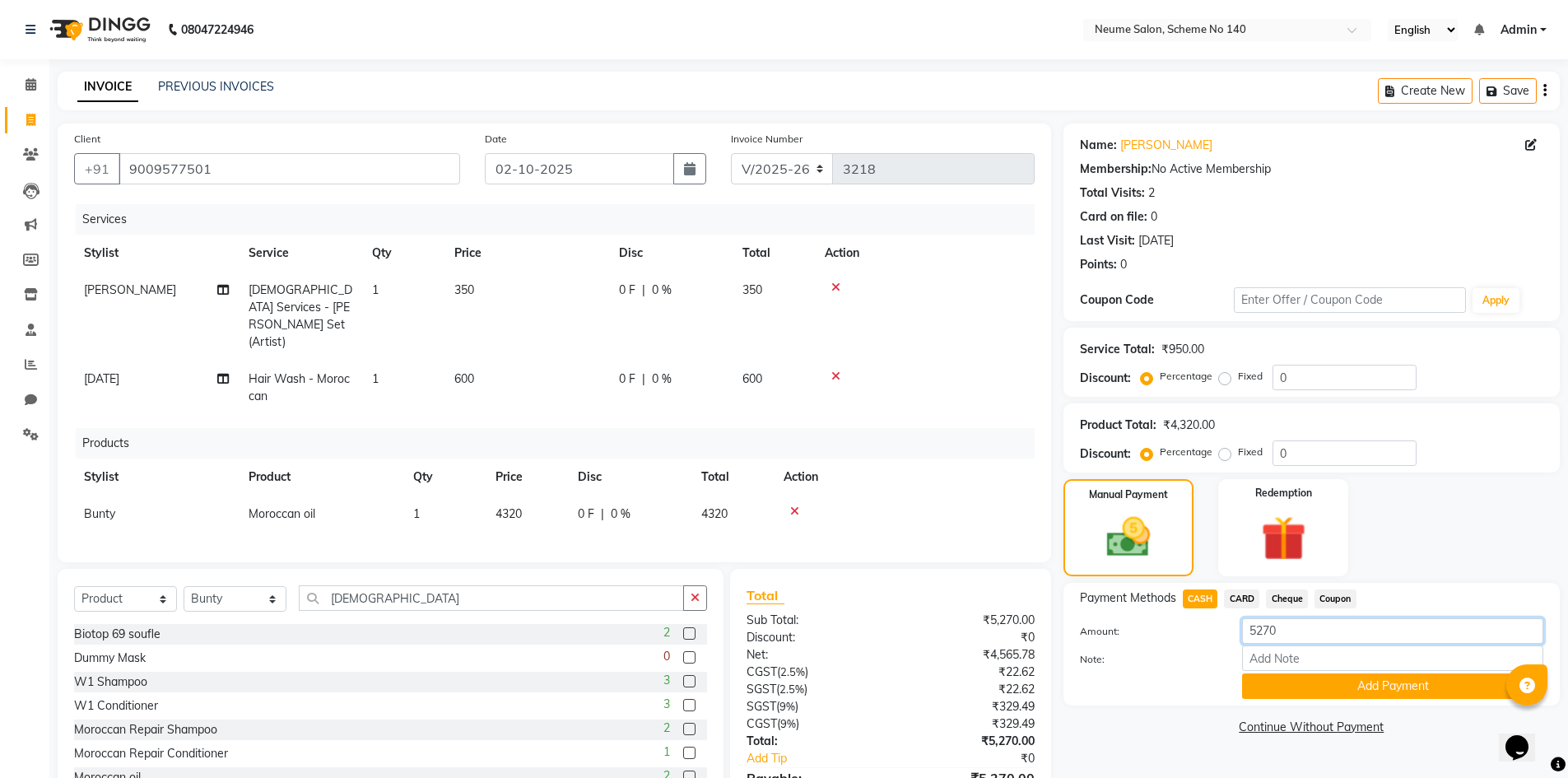
click at [1291, 629] on input "5270" at bounding box center [1392, 631] width 301 height 26
type input "5"
type input "4320"
click at [1301, 684] on button "Add Payment" at bounding box center [1392, 686] width 301 height 26
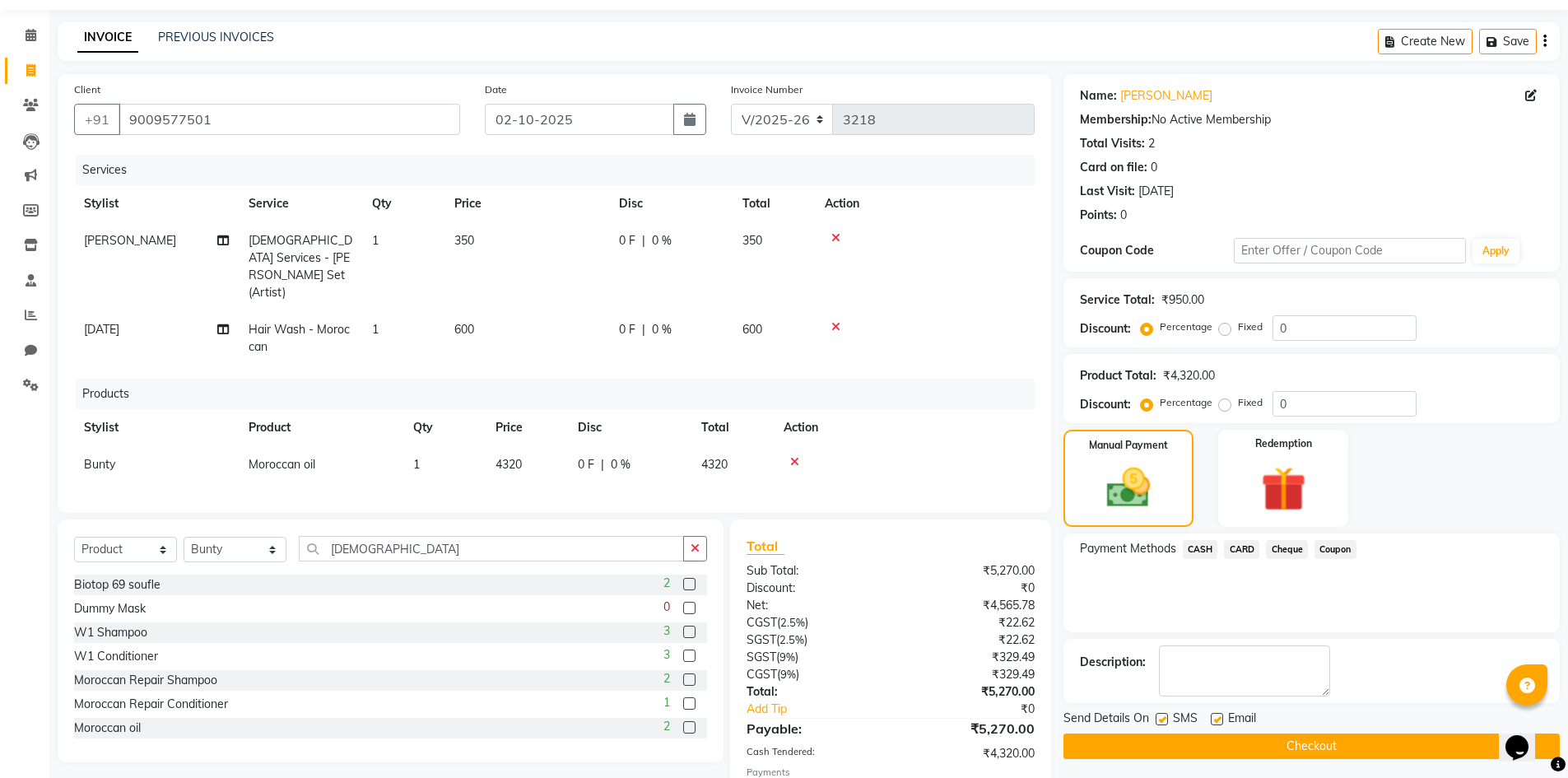
scroll to position [128, 0]
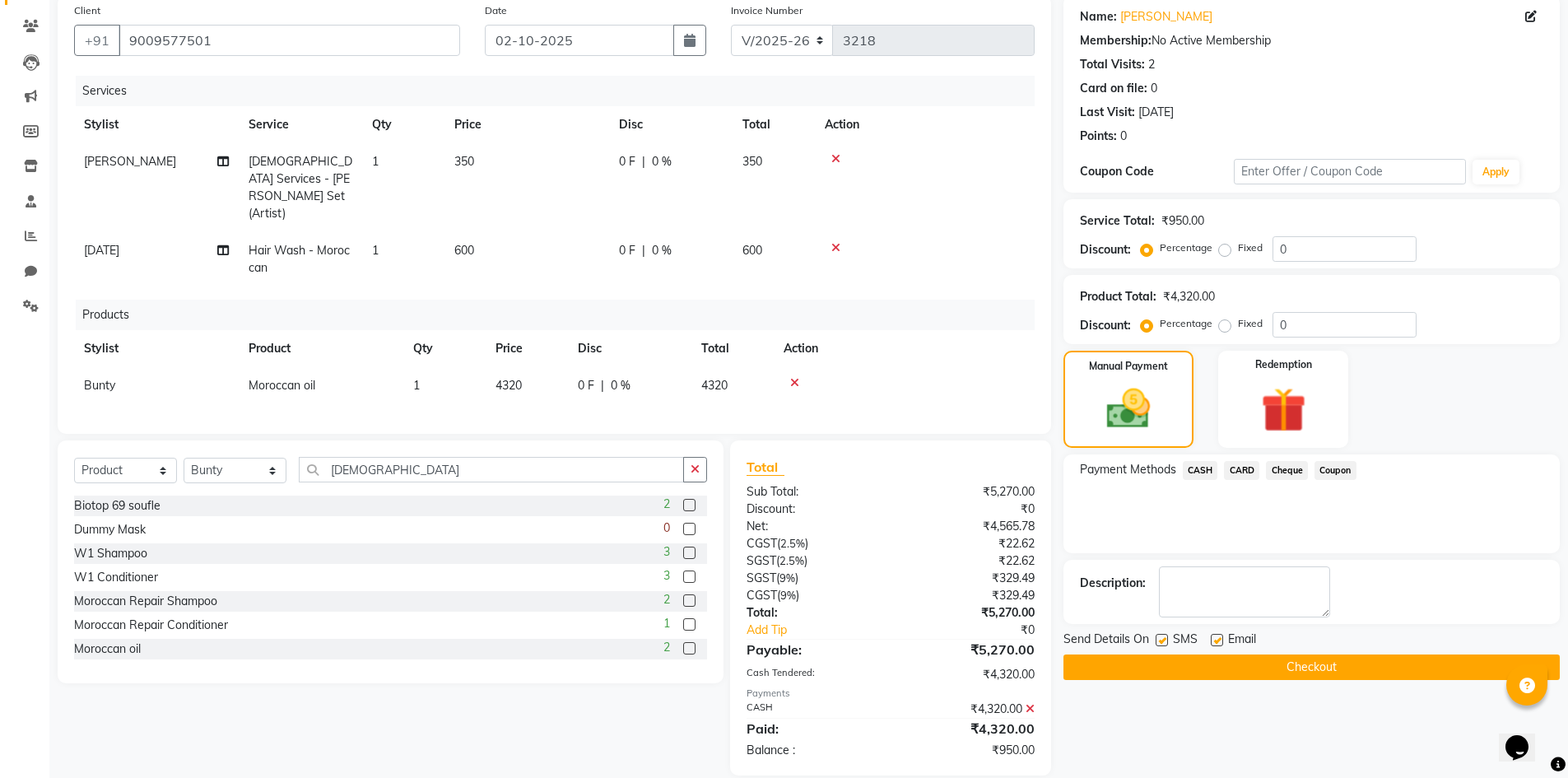
click at [1008, 742] on div "₹950.00" at bounding box center [969, 750] width 157 height 17
click at [991, 742] on div "₹950.00" at bounding box center [969, 750] width 157 height 17
click at [1219, 659] on button "Checkout" at bounding box center [1312, 667] width 497 height 26
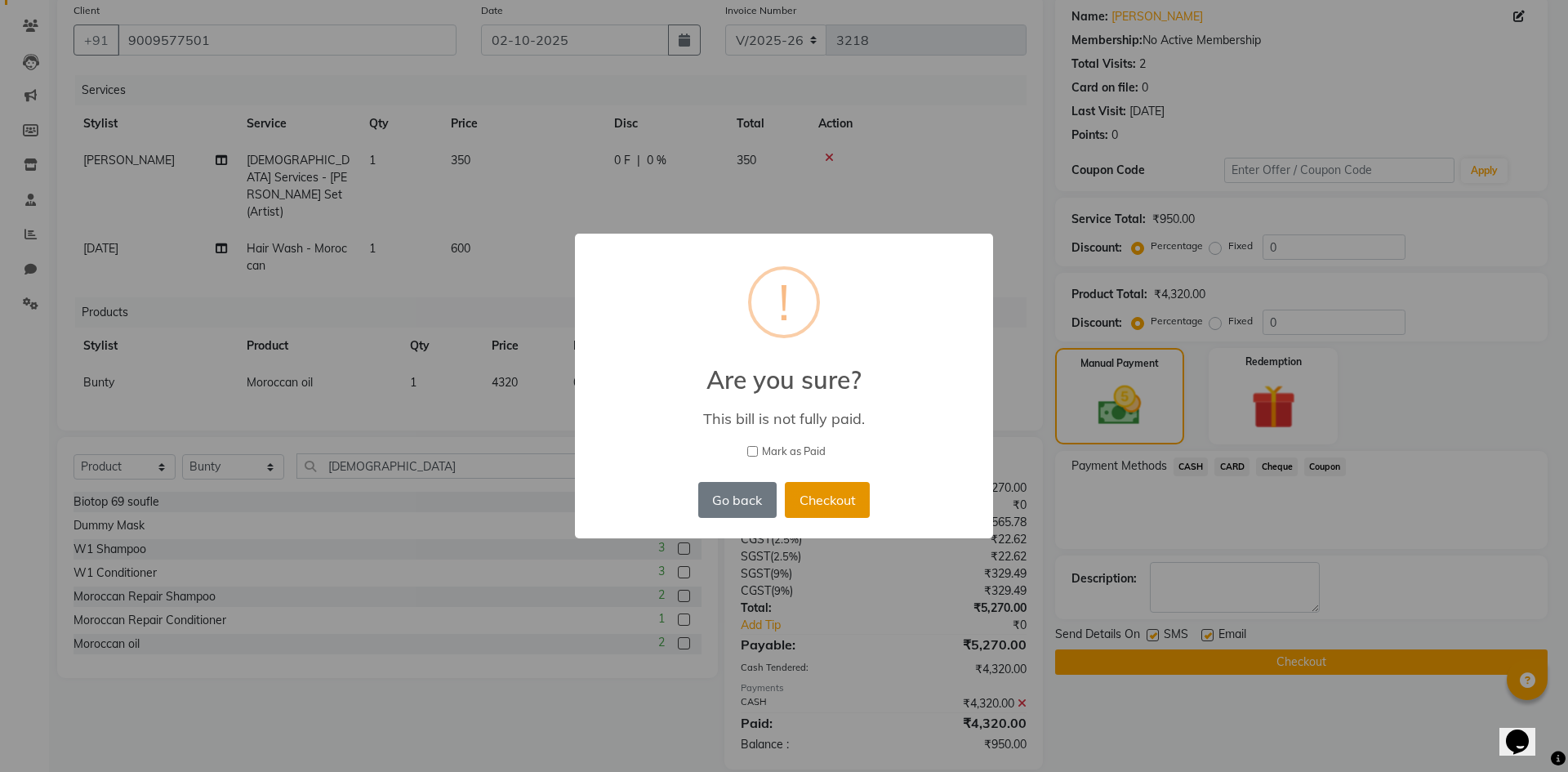
click at [832, 507] on button "Checkout" at bounding box center [827, 500] width 85 height 36
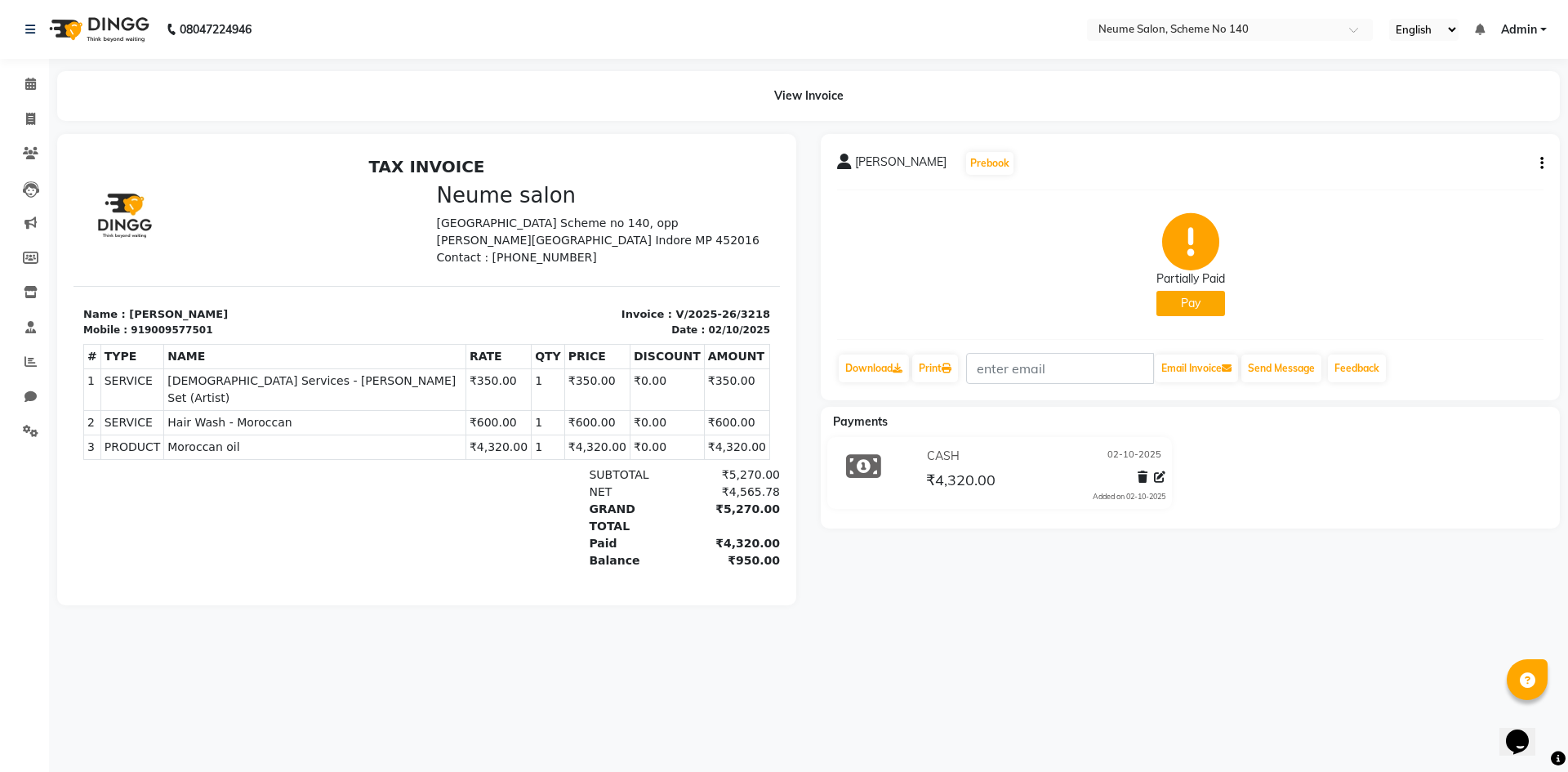
click at [1185, 307] on button "Pay" at bounding box center [1191, 303] width 68 height 26
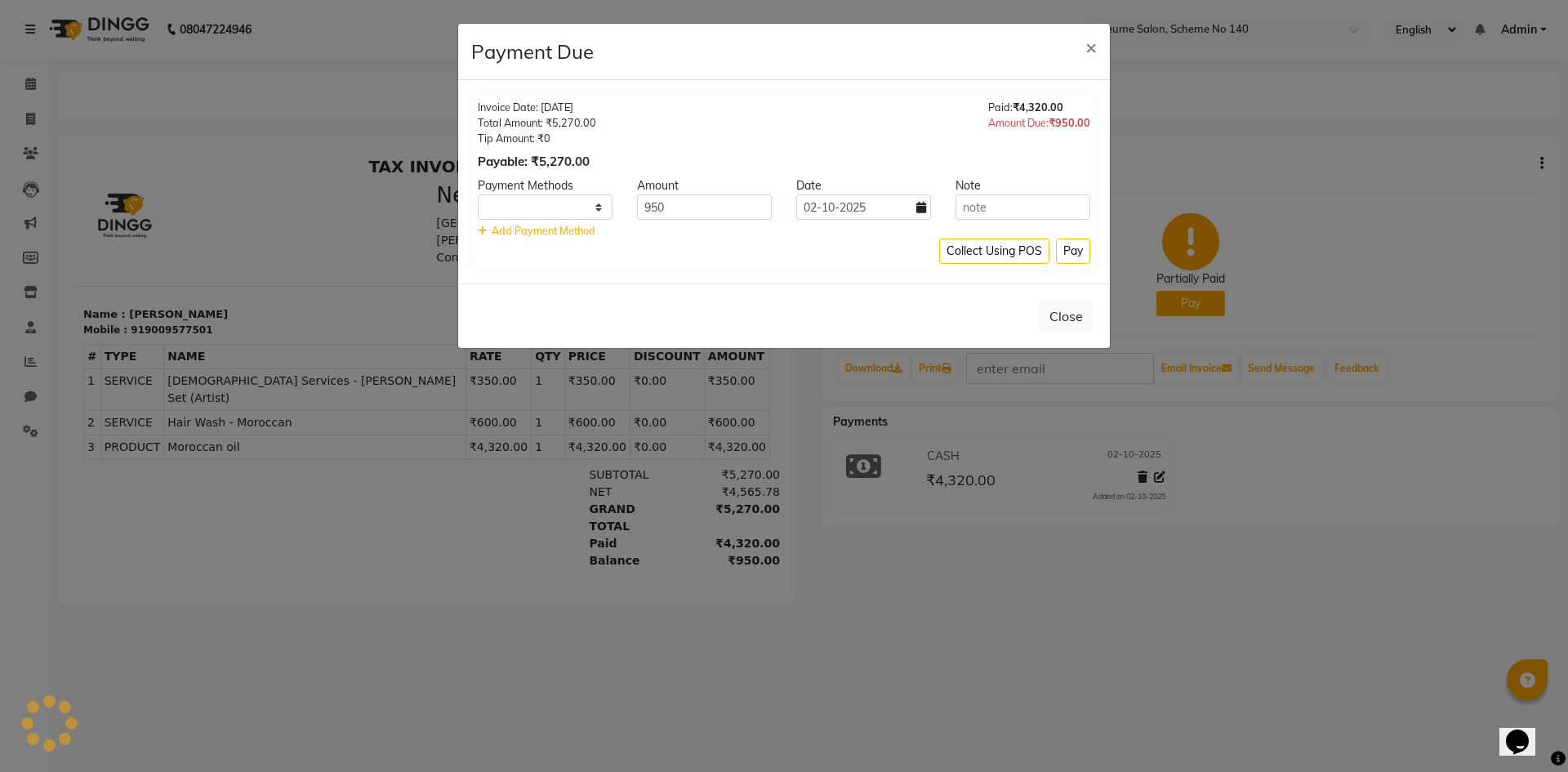
select select "1"
click at [1067, 249] on button "Pay" at bounding box center [1074, 251] width 34 height 26
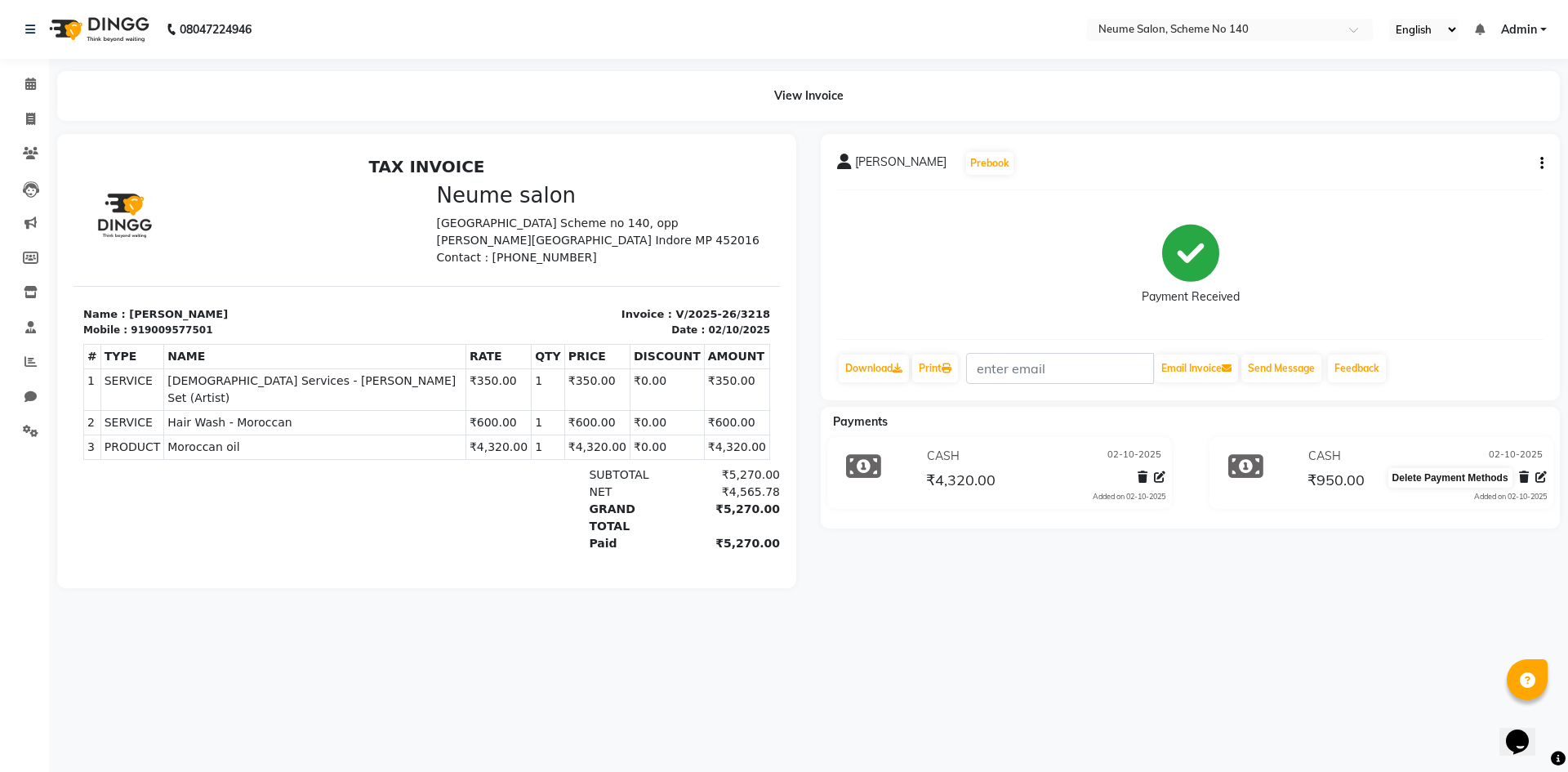
click at [1522, 476] on icon at bounding box center [1524, 477] width 9 height 11
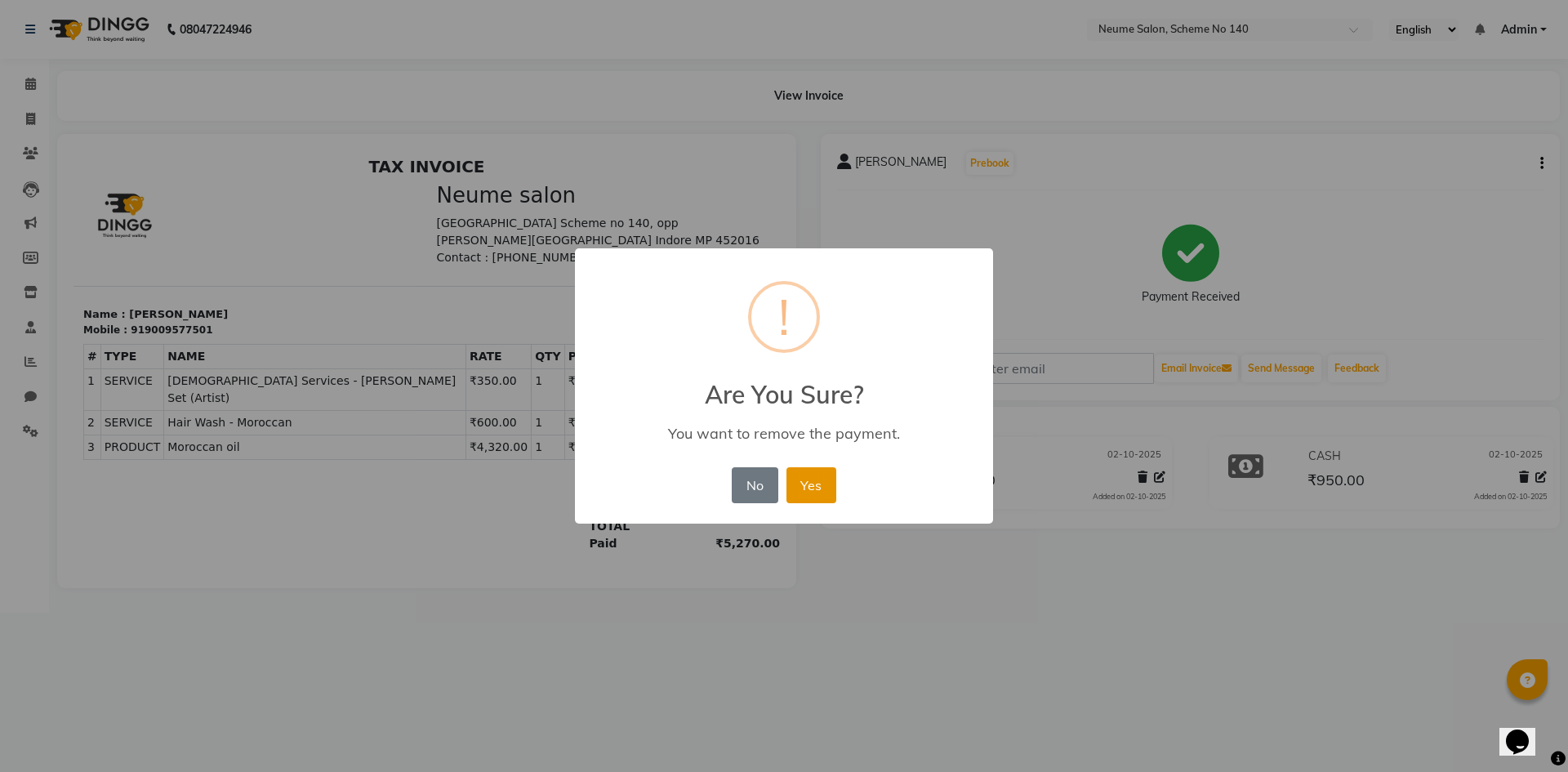
click at [825, 483] on button "Yes" at bounding box center [811, 485] width 50 height 36
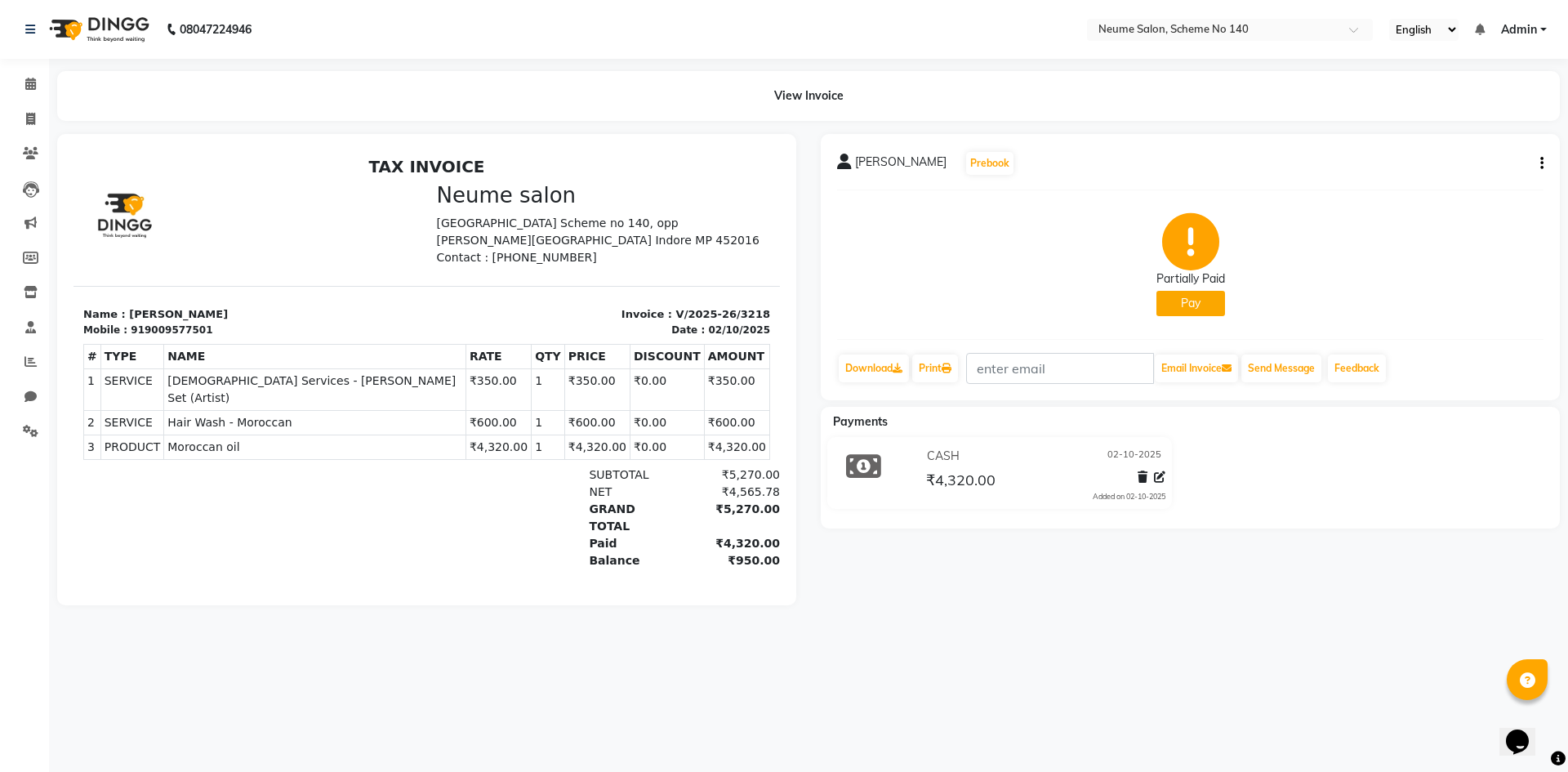
click at [1187, 252] on icon at bounding box center [1191, 242] width 57 height 57
click at [1537, 167] on button "button" at bounding box center [1538, 164] width 9 height 17
click at [1436, 178] on div "Edit Invoice" at bounding box center [1460, 184] width 112 height 20
select select "service"
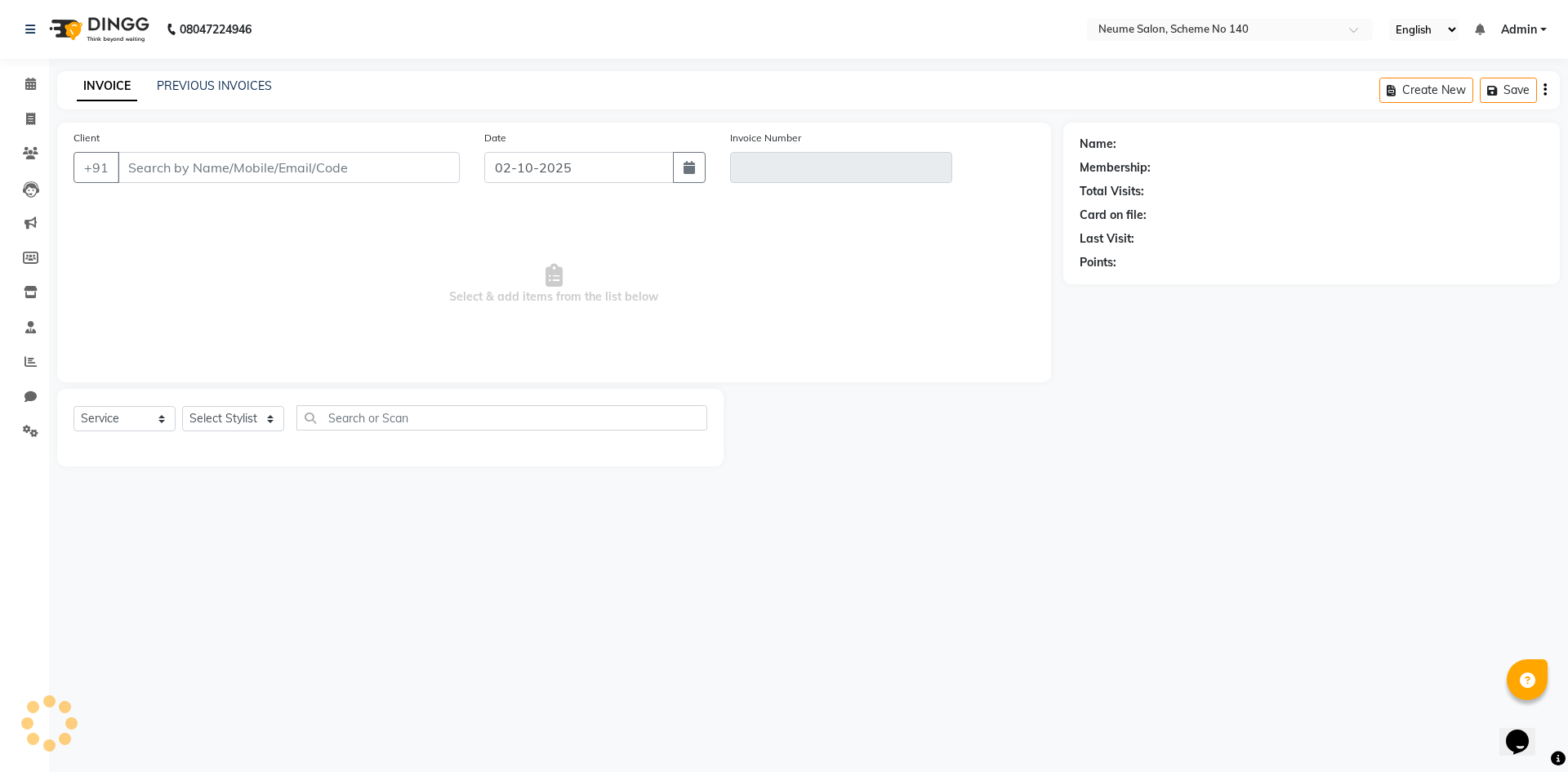
type input "9009577501"
type input "V/2025-26/3218"
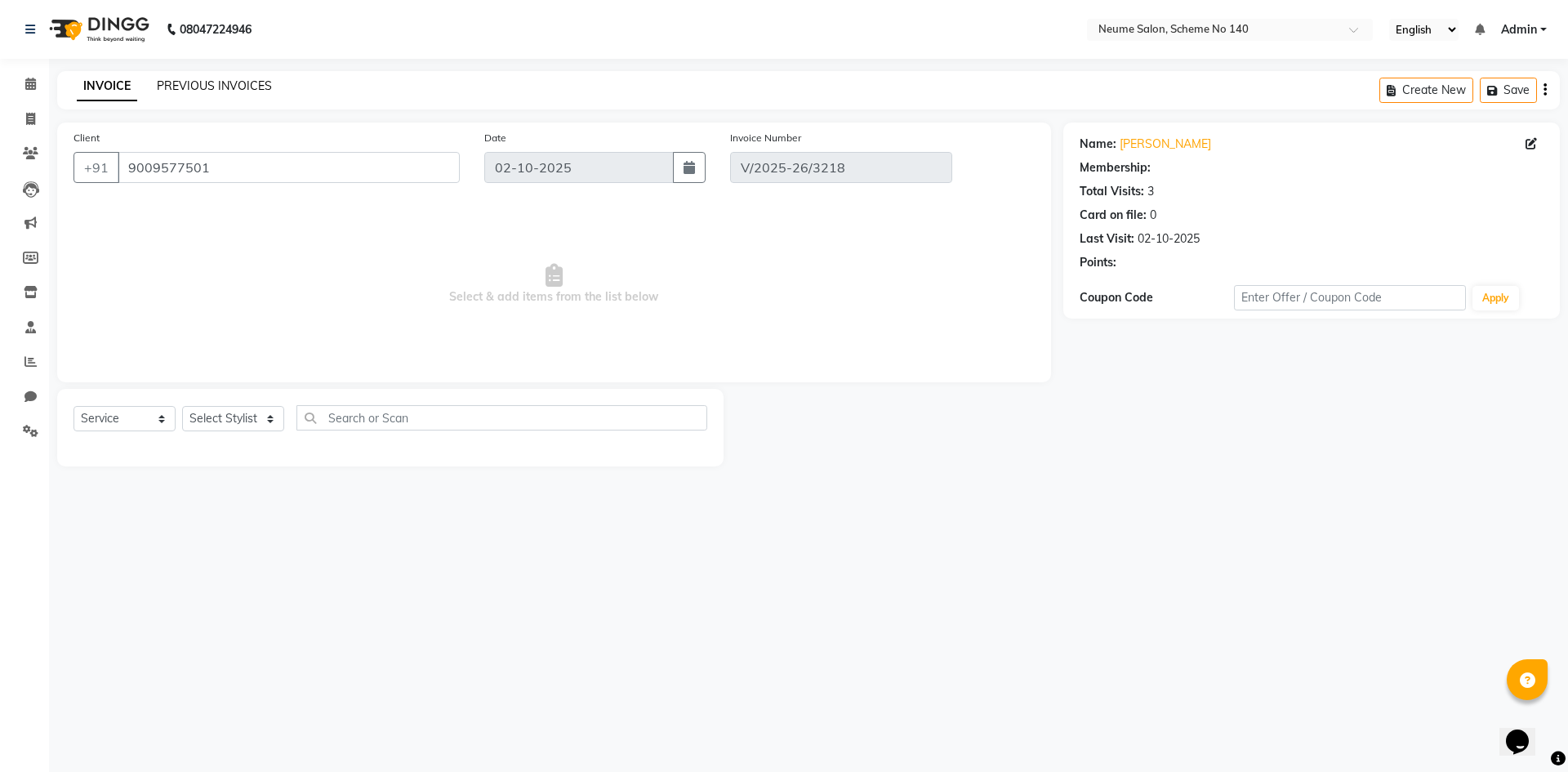
select select "select"
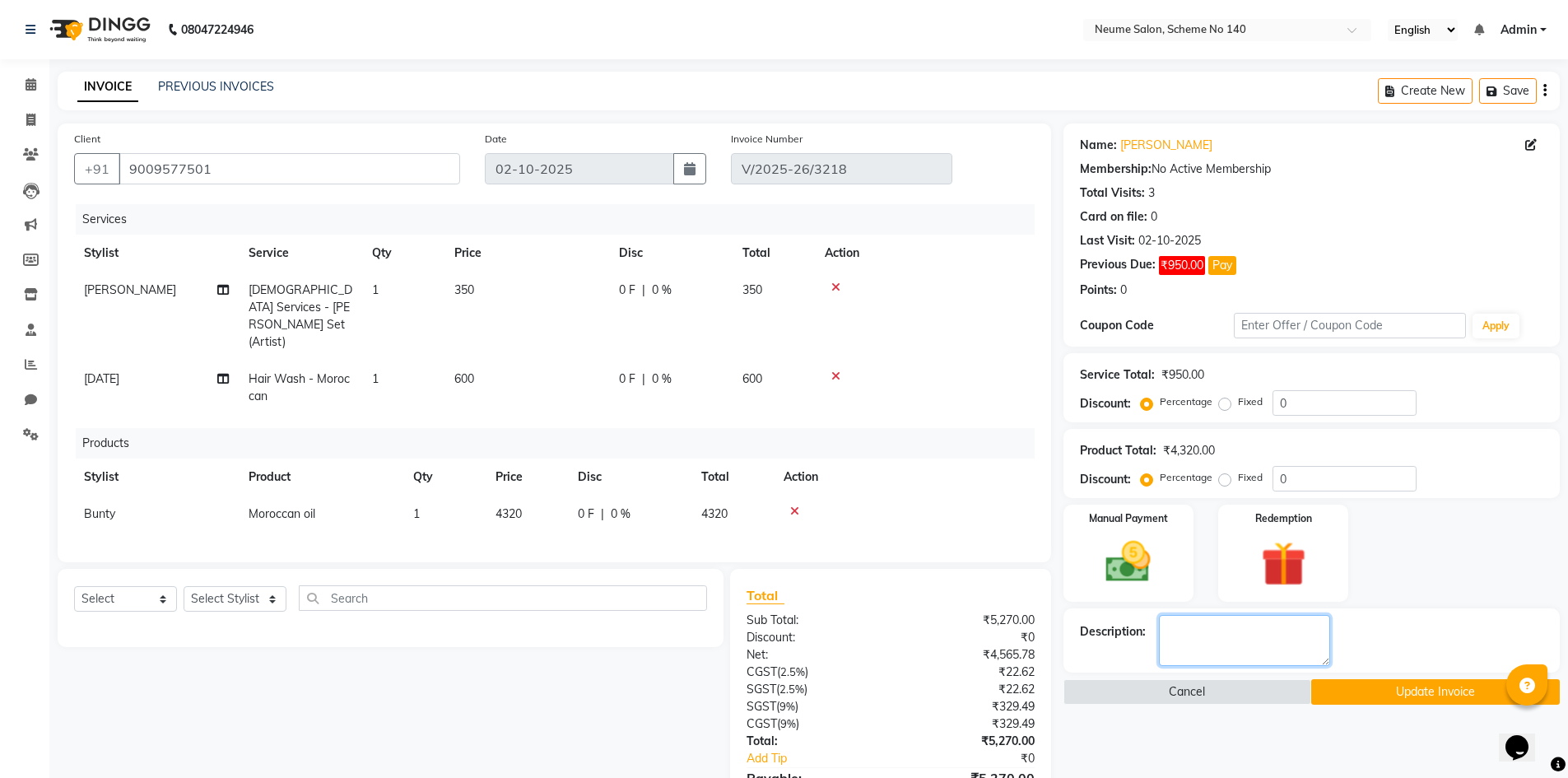
drag, startPoint x: 1230, startPoint y: 654, endPoint x: 1011, endPoint y: 669, distance: 219.5
click at [1227, 654] on textarea at bounding box center [1244, 639] width 171 height 51
click at [1104, 555] on img at bounding box center [1128, 562] width 76 height 53
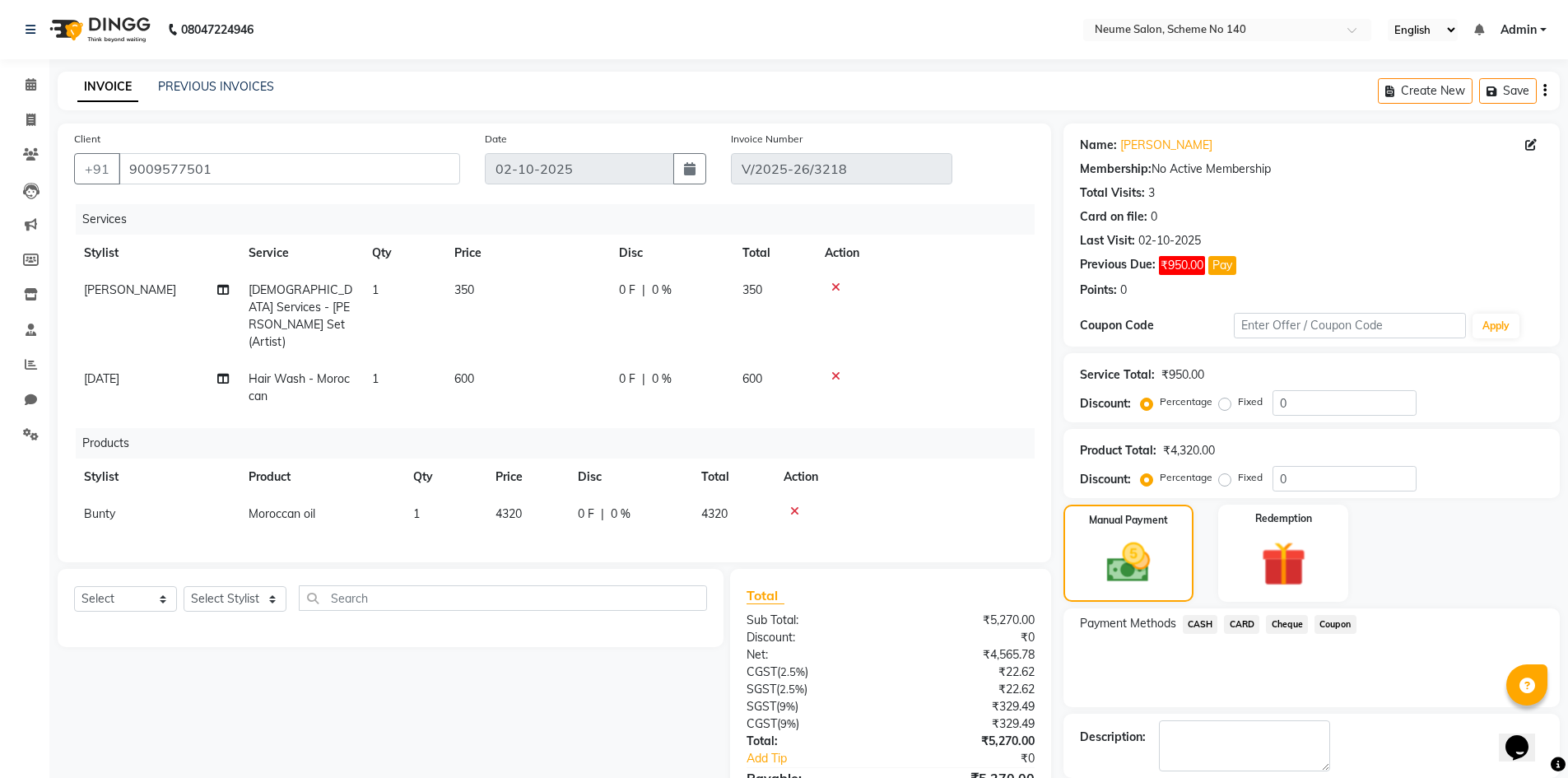
scroll to position [128, 0]
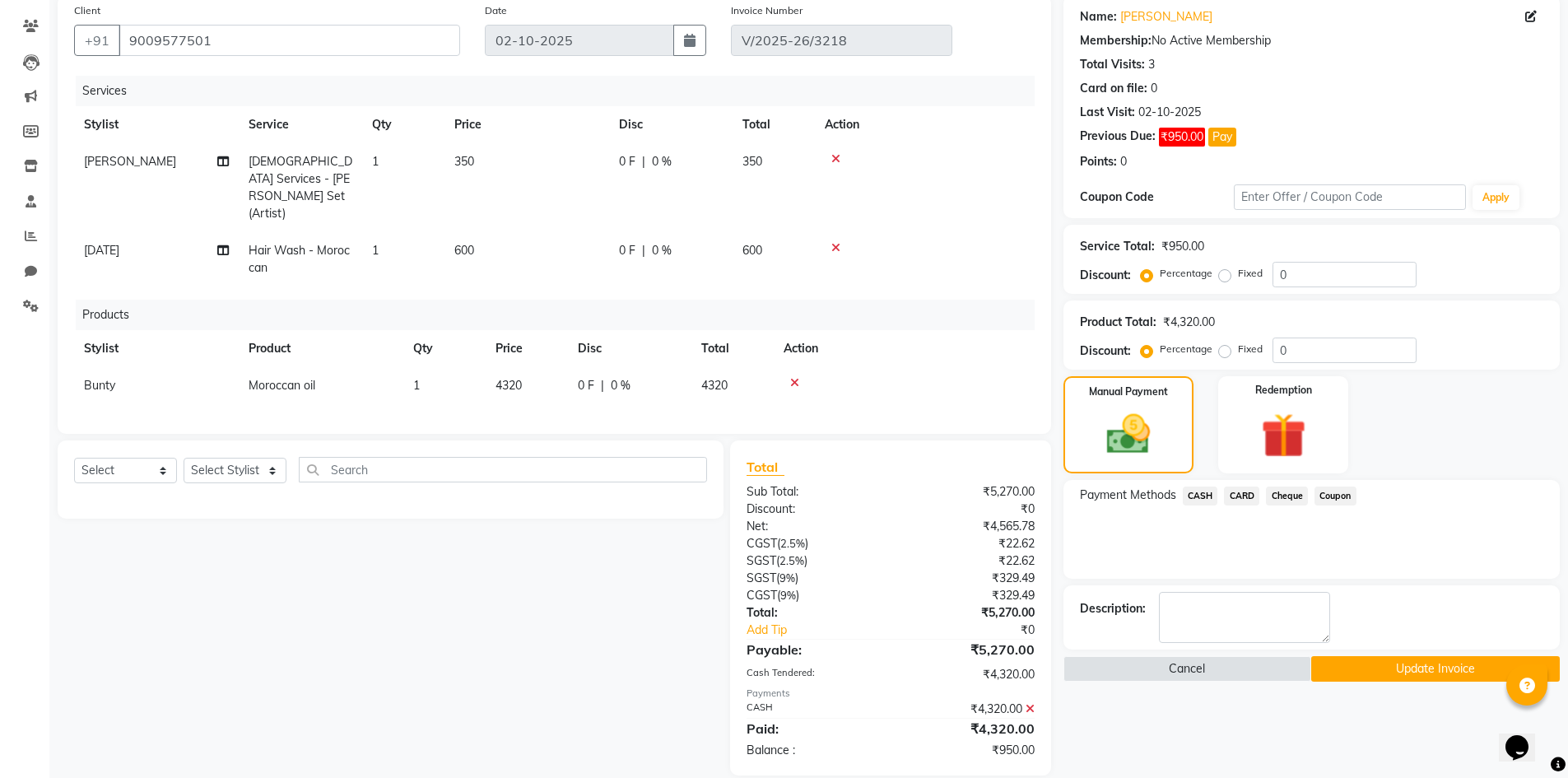
click at [1201, 491] on span "CASH" at bounding box center [1200, 496] width 35 height 19
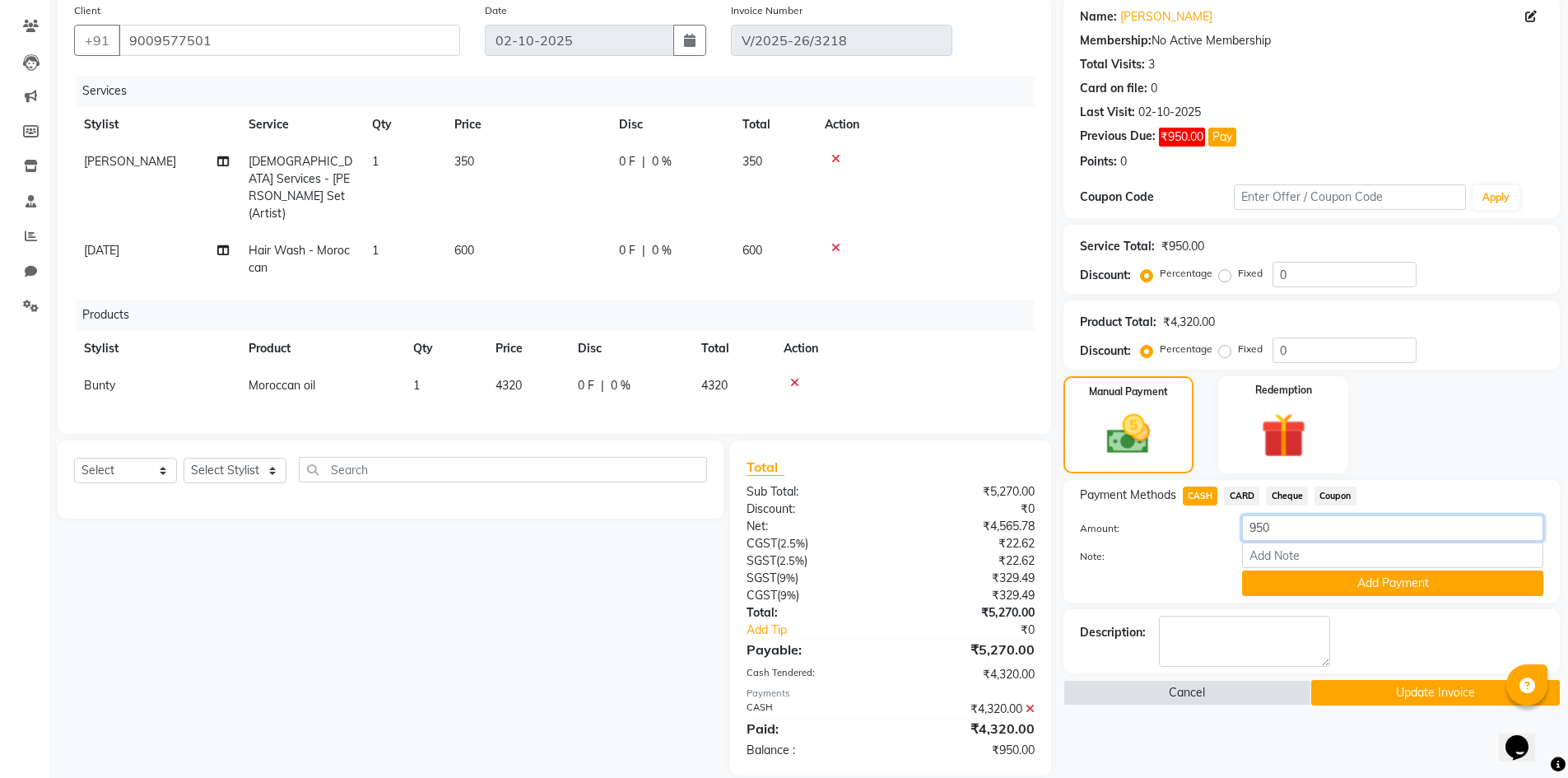
click at [1294, 528] on input "950" at bounding box center [1392, 528] width 301 height 26
type input "9"
type input "4320"
click at [1300, 584] on button "Add Payment" at bounding box center [1392, 584] width 301 height 26
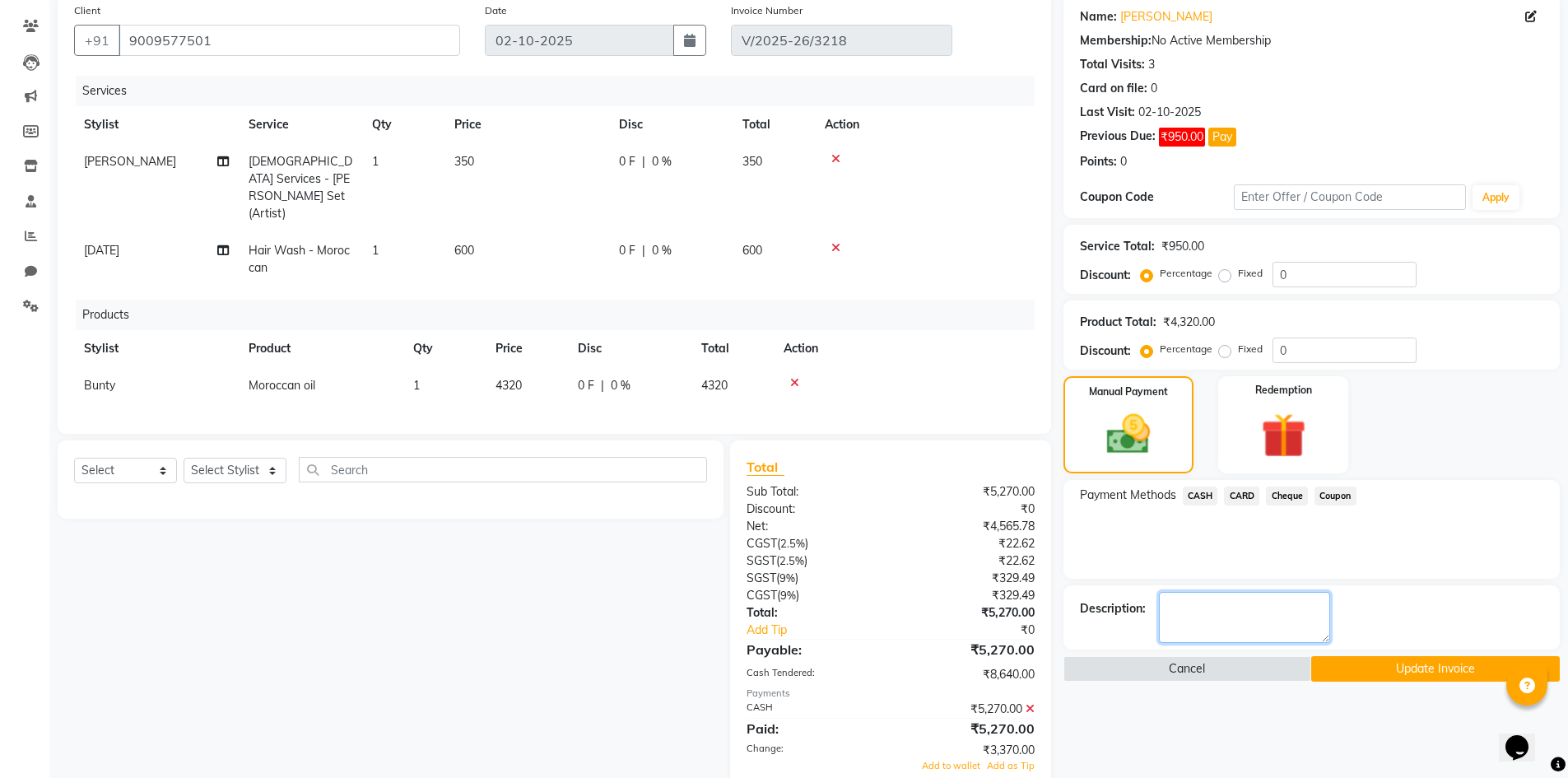
click at [1195, 609] on textarea at bounding box center [1244, 617] width 171 height 51
type textarea "950 PTM"
click at [1370, 662] on button "Update Invoice" at bounding box center [1435, 669] width 249 height 26
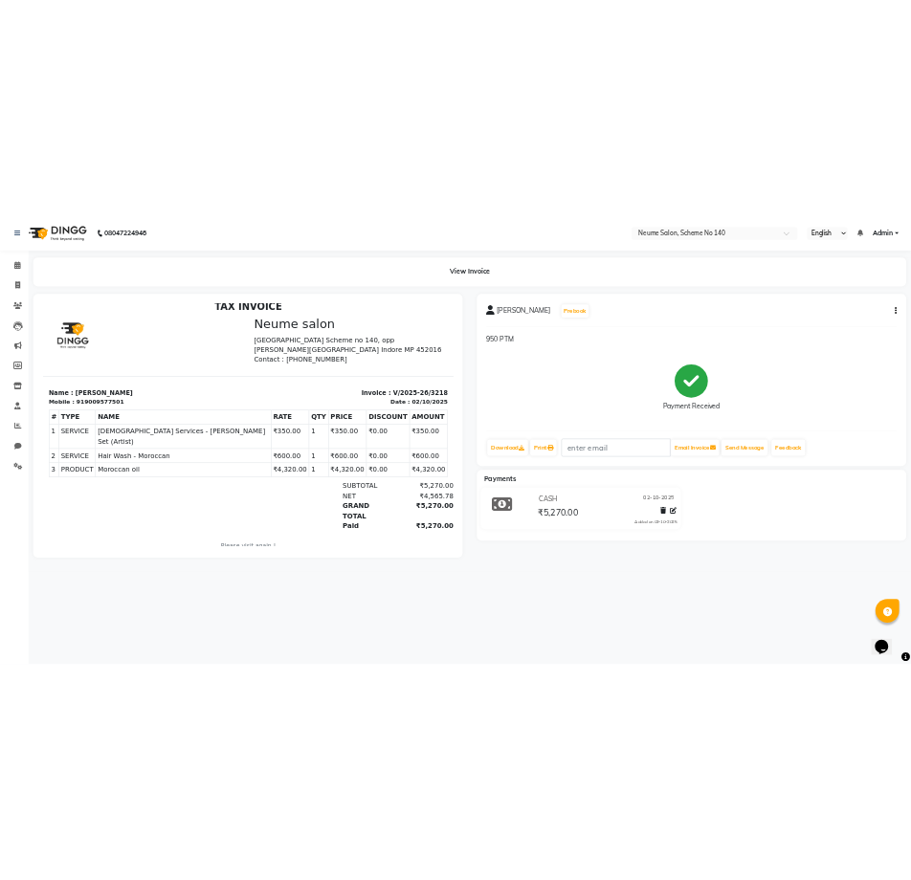
scroll to position [15, 0]
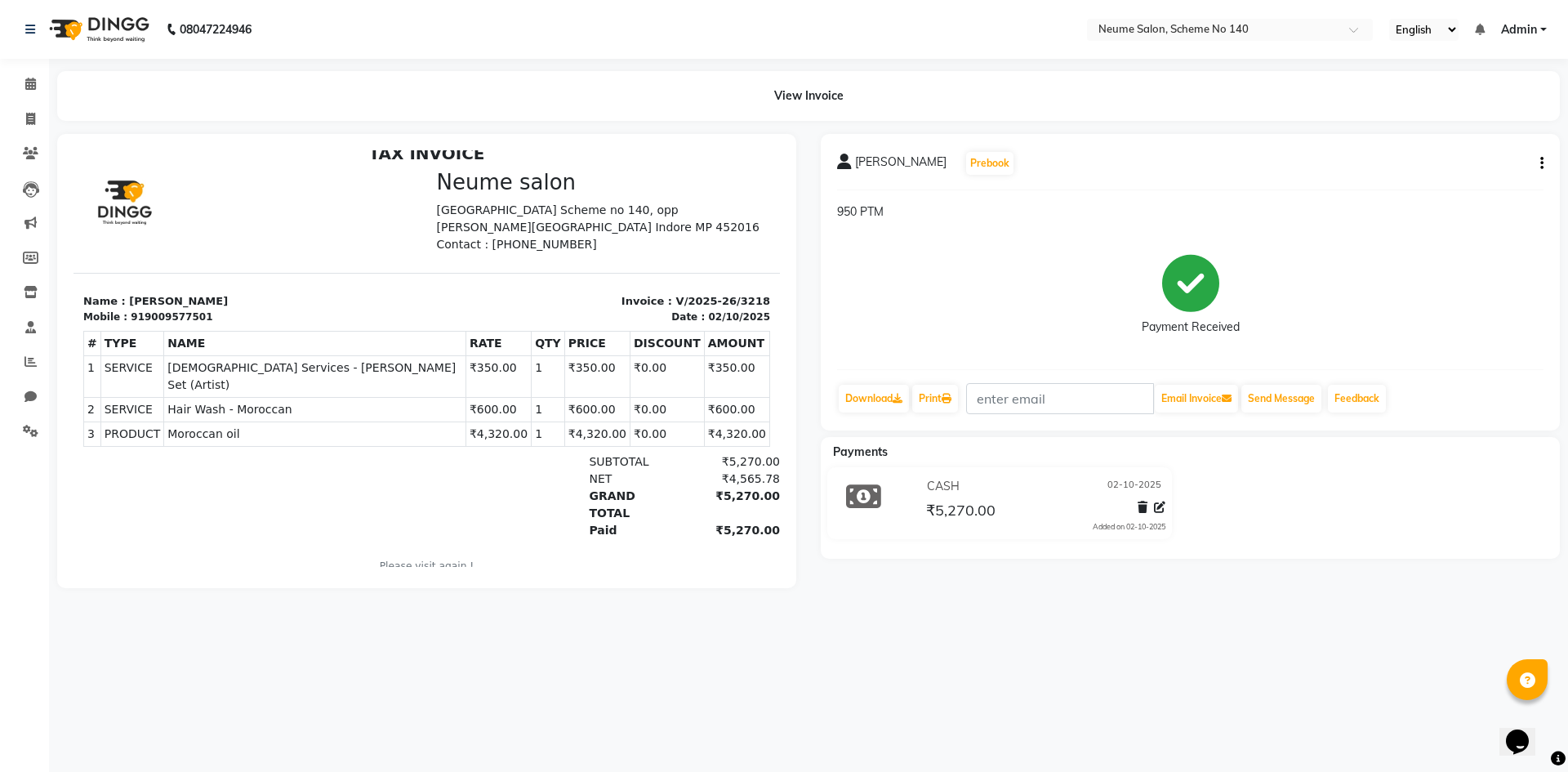
click at [565, 422] on td "₹4,320.00" at bounding box center [597, 434] width 66 height 25
click at [565, 423] on td "₹4,320.00" at bounding box center [597, 434] width 66 height 25
